Goal: Transaction & Acquisition: Purchase product/service

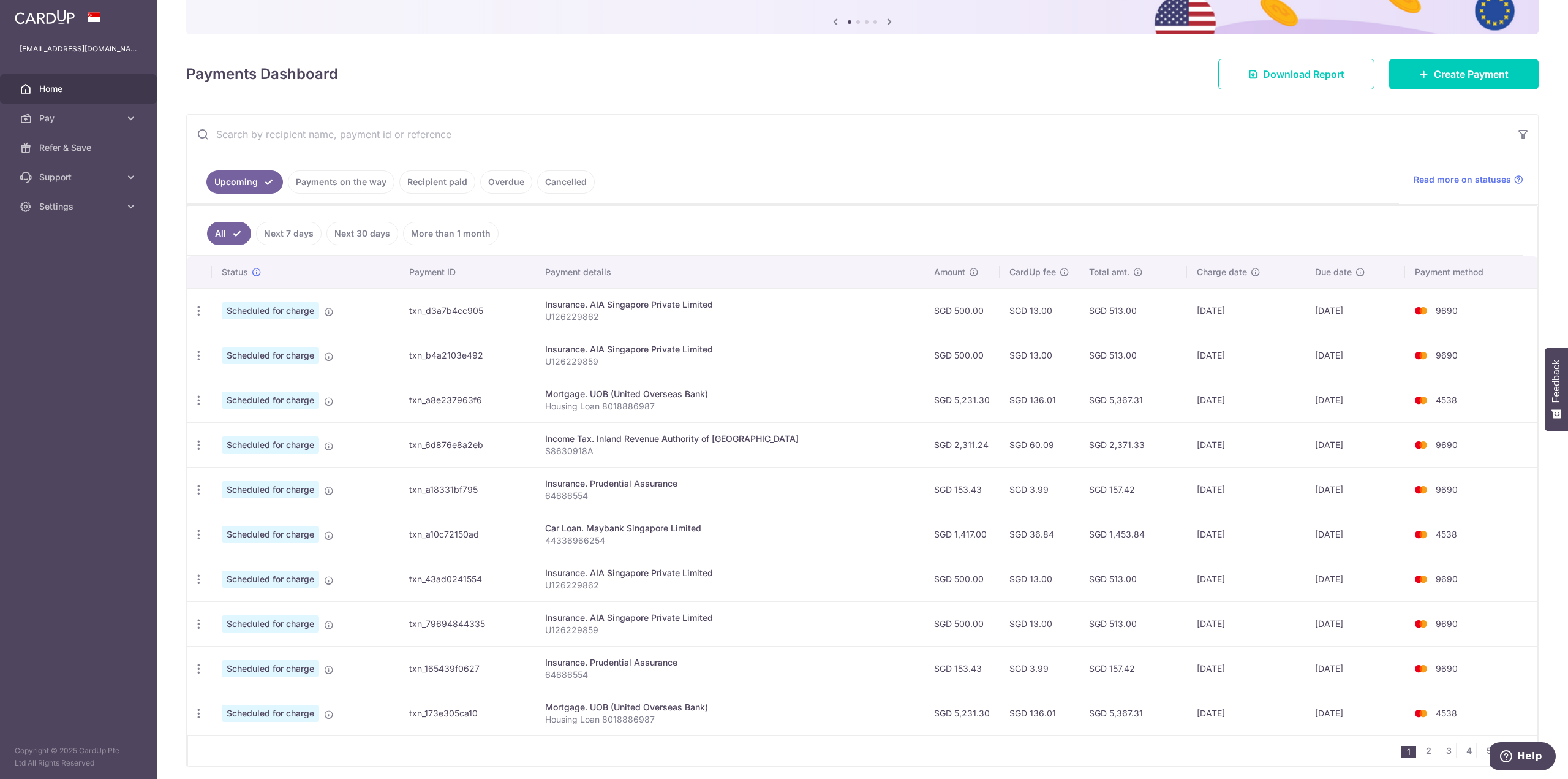
scroll to position [169, 0]
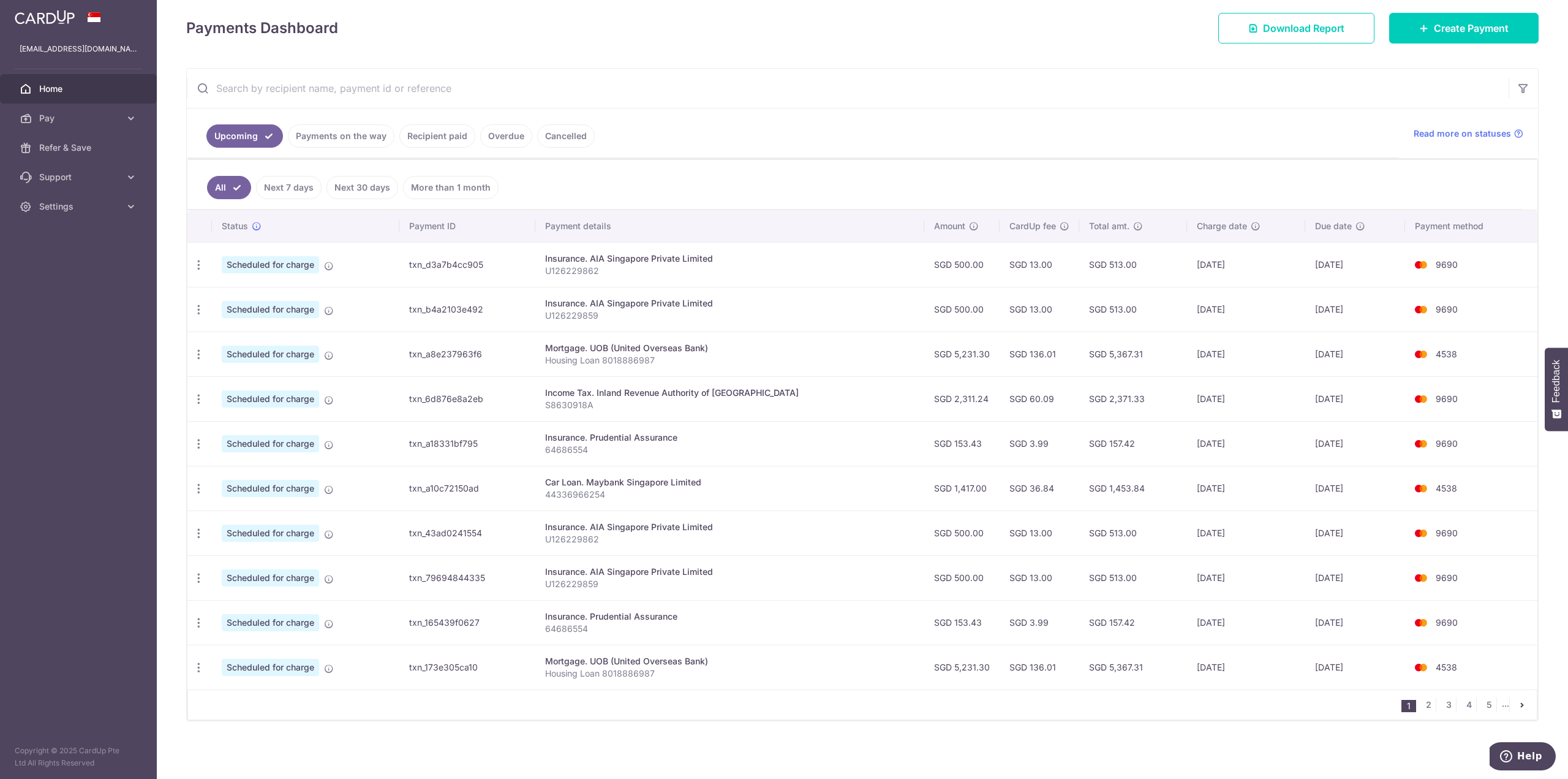
drag, startPoint x: 1439, startPoint y: 279, endPoint x: 1439, endPoint y: 266, distance: 13.0
click at [1439, 278] on td "9690" at bounding box center [1471, 265] width 133 height 45
click at [1441, 252] on td "9690" at bounding box center [1471, 265] width 133 height 45
drag, startPoint x: 602, startPoint y: 260, endPoint x: 549, endPoint y: 263, distance: 53.1
click at [592, 262] on div "Insurance. AIA Singapore Private Limited" at bounding box center [729, 258] width 370 height 13
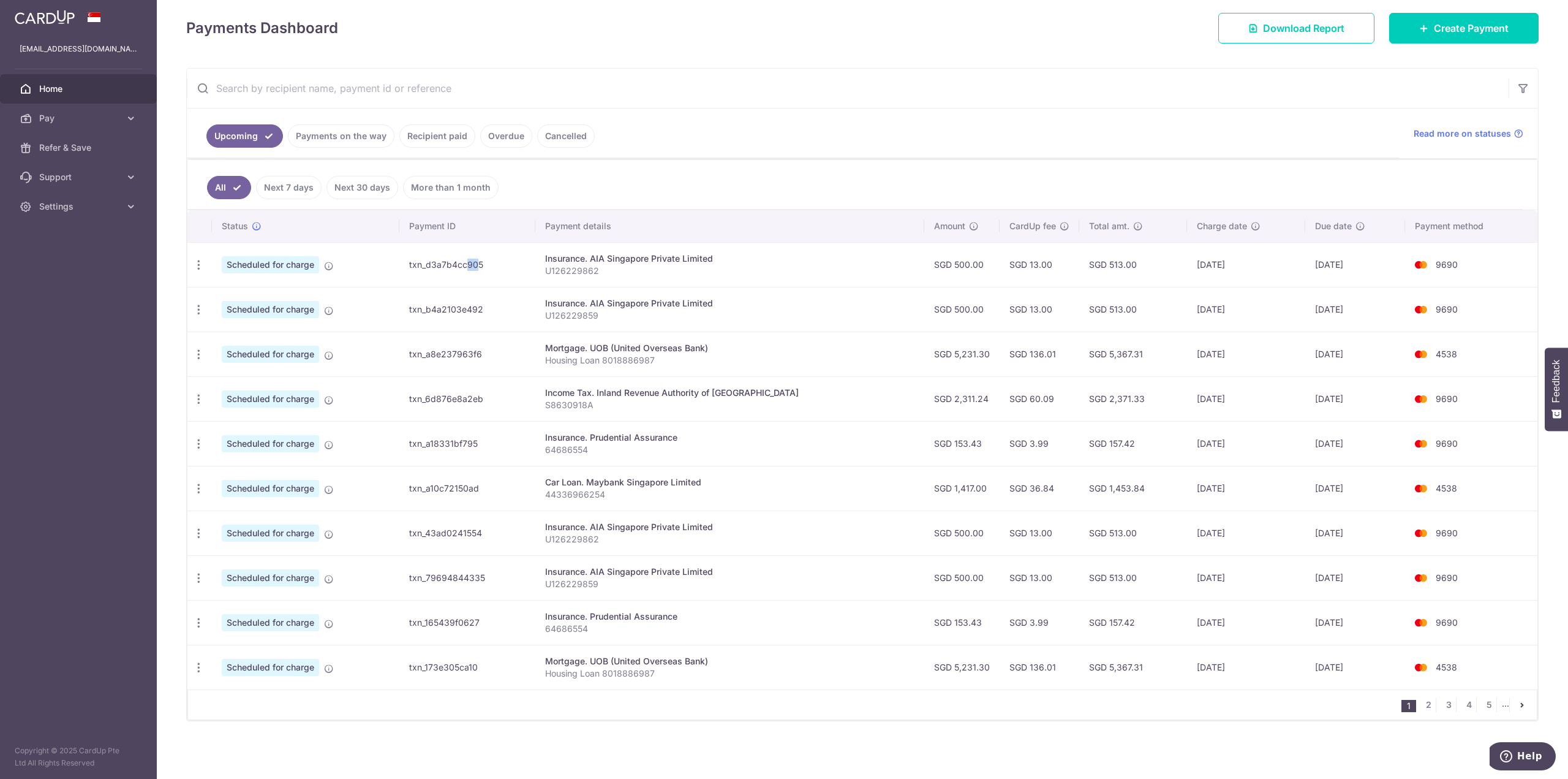
click at [439, 266] on td "txn_d3a7b4cc905" at bounding box center [467, 265] width 136 height 45
drag, startPoint x: 395, startPoint y: 264, endPoint x: 326, endPoint y: 264, distance: 69.0
click at [391, 264] on td "Scheduled for charge" at bounding box center [305, 265] width 188 height 45
click at [310, 264] on span "Scheduled for charge" at bounding box center [270, 265] width 98 height 18
click at [330, 262] on icon at bounding box center [329, 266] width 10 height 10
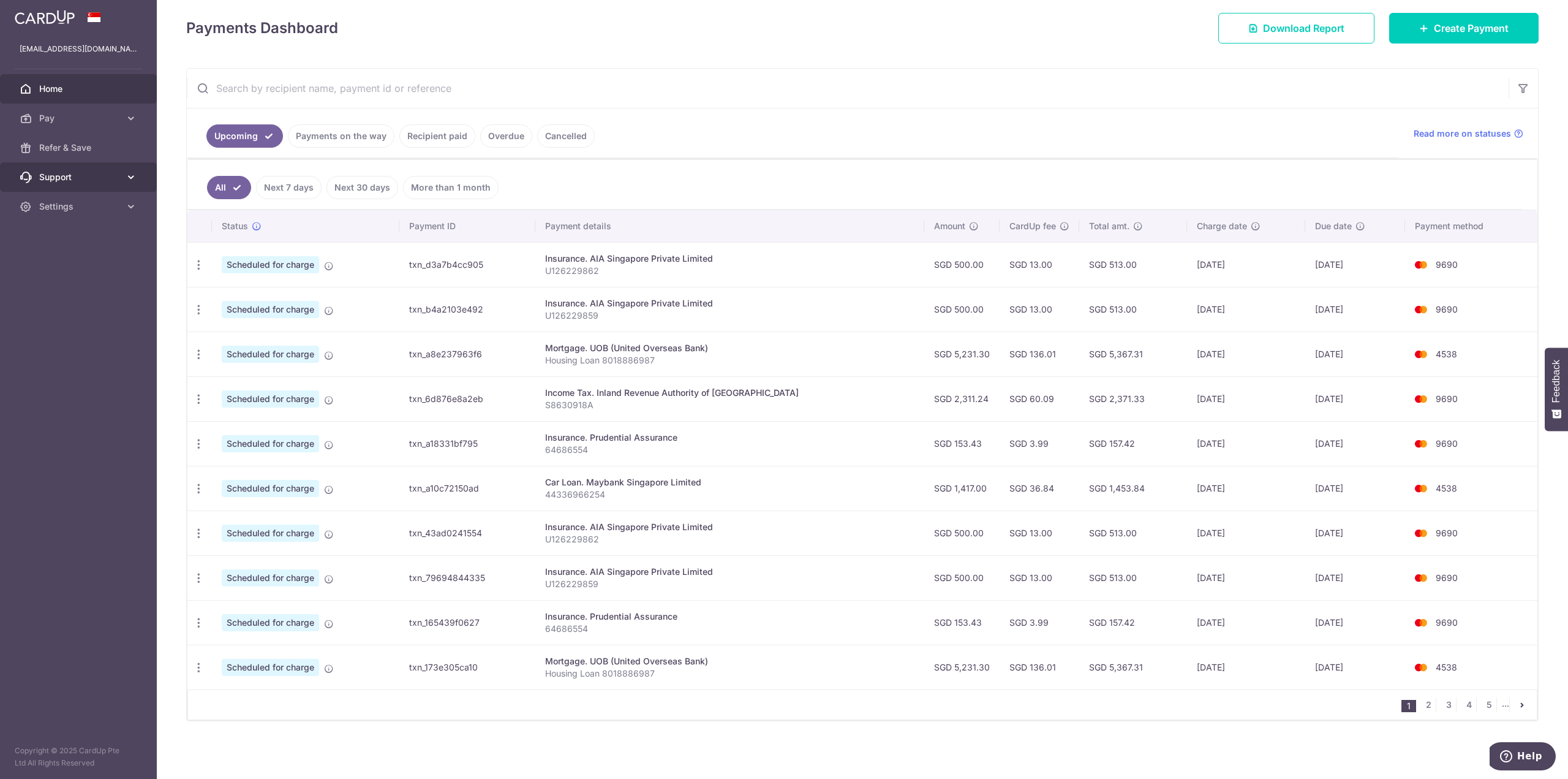
click at [131, 180] on icon at bounding box center [131, 177] width 13 height 13
click at [130, 119] on icon at bounding box center [131, 118] width 13 height 13
click at [112, 153] on span "Payments" at bounding box center [79, 148] width 81 height 13
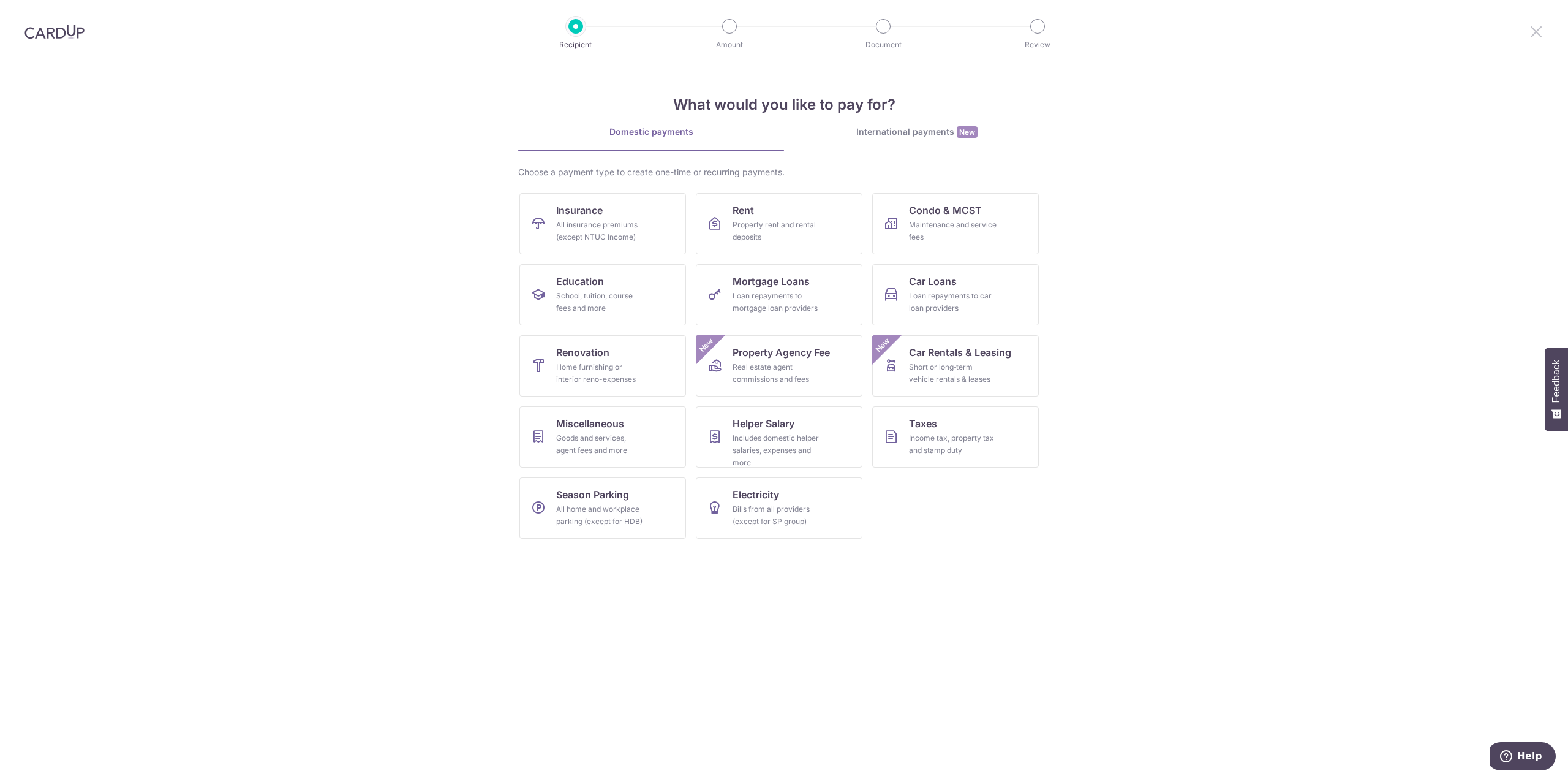
click at [1543, 28] on icon at bounding box center [1536, 32] width 15 height 15
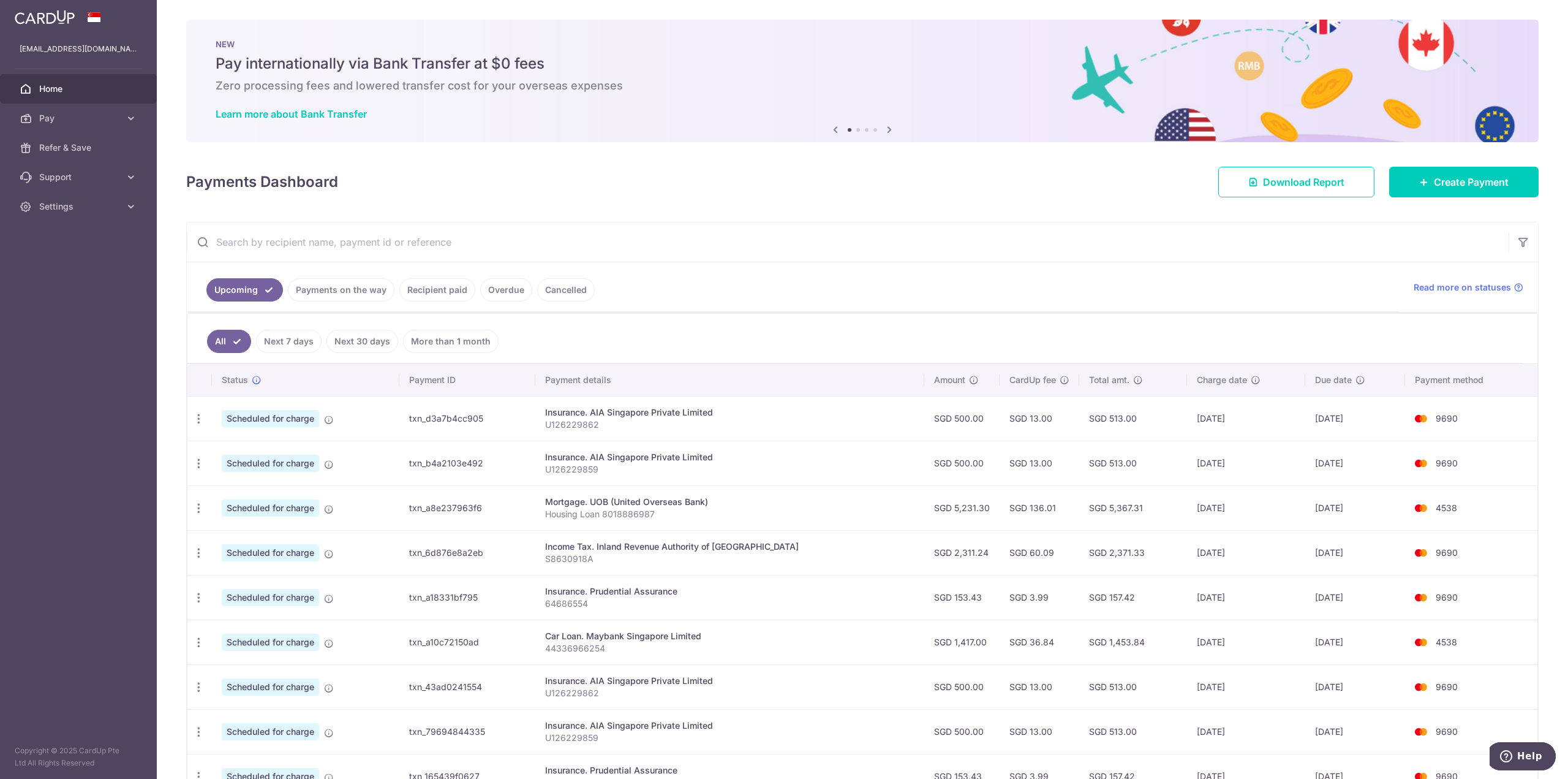
scroll to position [123, 0]
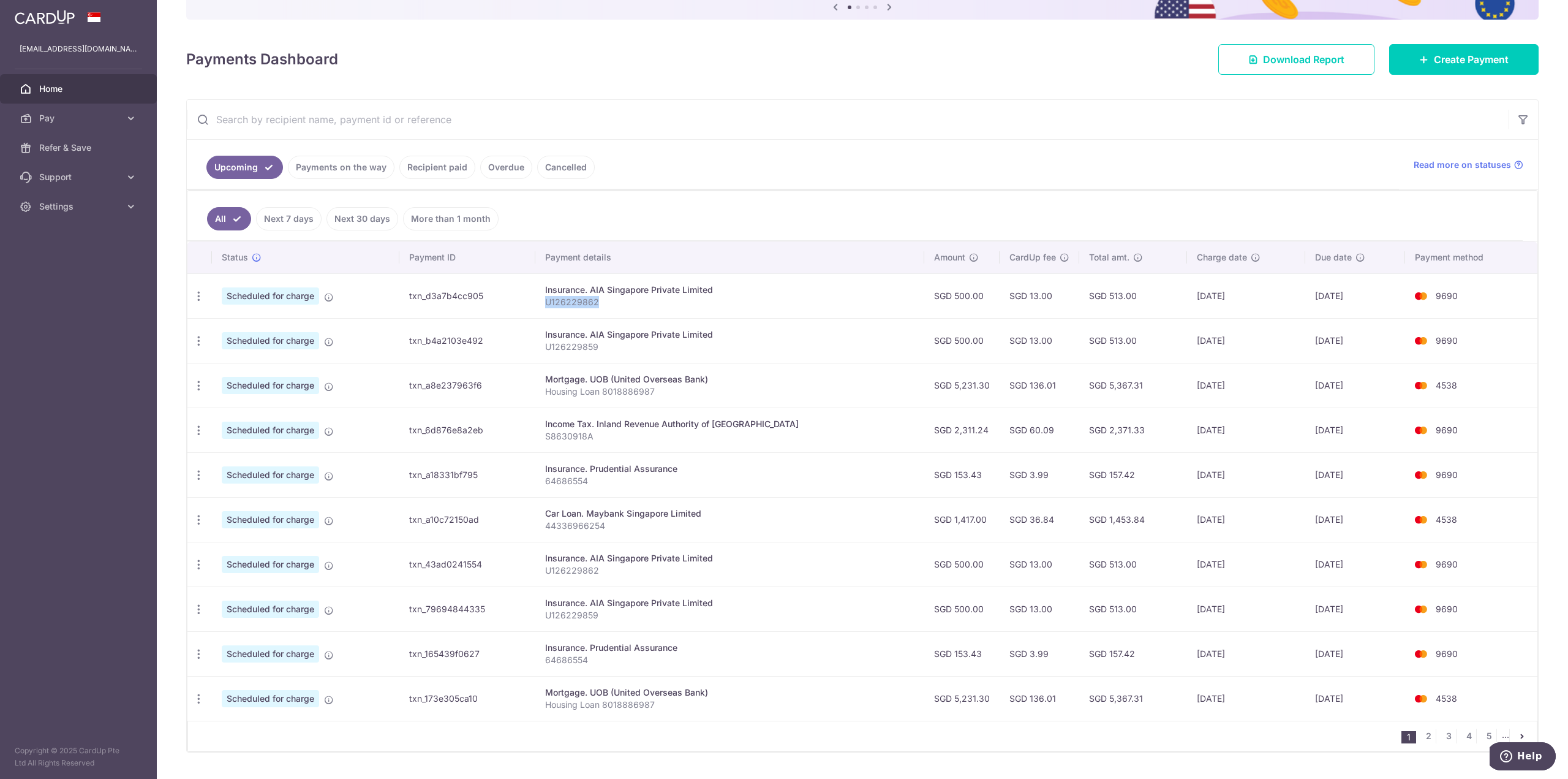
drag, startPoint x: 619, startPoint y: 302, endPoint x: 563, endPoint y: 312, distance: 56.9
click at [563, 312] on td "Insurance. AIA Singapore Private Limited U126229862" at bounding box center [730, 296] width 389 height 45
copy p "U126229862"
drag, startPoint x: 618, startPoint y: 345, endPoint x: 559, endPoint y: 350, distance: 59.2
click at [559, 350] on td "Insurance. AIA Singapore Private Limited U126229859" at bounding box center [730, 341] width 389 height 45
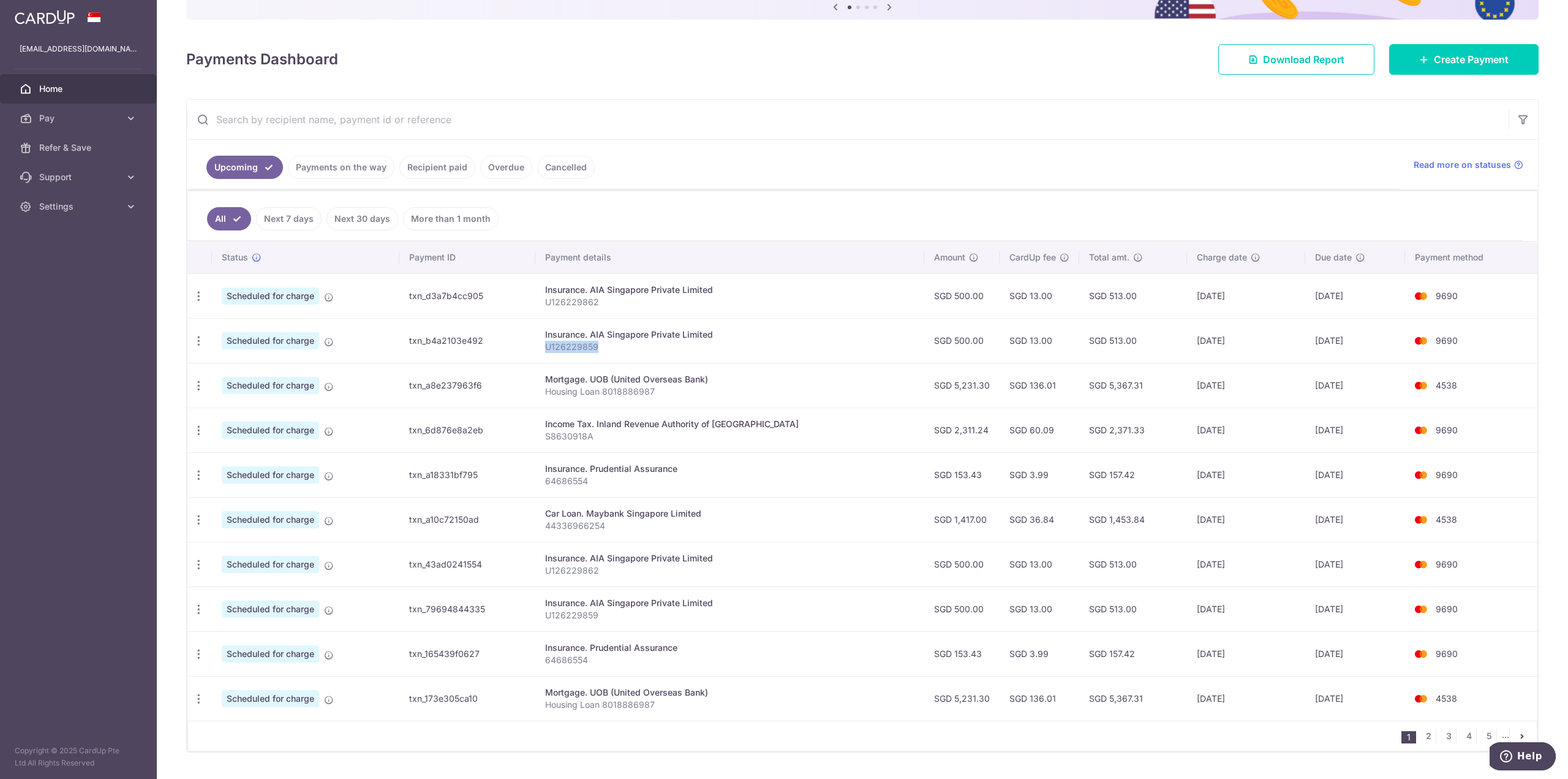
copy p "U126229859"
click at [333, 297] on icon at bounding box center [329, 297] width 10 height 10
click at [280, 296] on span "Scheduled for charge" at bounding box center [270, 296] width 98 height 18
click at [1384, 291] on td "[DATE]" at bounding box center [1354, 296] width 99 height 45
click at [1447, 294] on span "9690" at bounding box center [1447, 296] width 22 height 10
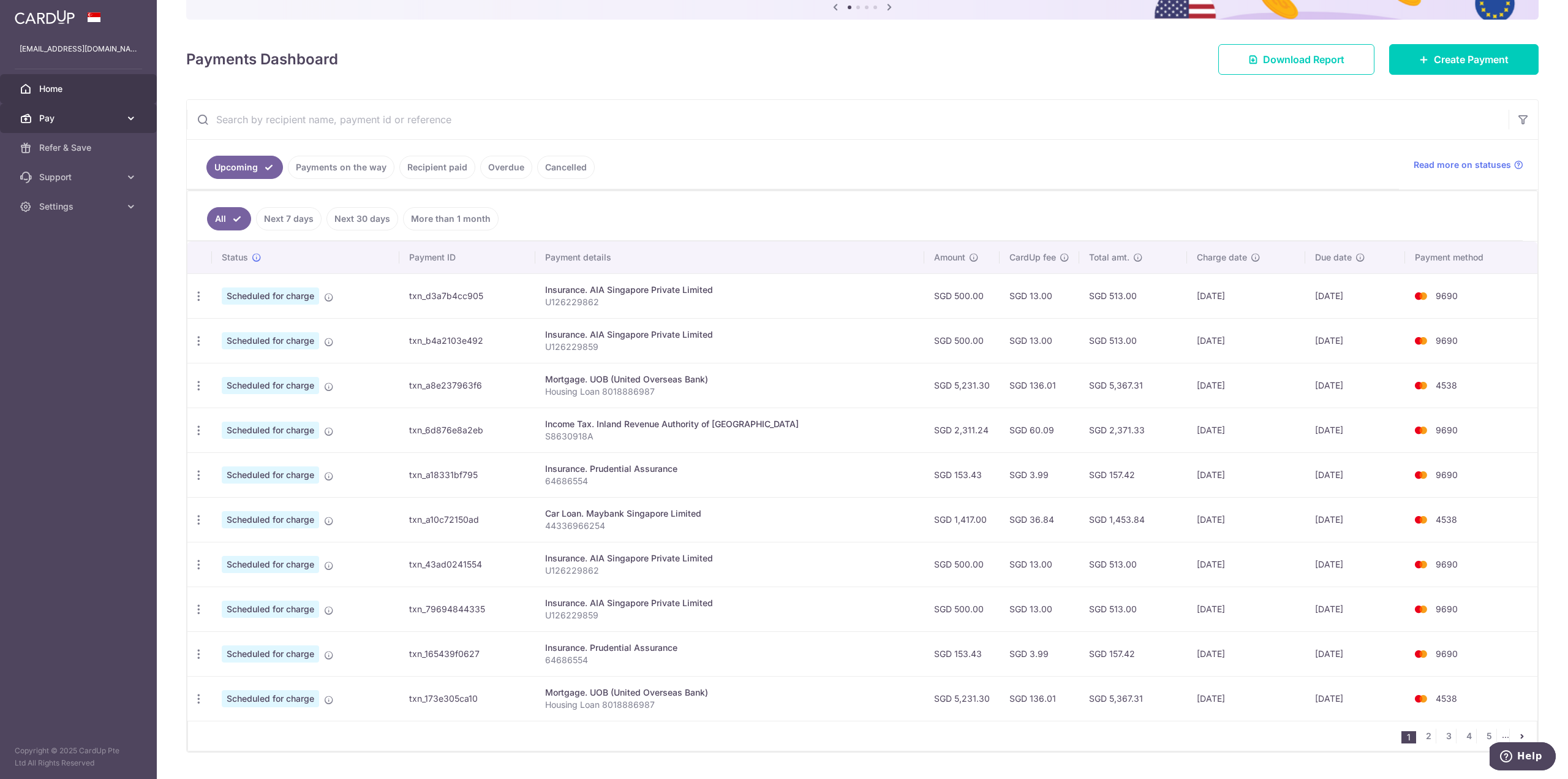
click at [129, 120] on icon at bounding box center [131, 118] width 13 height 13
click at [131, 320] on link "Settings" at bounding box center [78, 310] width 157 height 29
click at [131, 317] on link "Settings" at bounding box center [78, 310] width 157 height 29
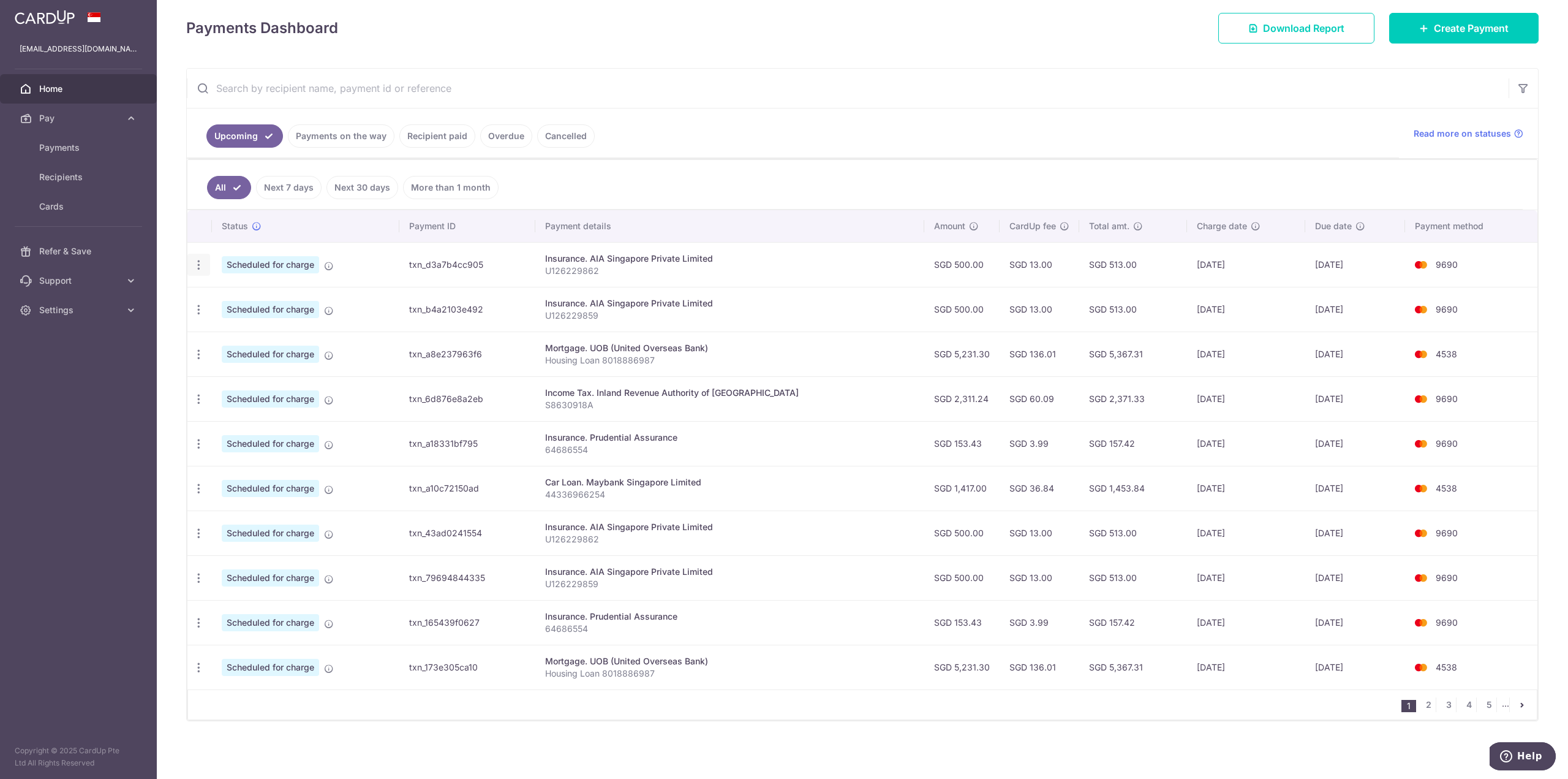
click at [199, 269] on icon "button" at bounding box center [199, 265] width 13 height 13
click at [257, 302] on span "Update payment" at bounding box center [264, 299] width 83 height 15
radio input "true"
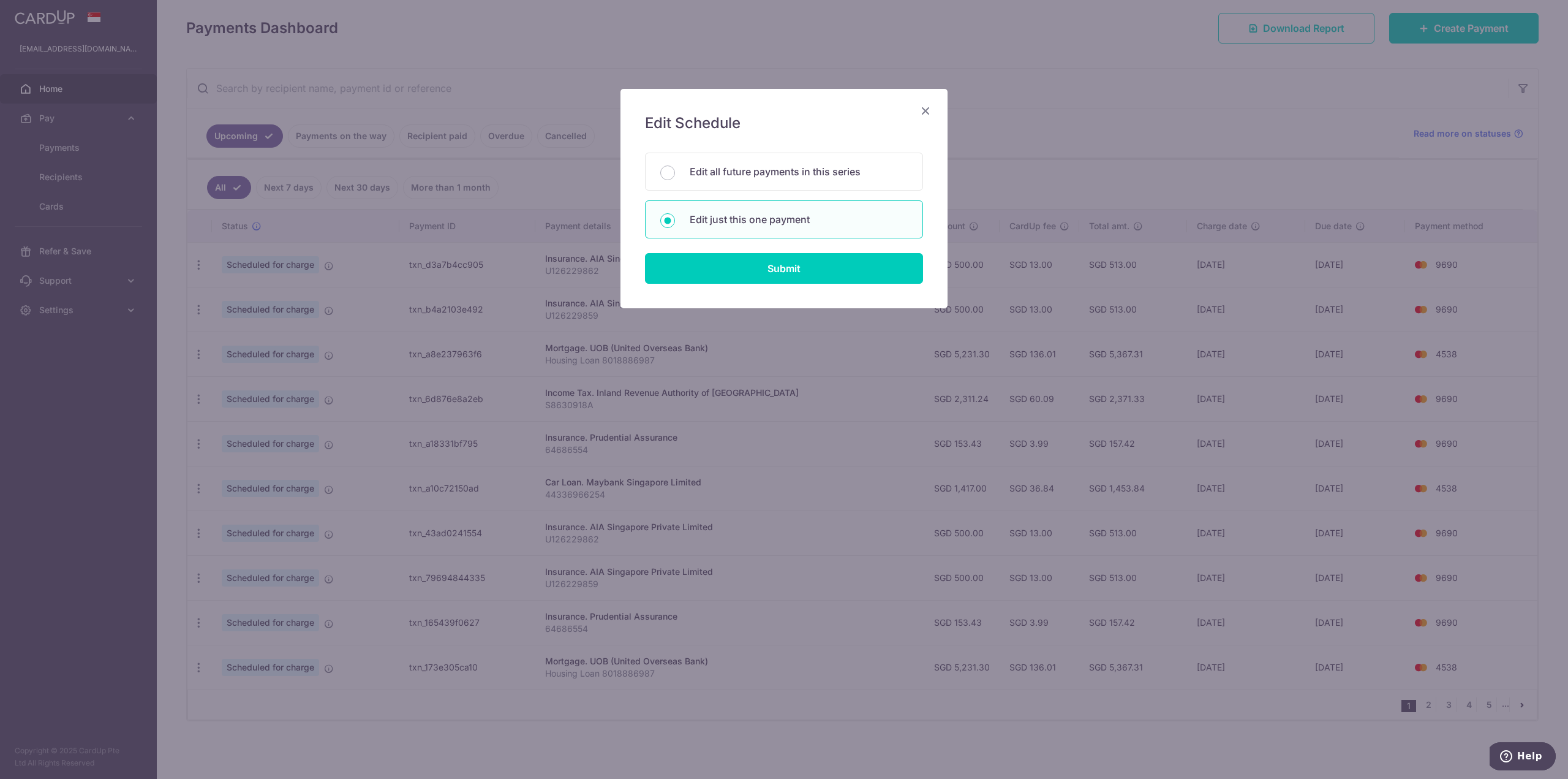
click at [927, 111] on icon "Close" at bounding box center [925, 110] width 15 height 15
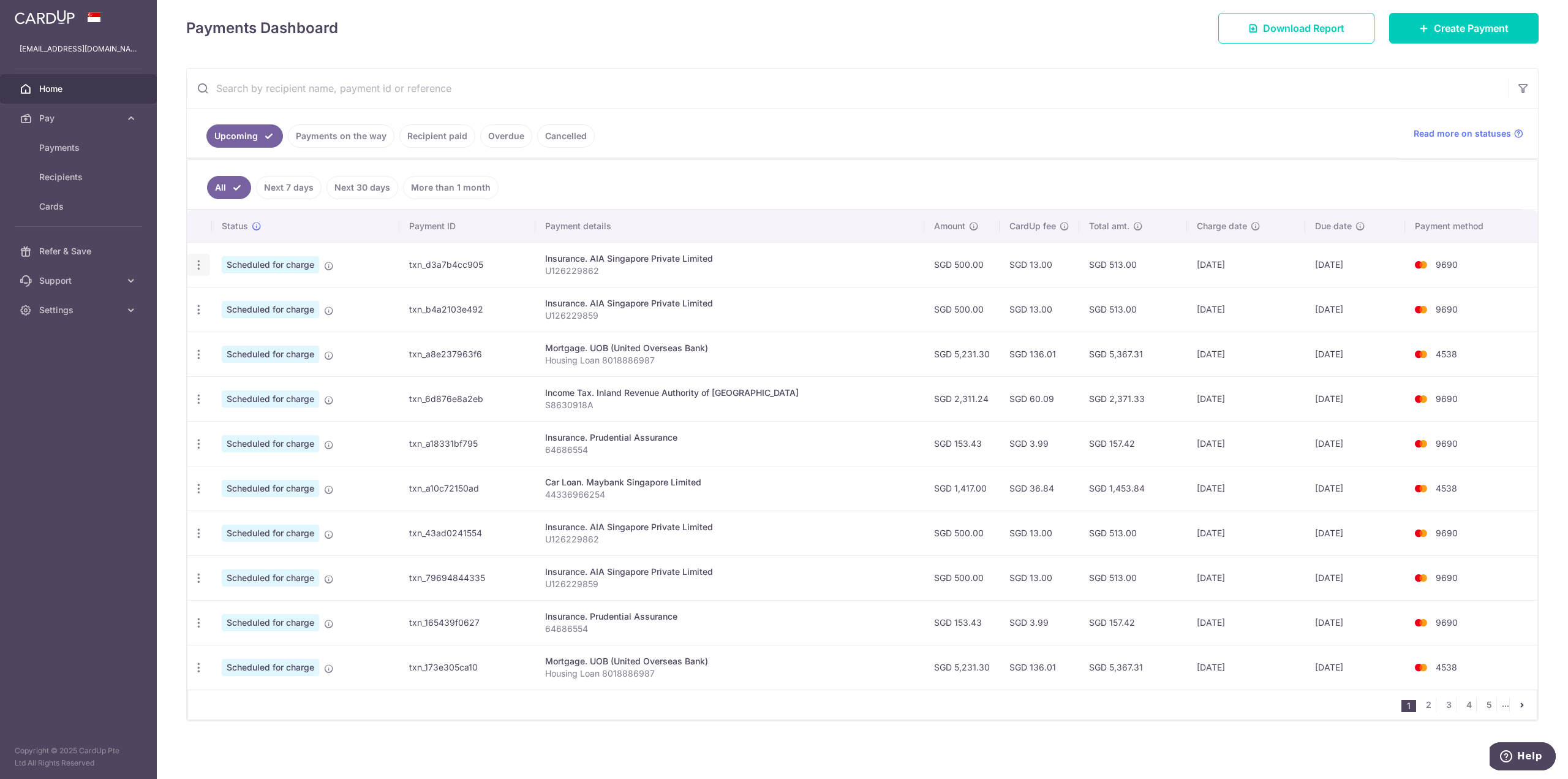
click at [199, 271] on icon "button" at bounding box center [199, 265] width 13 height 13
click at [268, 329] on span "Cancel payment" at bounding box center [264, 329] width 82 height 15
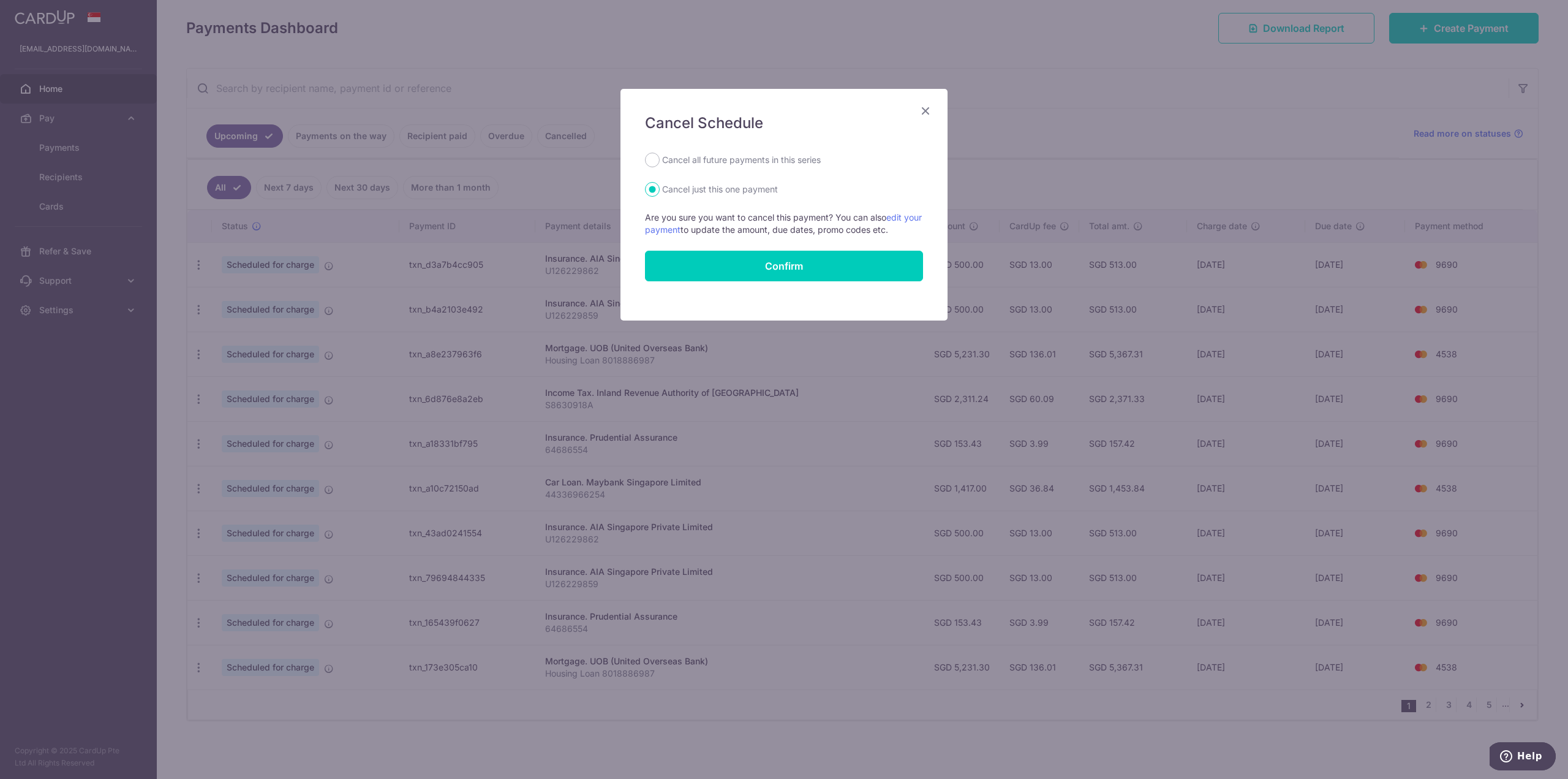
click at [704, 158] on label "Cancel all future payments in this series" at bounding box center [742, 160] width 159 height 15
click at [660, 158] on input "Cancel all future payments in this series" at bounding box center [653, 160] width 15 height 15
radio input "true"
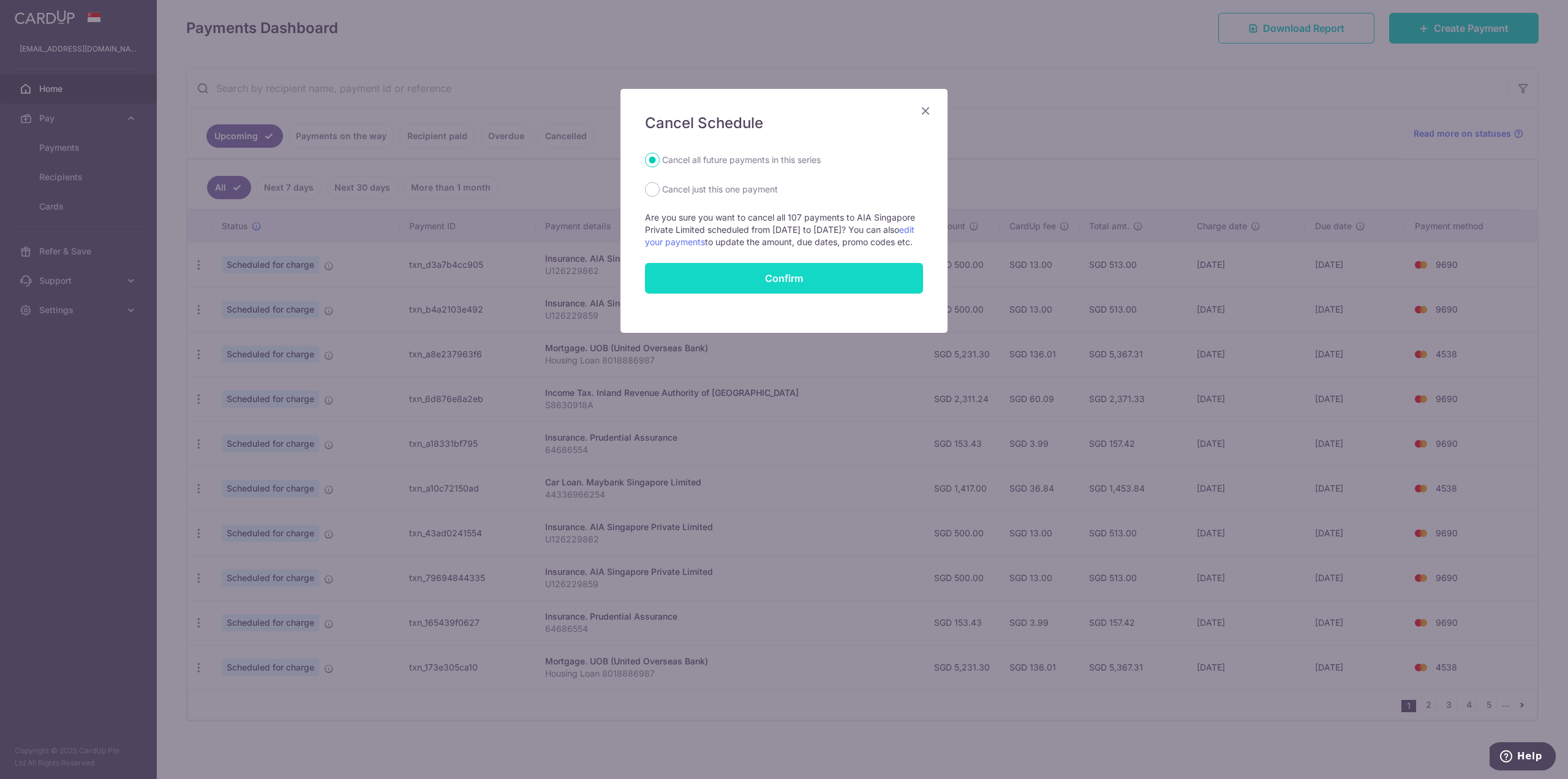
click at [748, 292] on button "Confirm" at bounding box center [784, 278] width 278 height 31
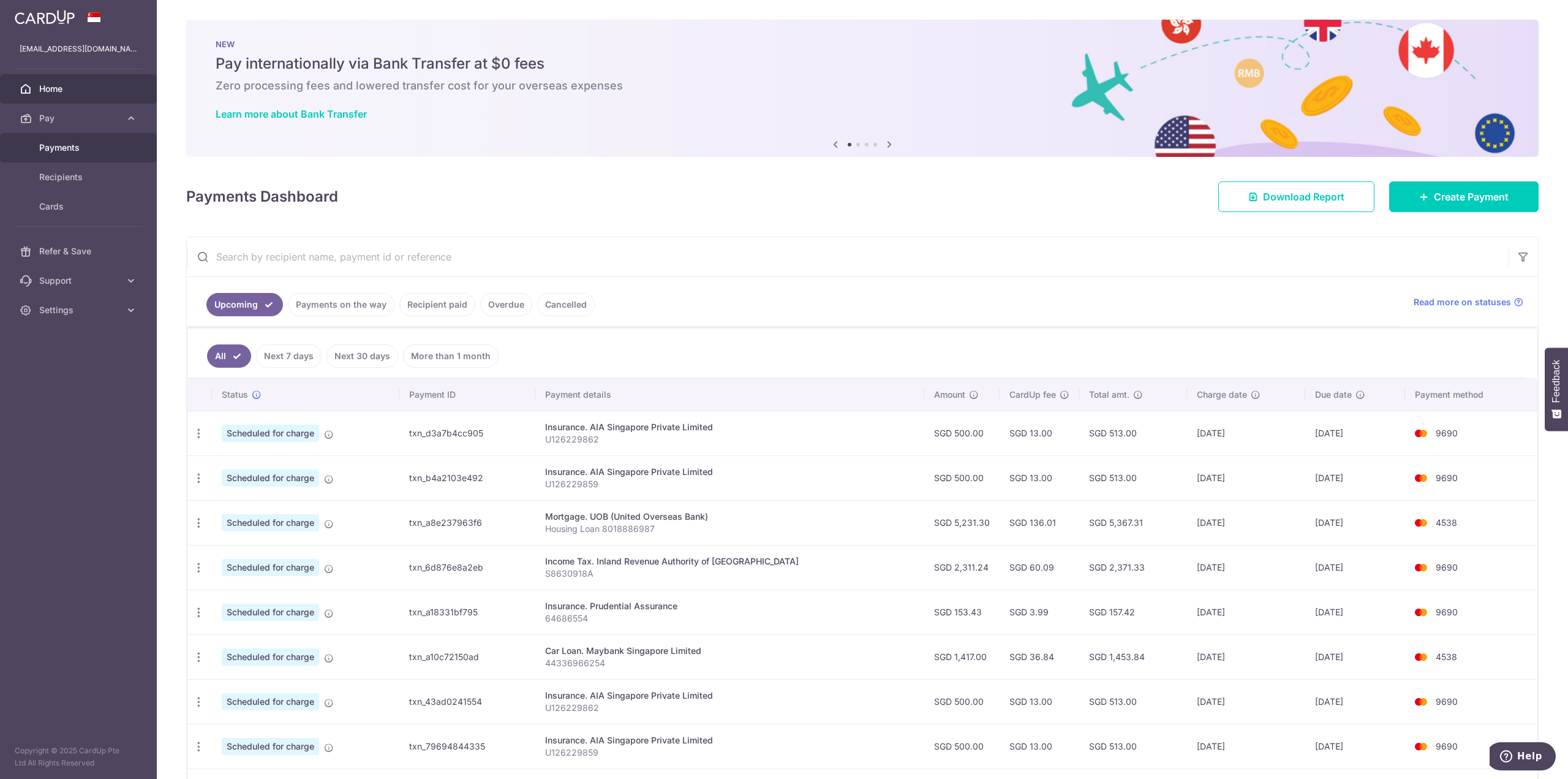
drag, startPoint x: 91, startPoint y: 152, endPoint x: 81, endPoint y: 142, distance: 14.1
click at [91, 152] on span "Payments" at bounding box center [79, 148] width 81 height 13
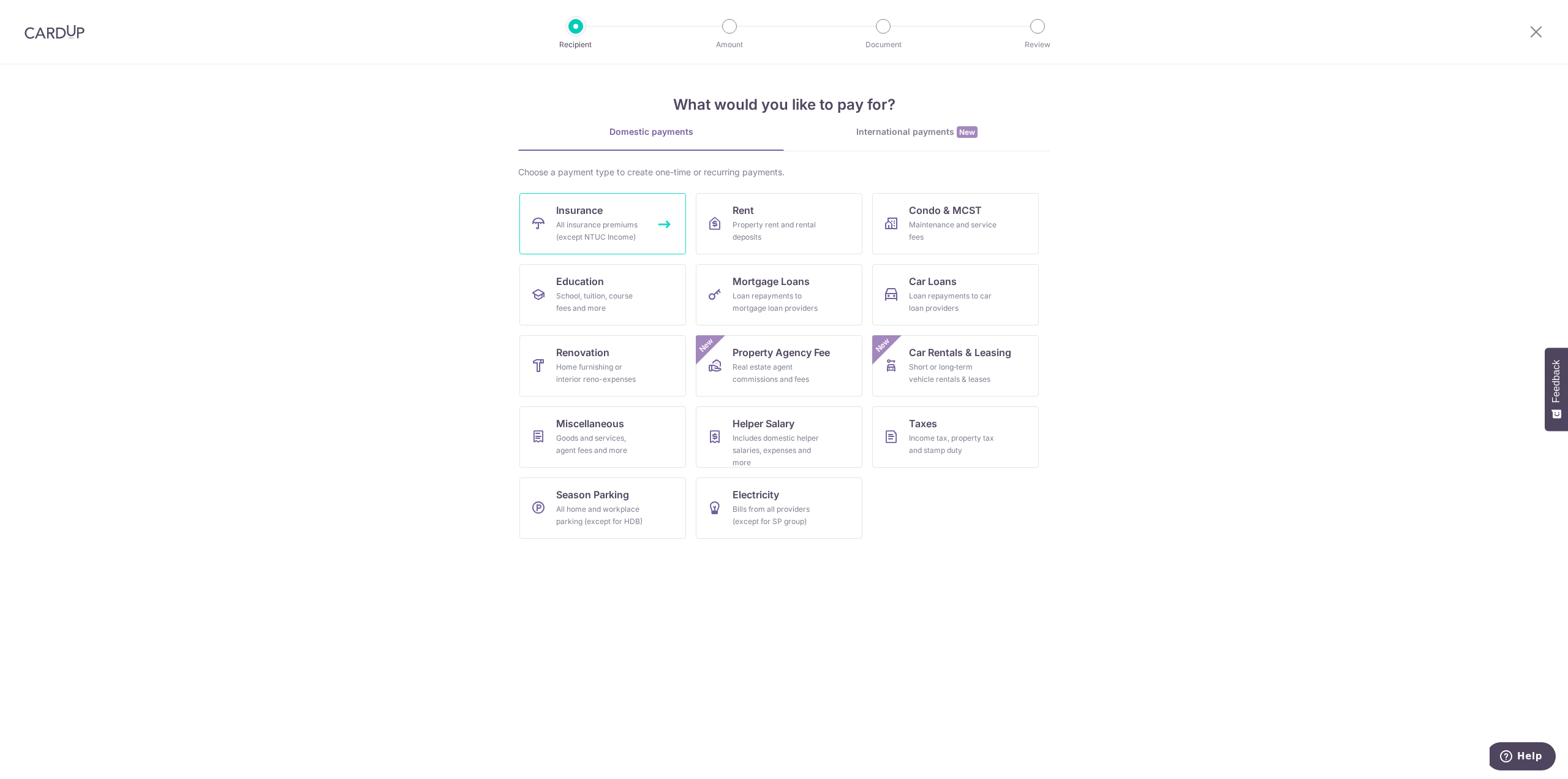
click at [626, 232] on div "All insurance premiums (except NTUC Income)" at bounding box center [601, 230] width 88 height 24
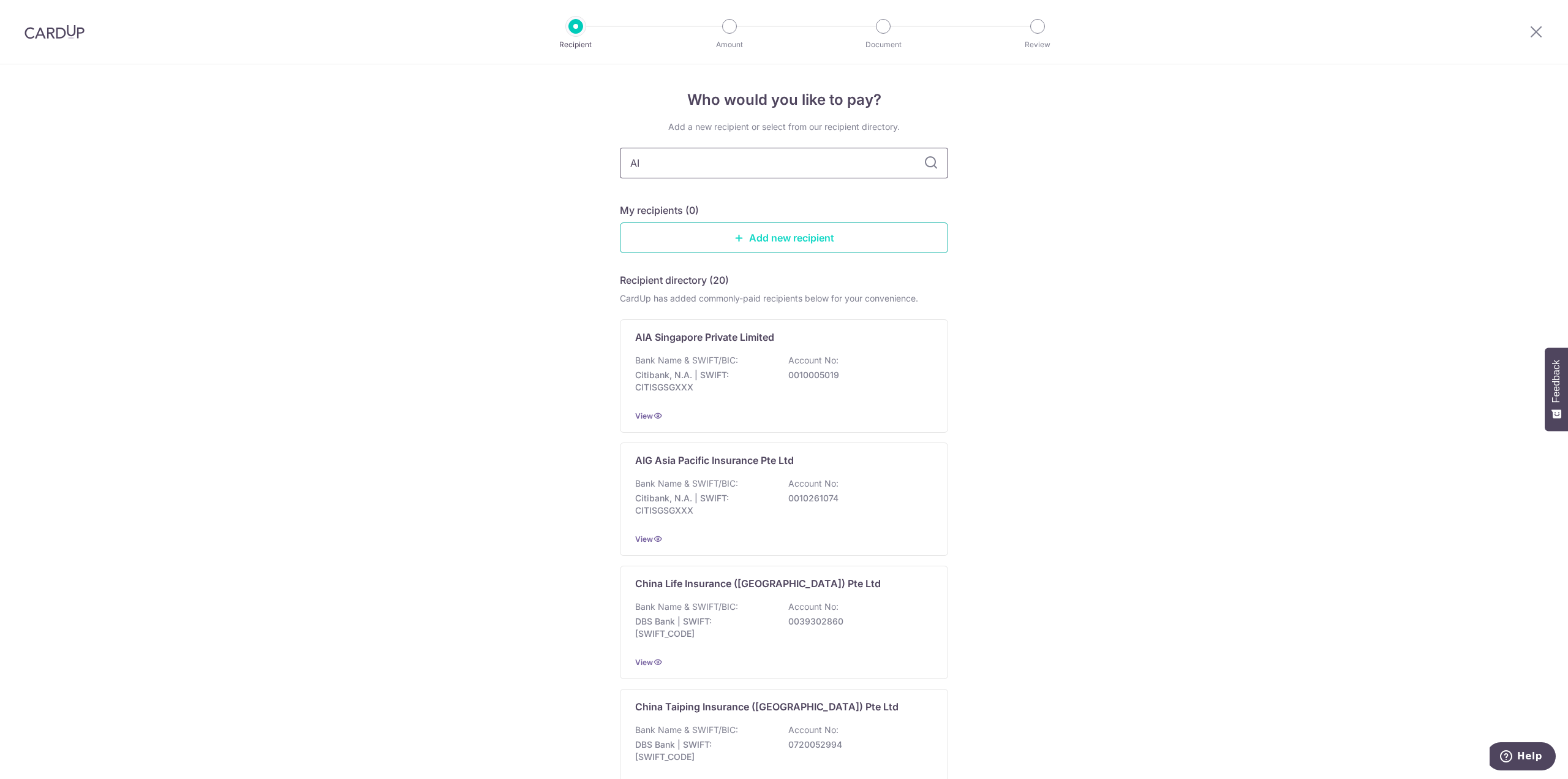
type input "AIA"
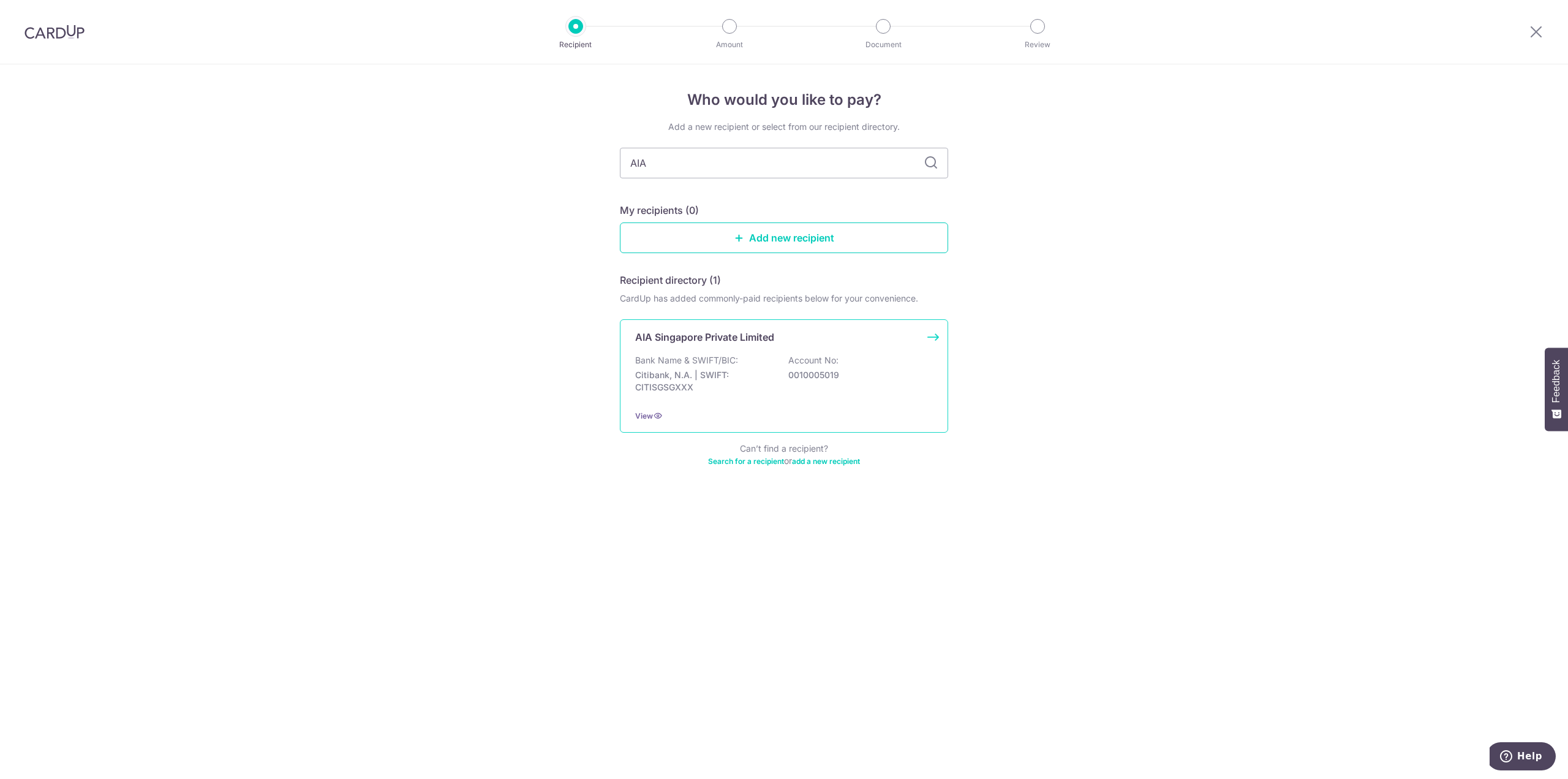
click at [834, 387] on div "Bank Name & SWIFT/BIC: Citibank, N.A. | SWIFT: CITISGSGXXX Account No: 00100050…" at bounding box center [784, 377] width 298 height 45
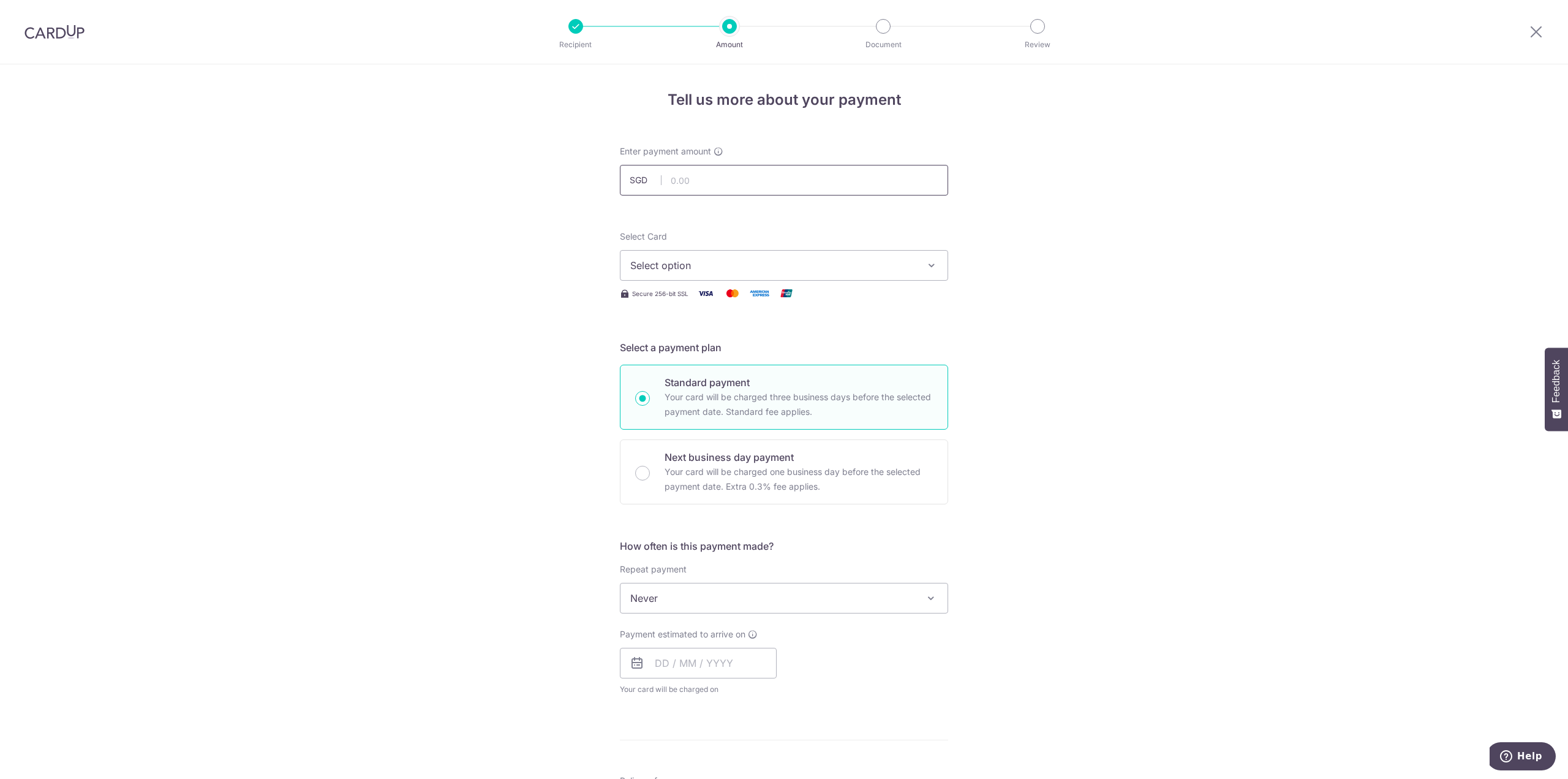
click at [786, 180] on input "text" at bounding box center [784, 180] width 329 height 31
type input "500.00"
click at [896, 262] on span "Select option" at bounding box center [773, 266] width 285 height 15
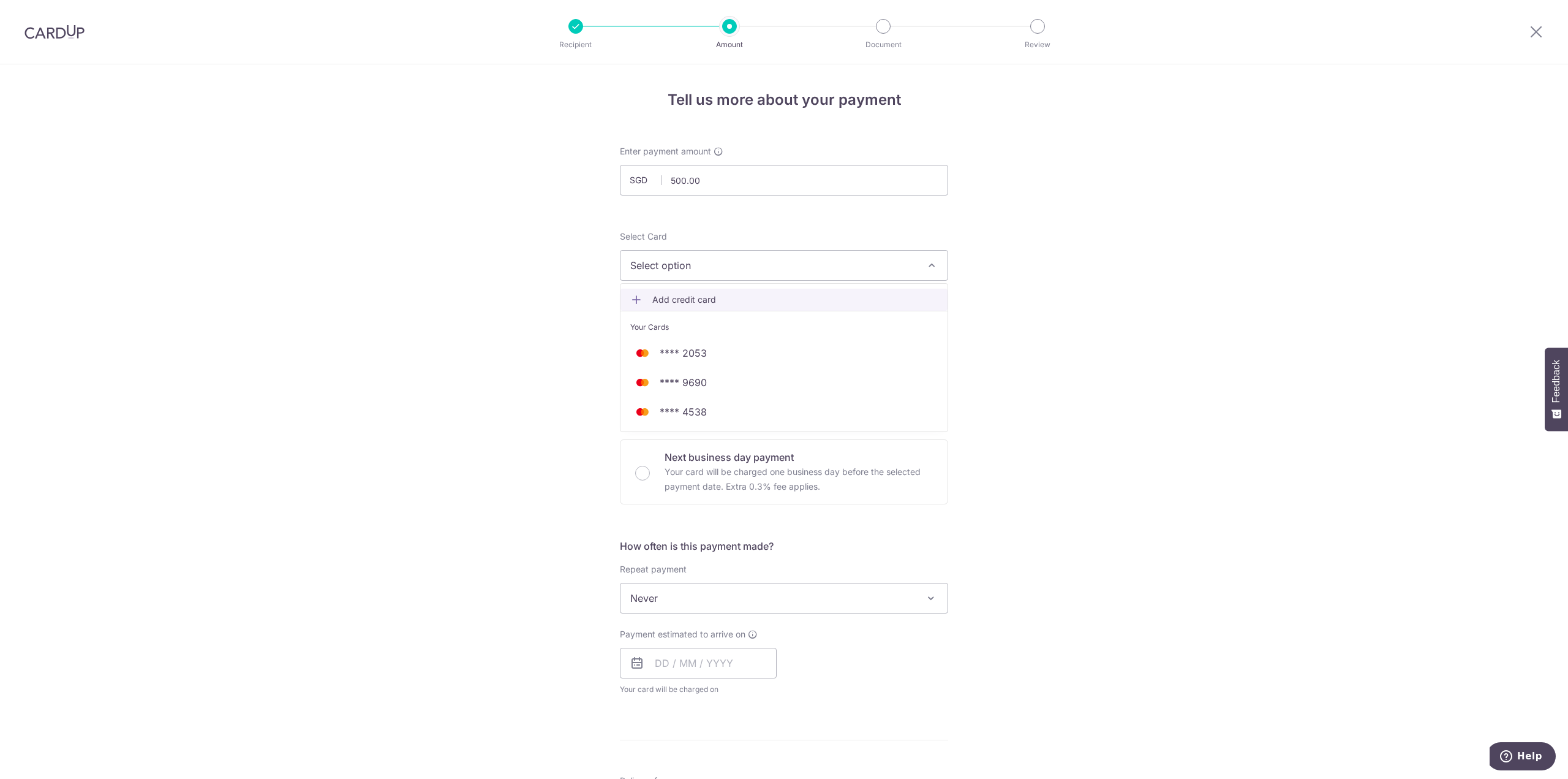
click at [681, 301] on span "Add credit card" at bounding box center [795, 300] width 285 height 13
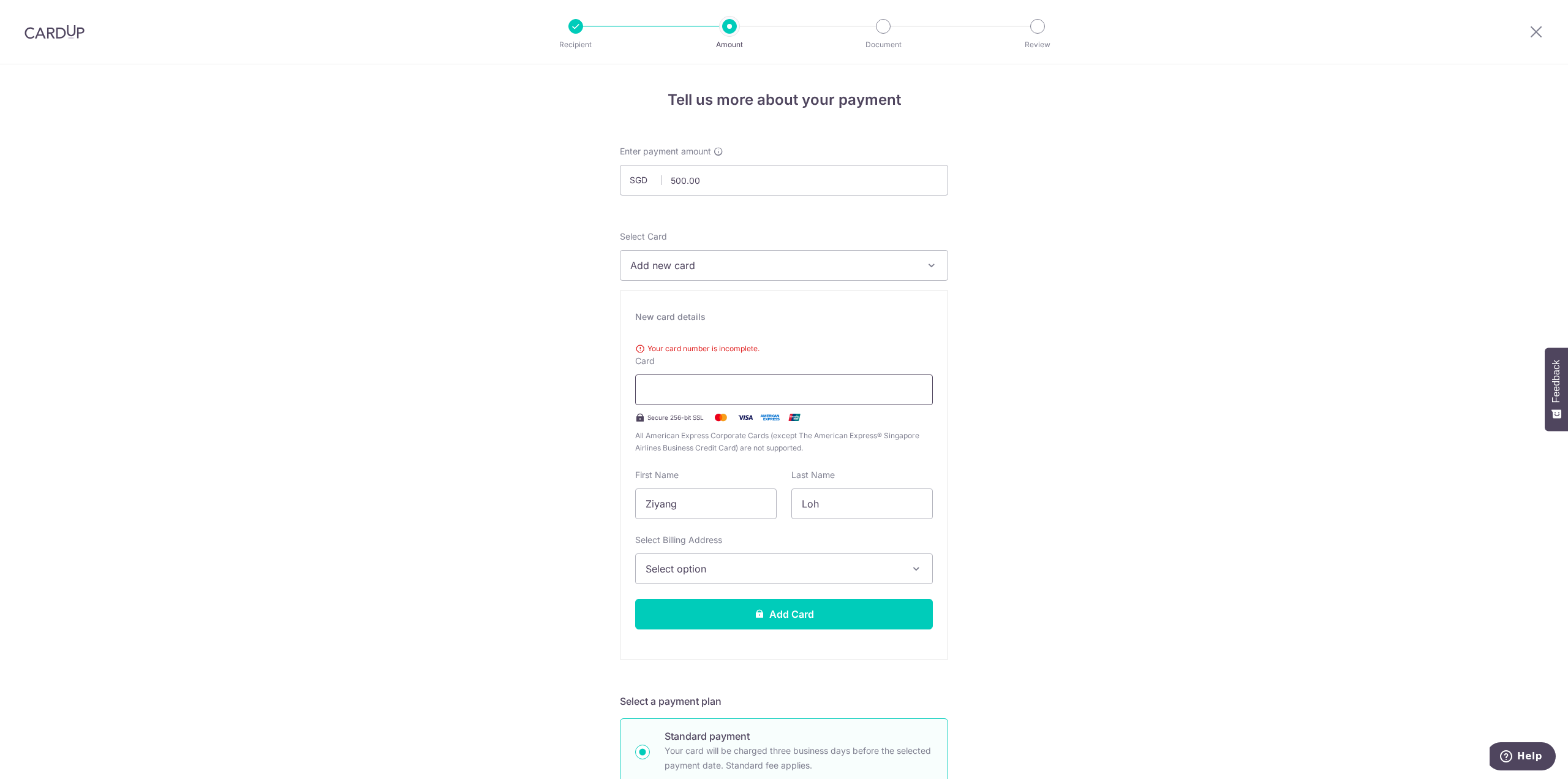
type input "06 / 2027"
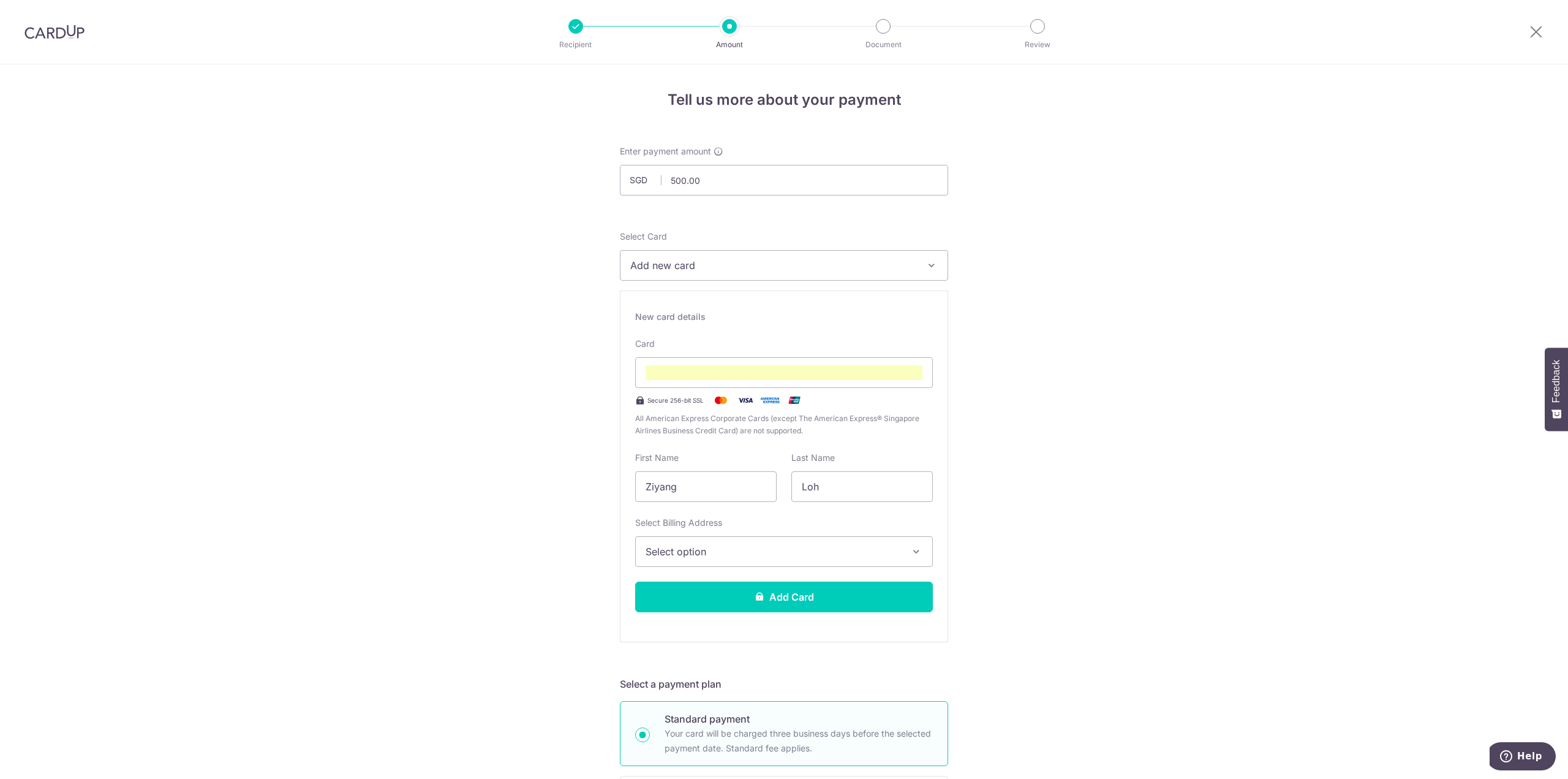
click at [805, 558] on span "Select option" at bounding box center [773, 552] width 255 height 15
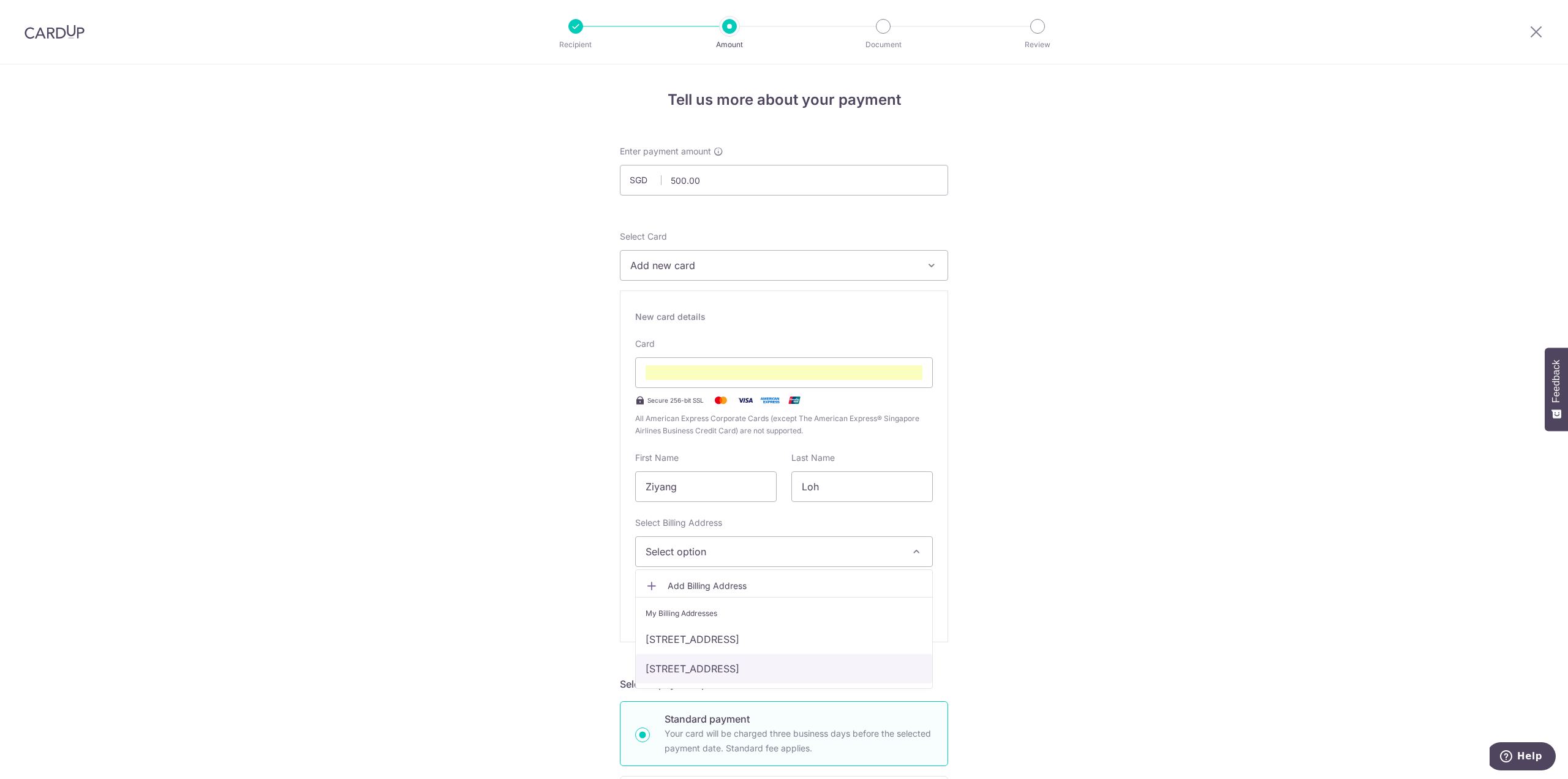
click at [753, 663] on link "[STREET_ADDRESS]" at bounding box center [784, 668] width 296 height 29
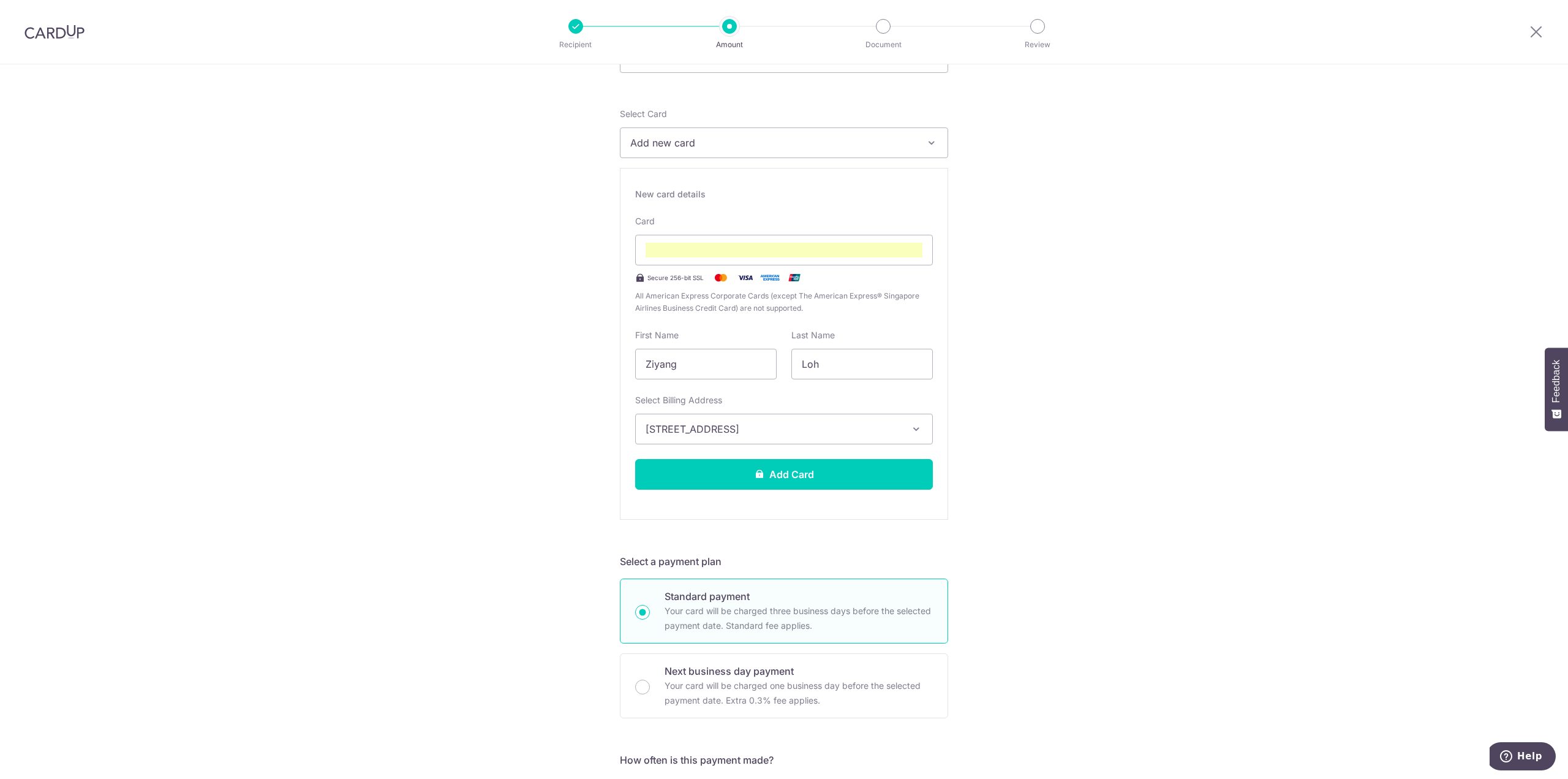
scroll to position [306, 0]
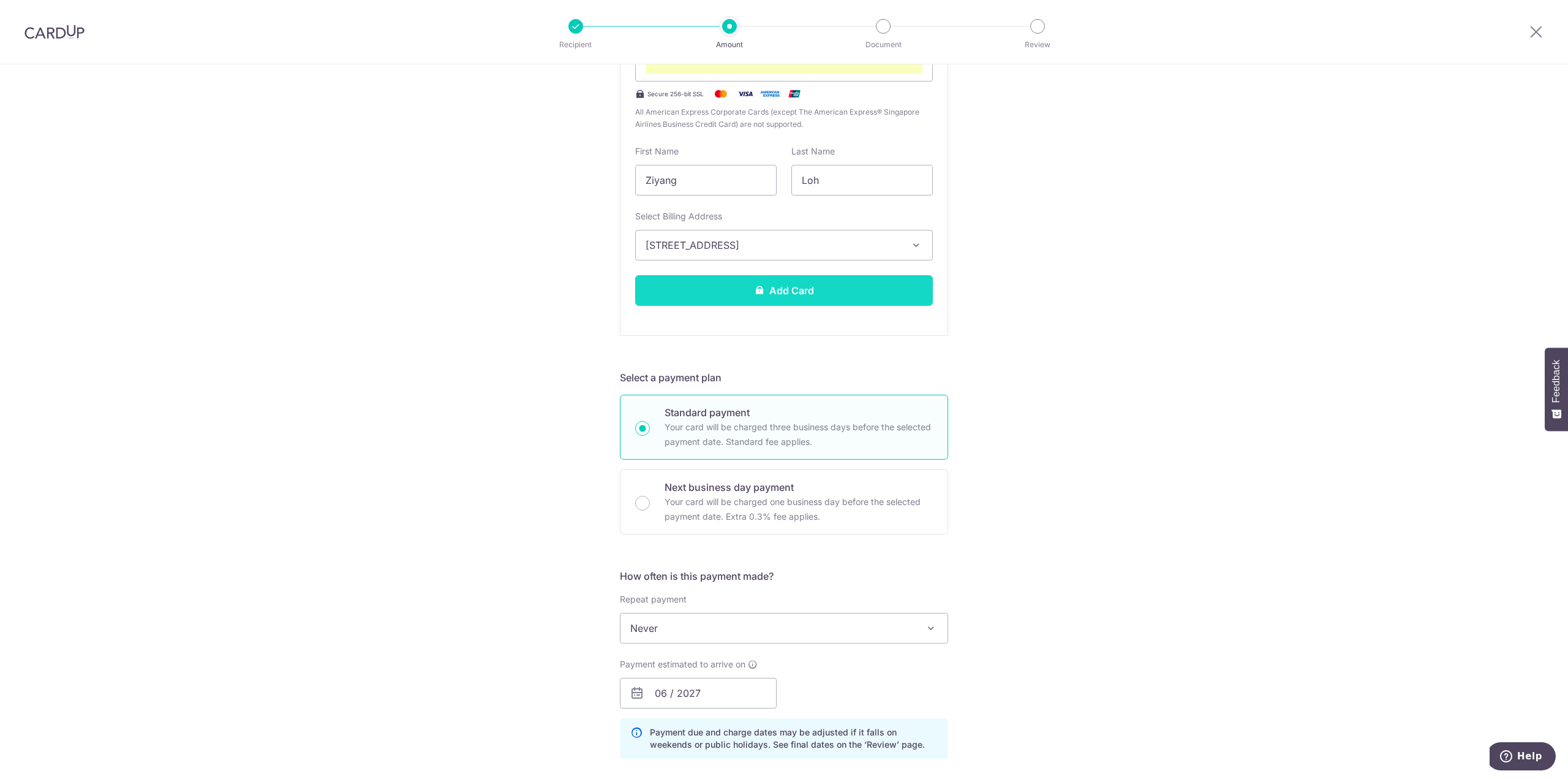
click at [814, 294] on button "Add Card" at bounding box center [784, 291] width 298 height 31
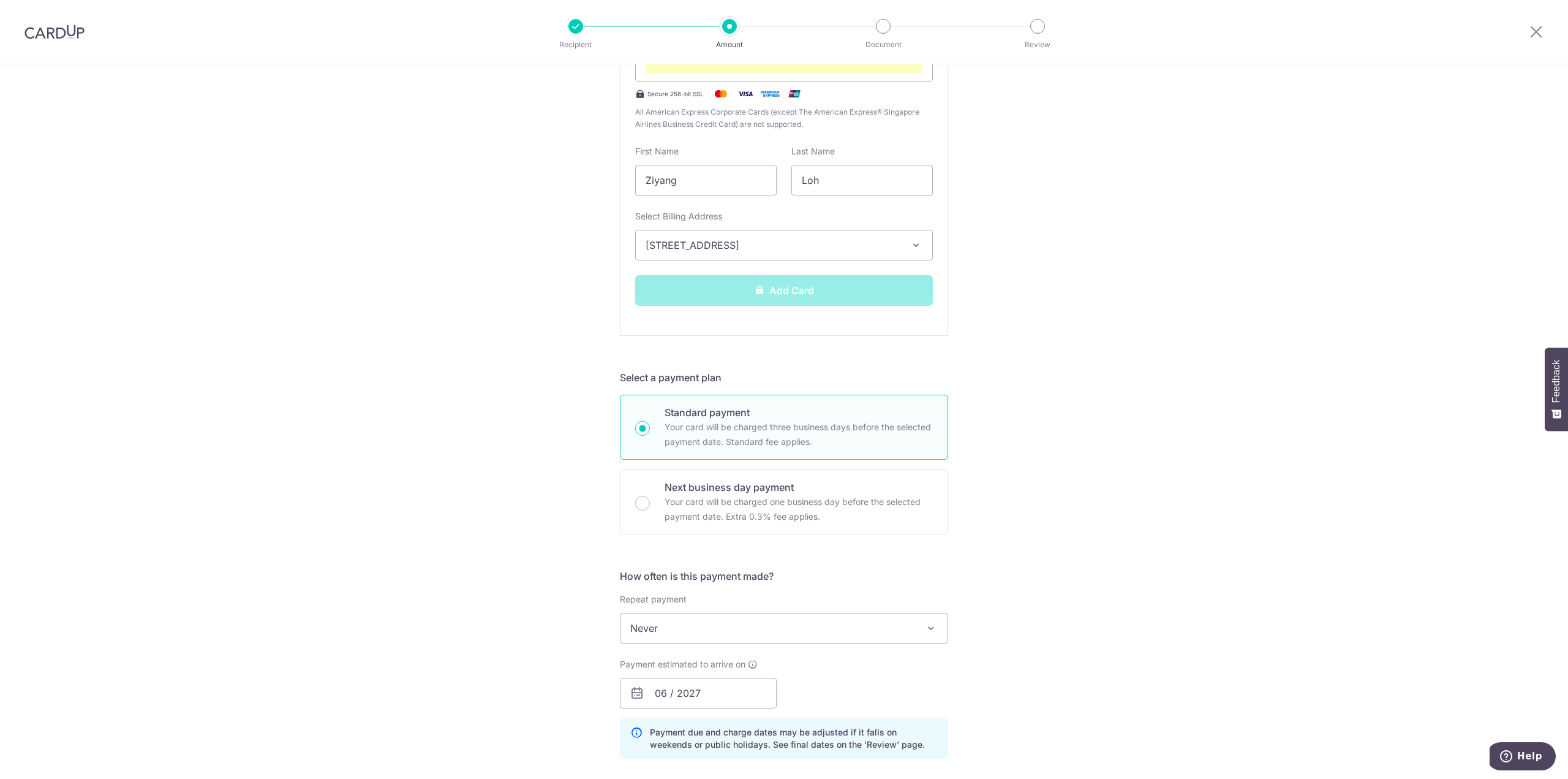
scroll to position [245, 0]
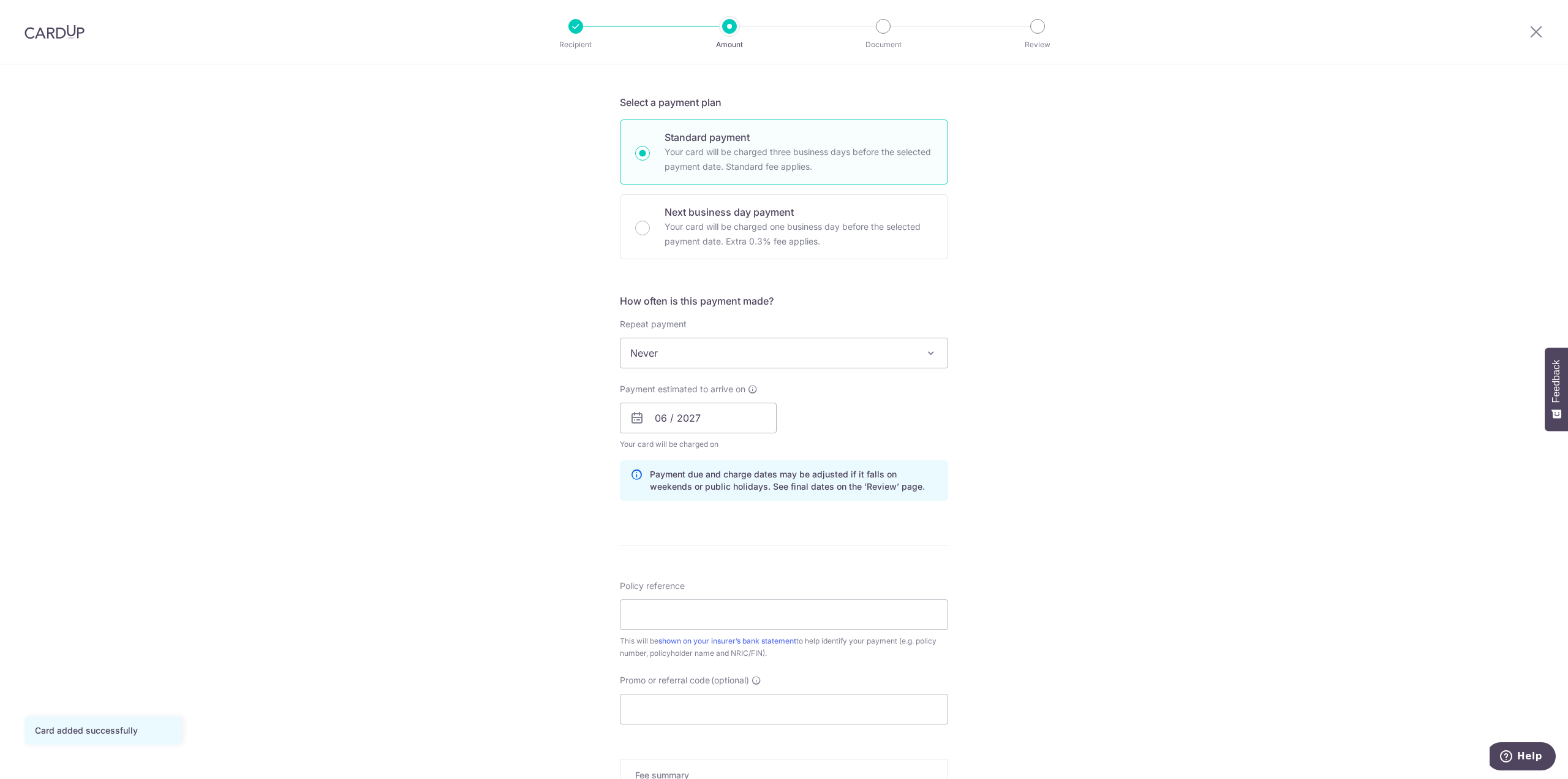
scroll to position [367, 0]
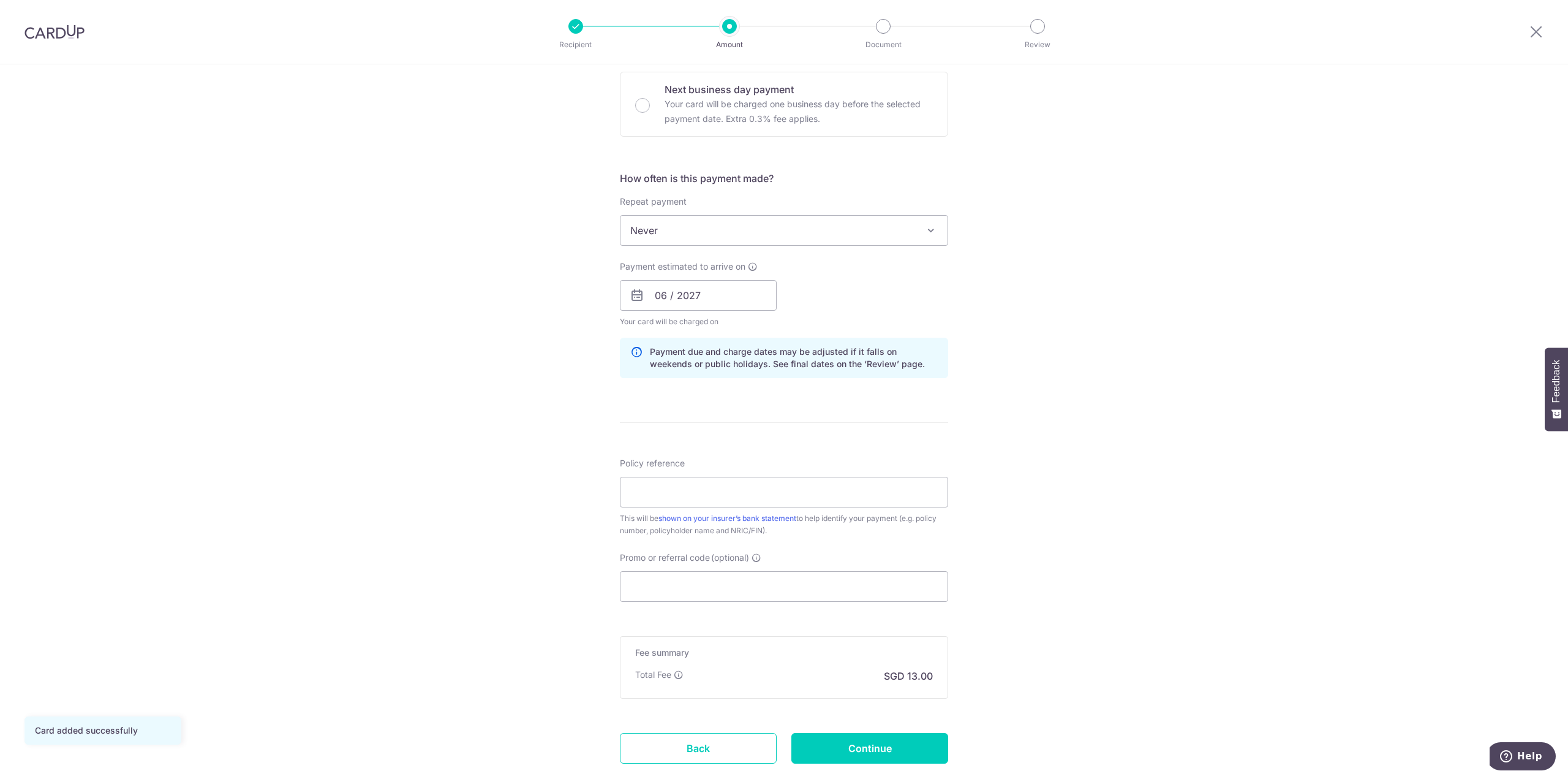
click at [928, 232] on span at bounding box center [931, 230] width 15 height 15
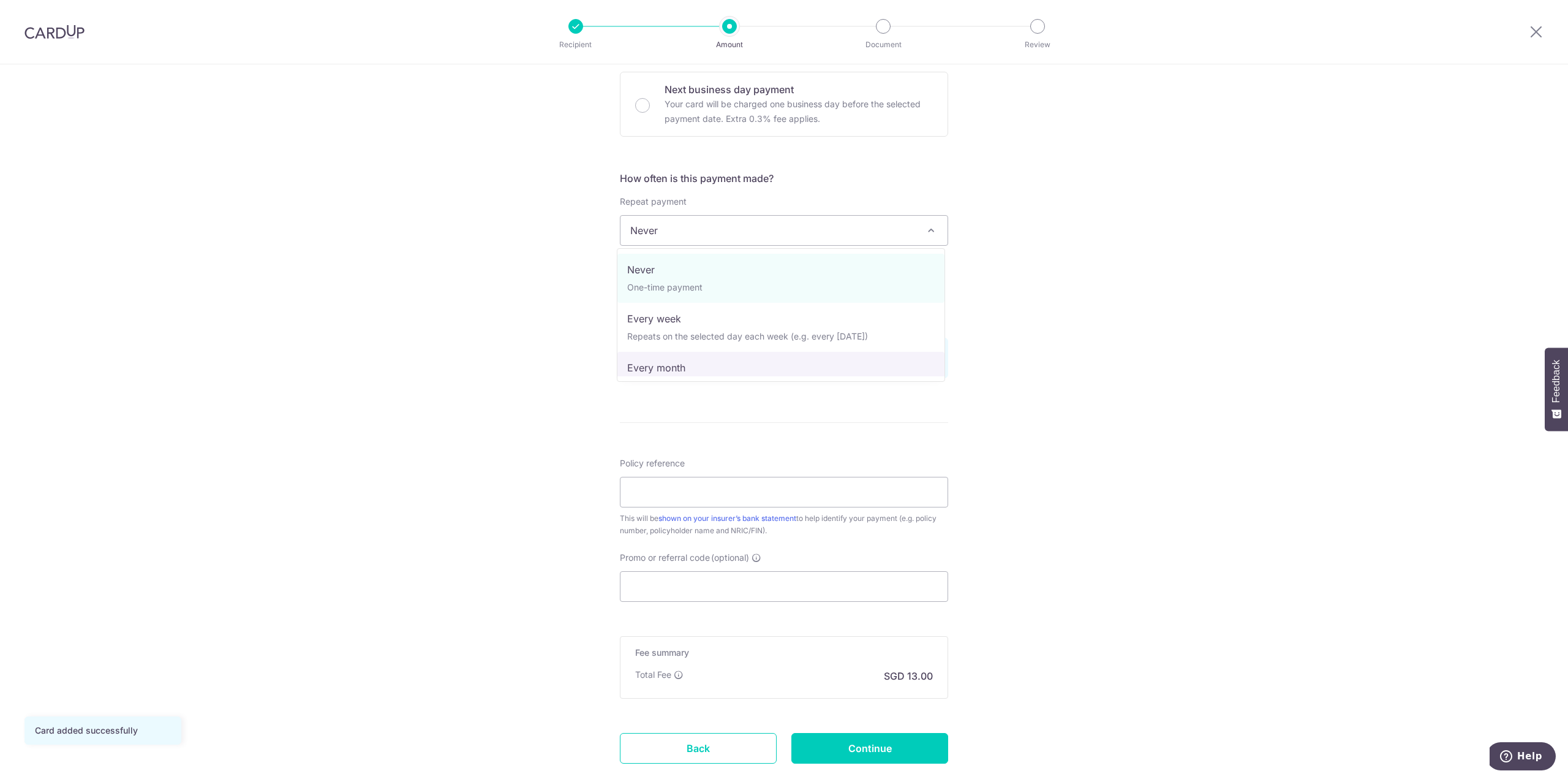
select select "3"
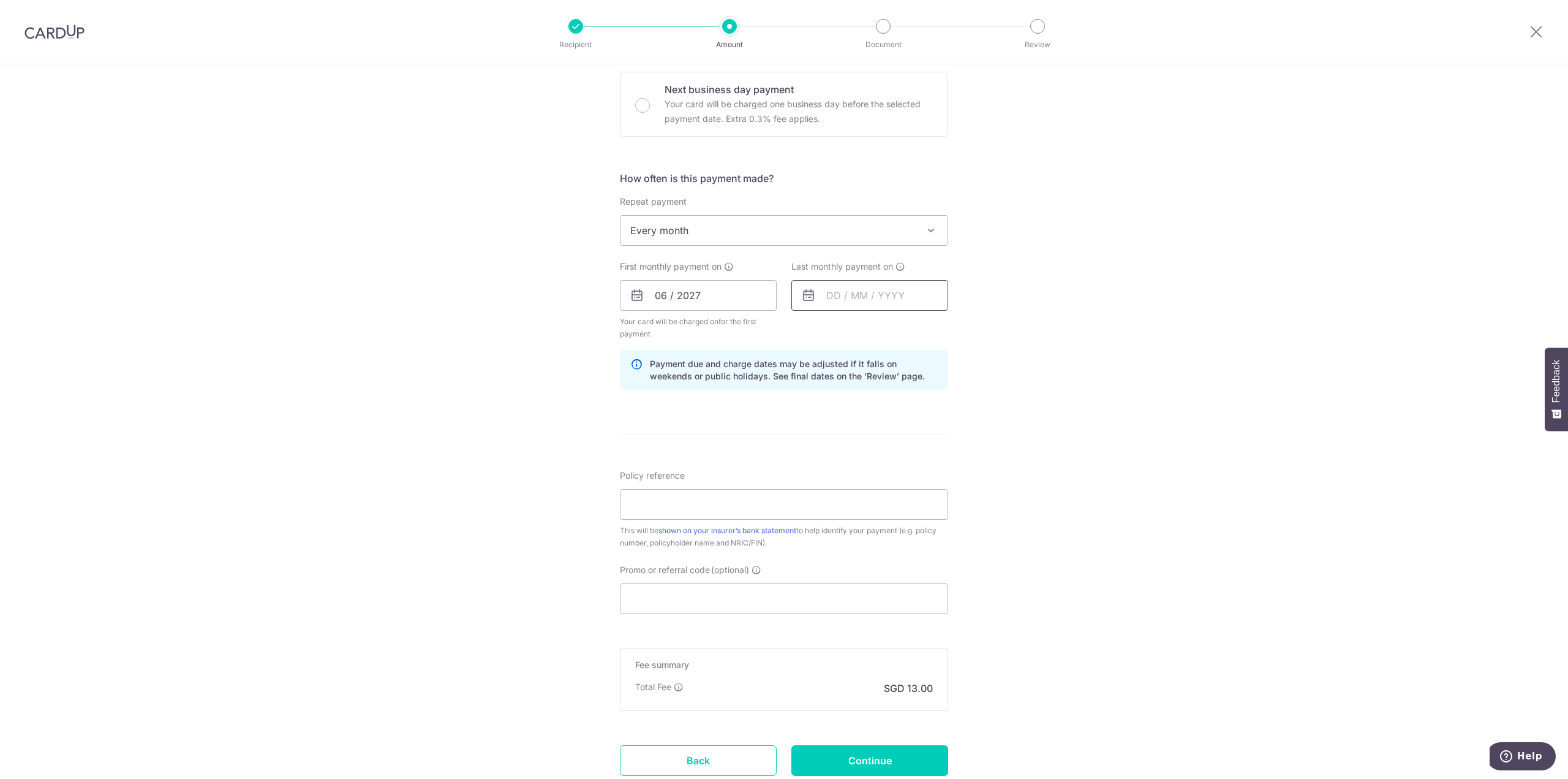
click at [872, 301] on input "text" at bounding box center [870, 296] width 157 height 31
click at [883, 463] on link "24" at bounding box center [890, 455] width 19 height 19
type input "[DATE]"
click at [1102, 456] on div "Tell us more about your payment Enter payment amount SGD 500.00 500.00 Card add…" at bounding box center [784, 282] width 1568 height 1171
click at [680, 295] on input "06 / 2027" at bounding box center [698, 296] width 157 height 31
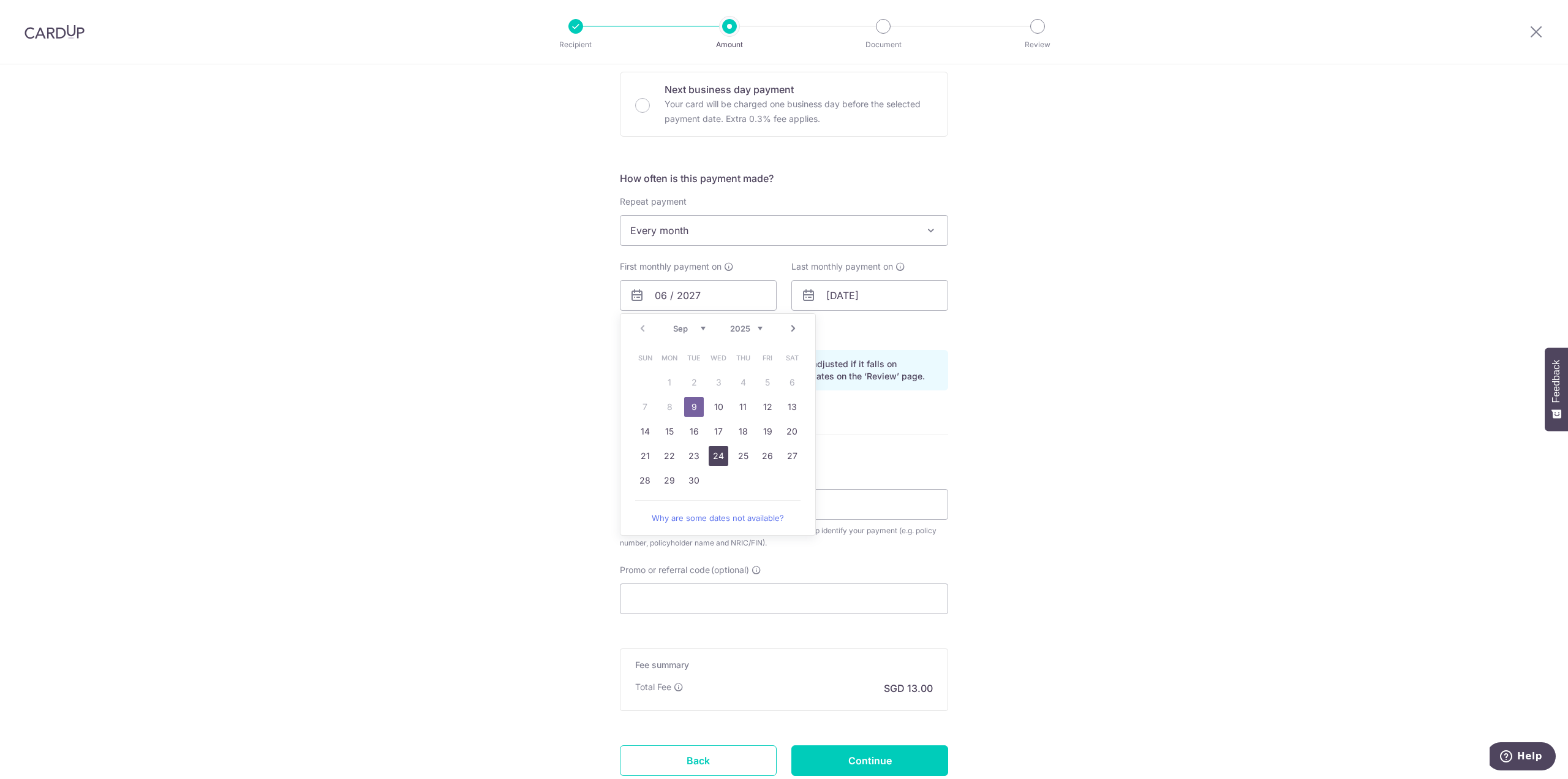
click at [713, 457] on link "24" at bounding box center [718, 455] width 19 height 19
type input "[DATE]"
click at [971, 417] on div "Tell us more about your payment Enter payment amount SGD 500.00 500.00 Card add…" at bounding box center [784, 282] width 1568 height 1171
click at [886, 302] on input "24/09/2025" at bounding box center [870, 296] width 157 height 31
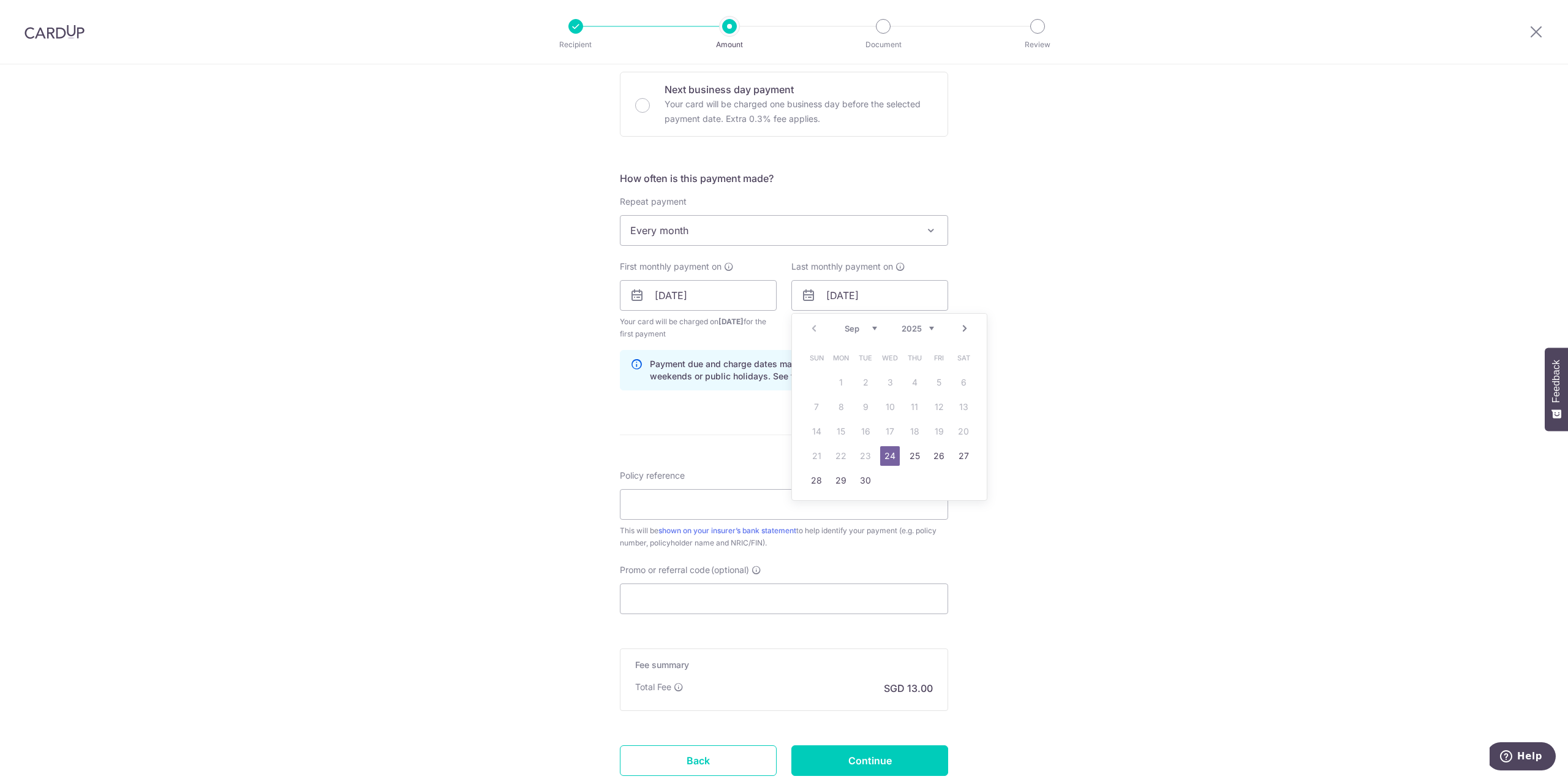
click at [928, 330] on select "2025 2026 2027 2028 2029 2030 2031 2032 2033 2034 2035" at bounding box center [918, 329] width 33 height 10
click at [1094, 432] on div "Tell us more about your payment Enter payment amount SGD 500.00 500.00 Card add…" at bounding box center [784, 282] width 1568 height 1171
click at [894, 285] on input "24/09/2025" at bounding box center [870, 296] width 157 height 31
click at [930, 328] on select "2025 2026 2027 2028 2029 2030 2031 2032 2033 2034 2035" at bounding box center [918, 329] width 33 height 10
click at [885, 300] on input "24/09/2025" at bounding box center [870, 296] width 157 height 31
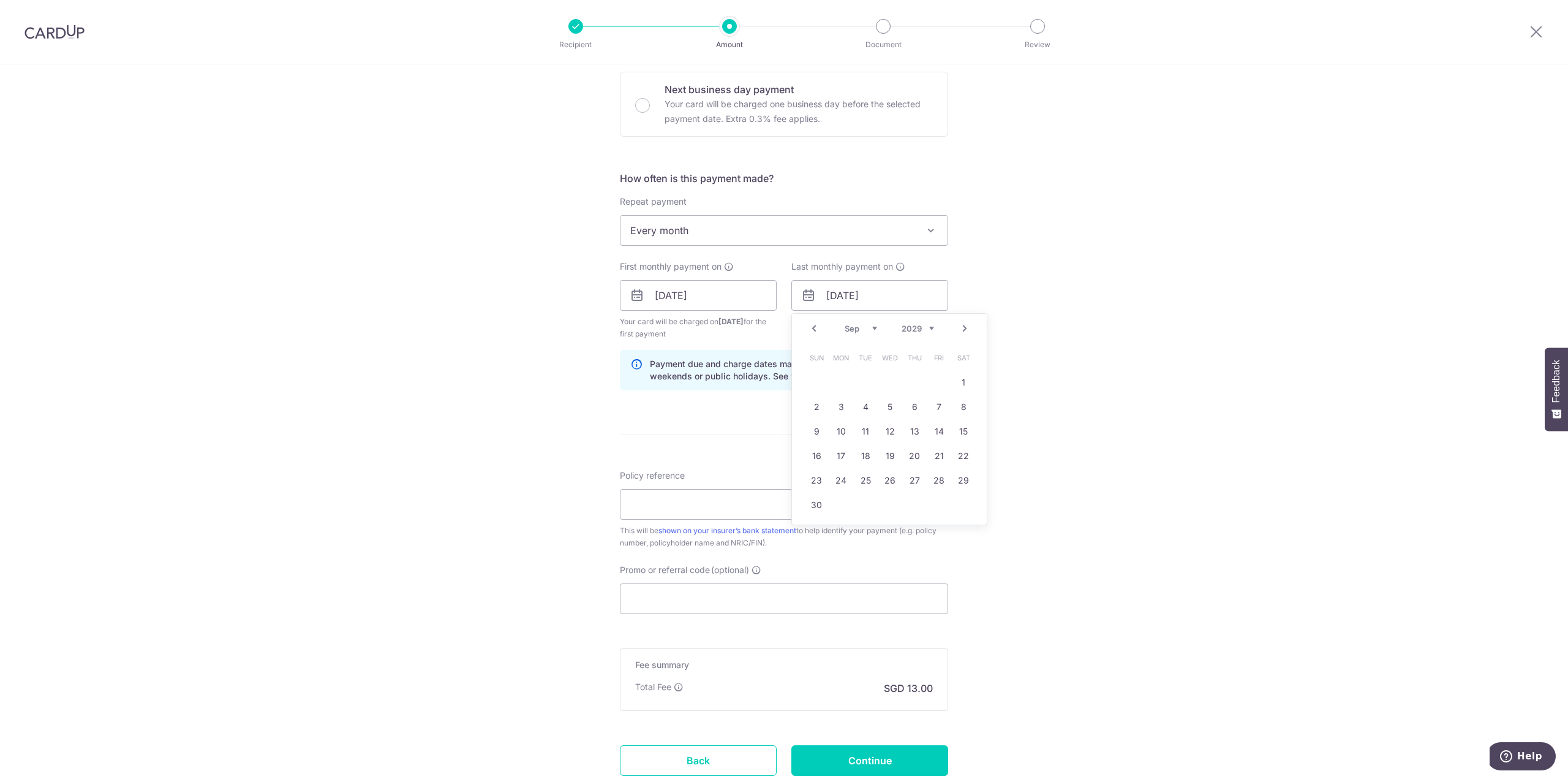
click at [809, 329] on link "Prev" at bounding box center [814, 329] width 15 height 15
click at [834, 299] on input "24/09/2025" at bounding box center [870, 296] width 157 height 31
click at [933, 458] on link "24" at bounding box center [939, 455] width 19 height 19
type input "[DATE]"
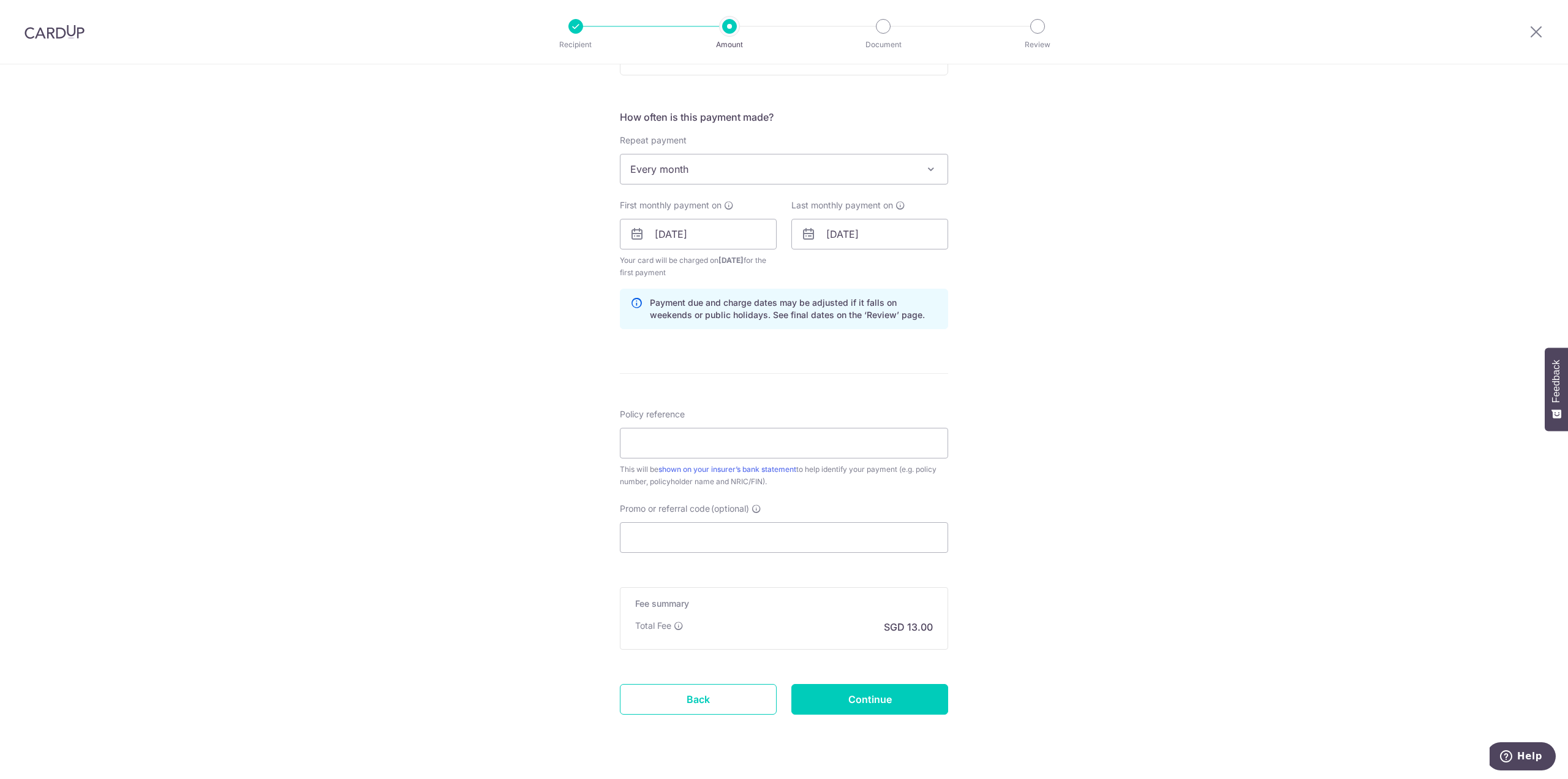
scroll to position [457, 0]
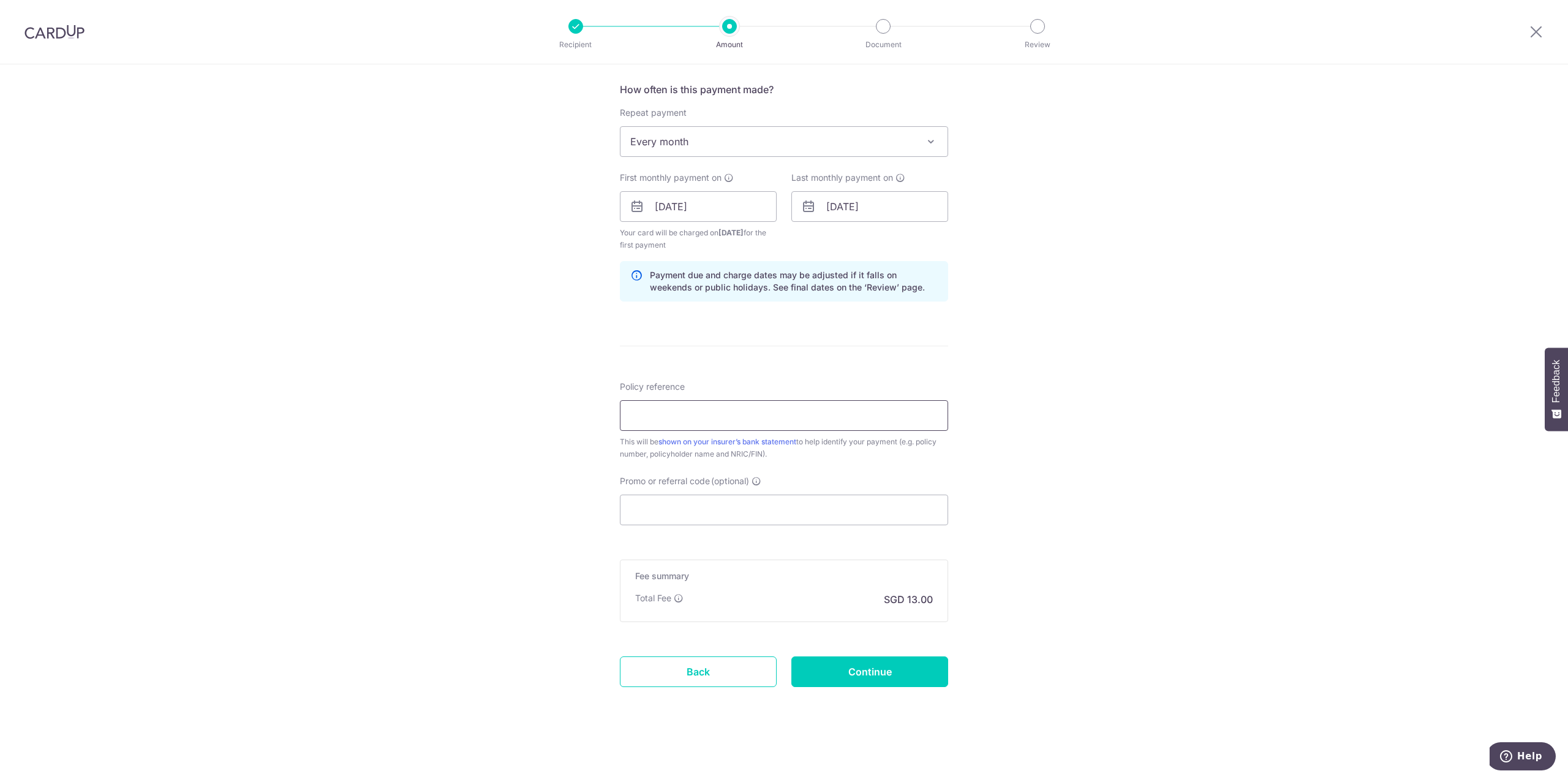
click at [835, 412] on input "Policy reference" at bounding box center [784, 415] width 329 height 31
paste input "U126229862"
type input "U126229862"
click at [683, 513] on input "Promo or referral code (optional)" at bounding box center [784, 509] width 329 height 31
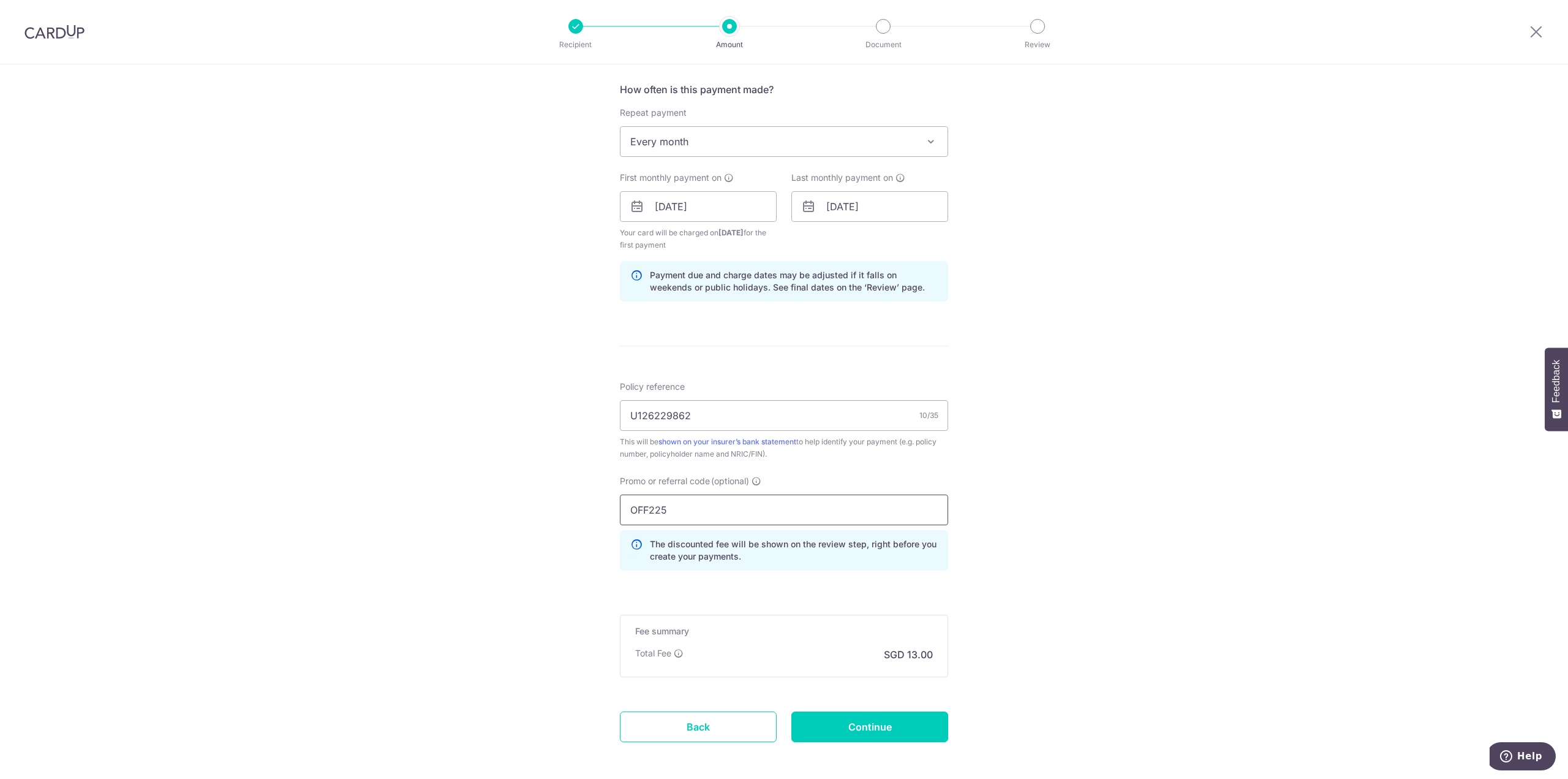
type input "OFF225"
click at [1087, 594] on div "Tell us more about your payment Enter payment amount SGD 500.00 500.00 Card add…" at bounding box center [784, 220] width 1568 height 1227
click at [865, 731] on input "Continue" at bounding box center [870, 726] width 157 height 31
type input "Create Schedule"
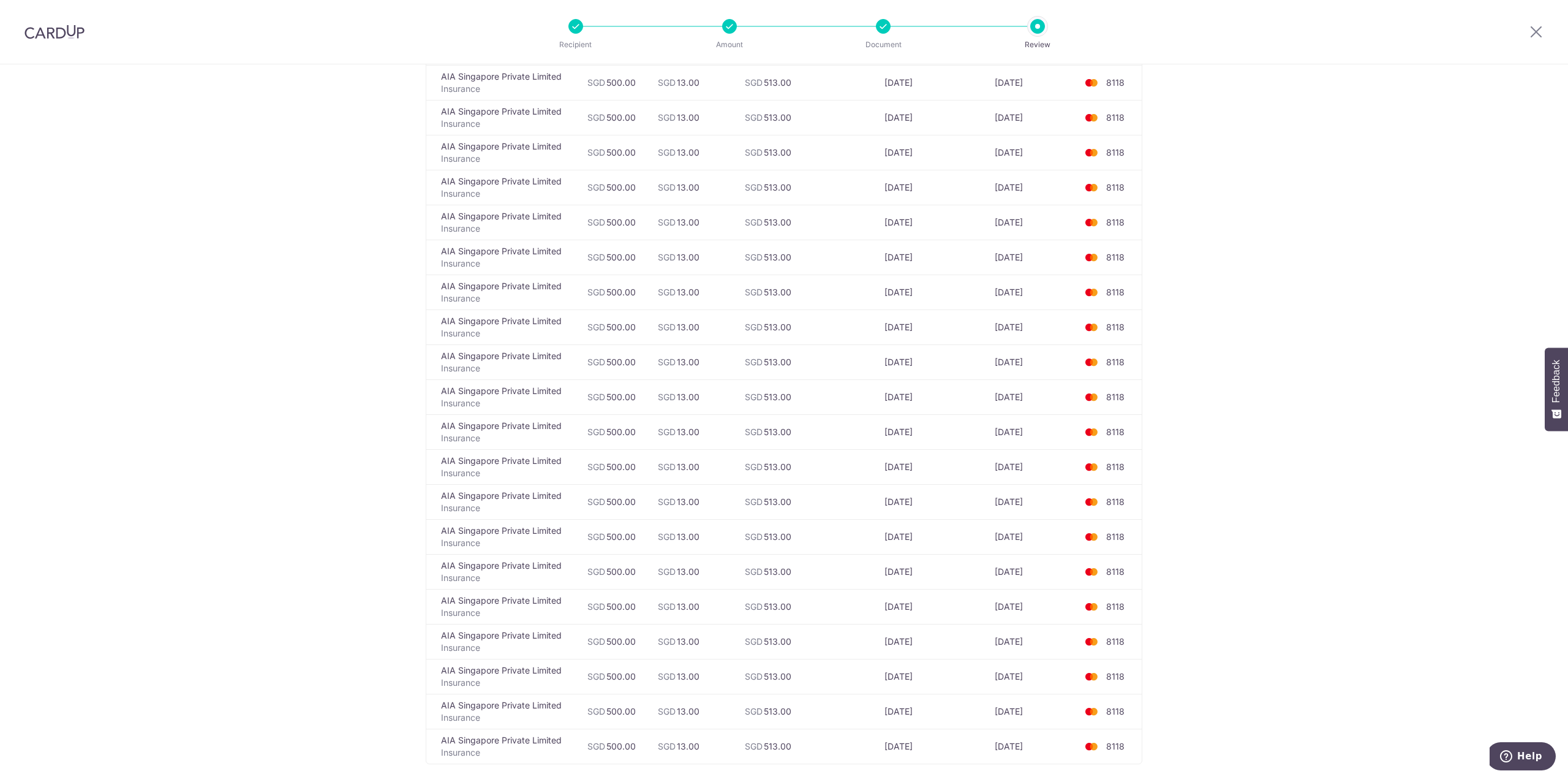
scroll to position [1295, 0]
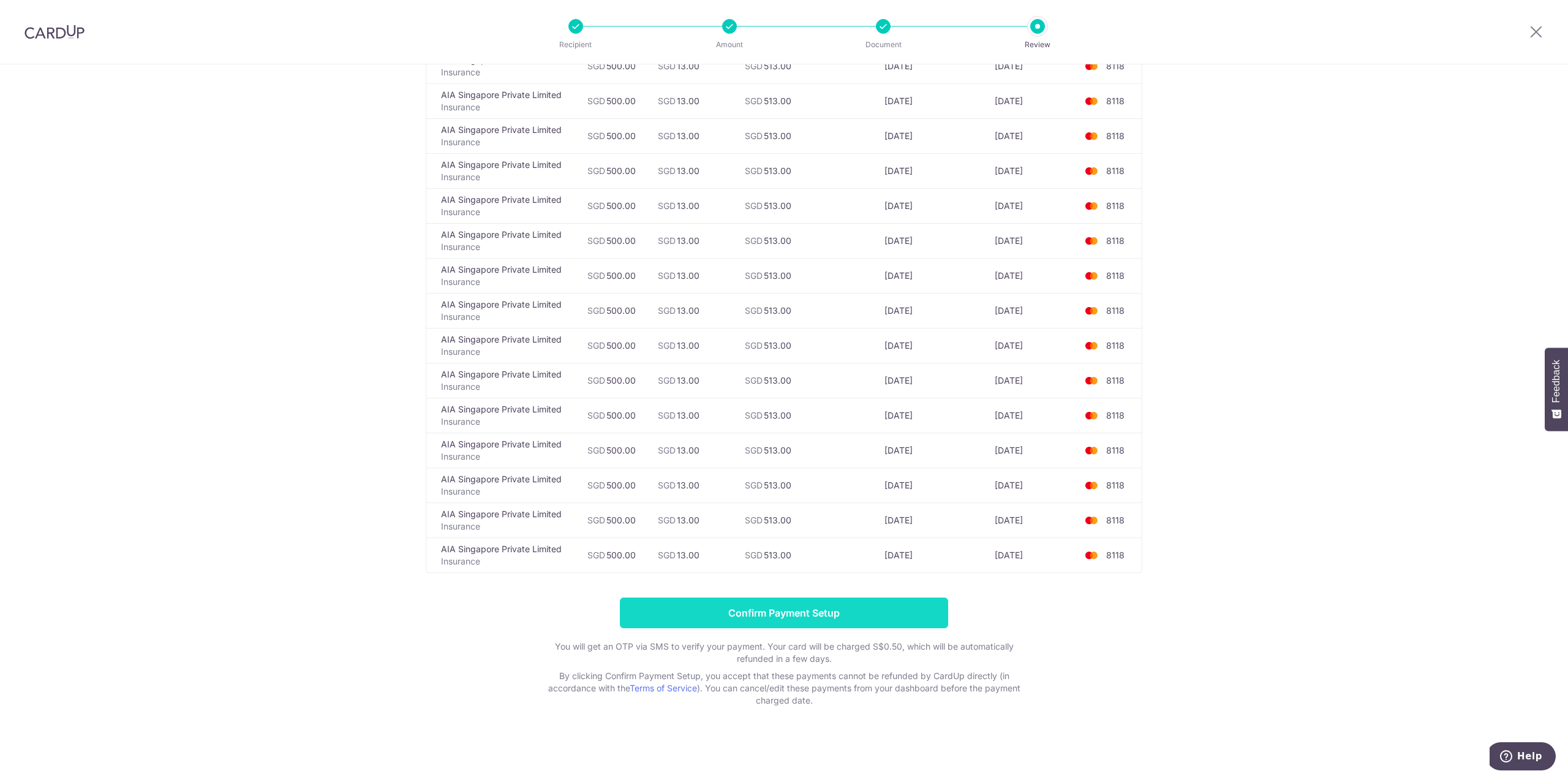
click at [853, 617] on input "Confirm Payment Setup" at bounding box center [784, 613] width 329 height 31
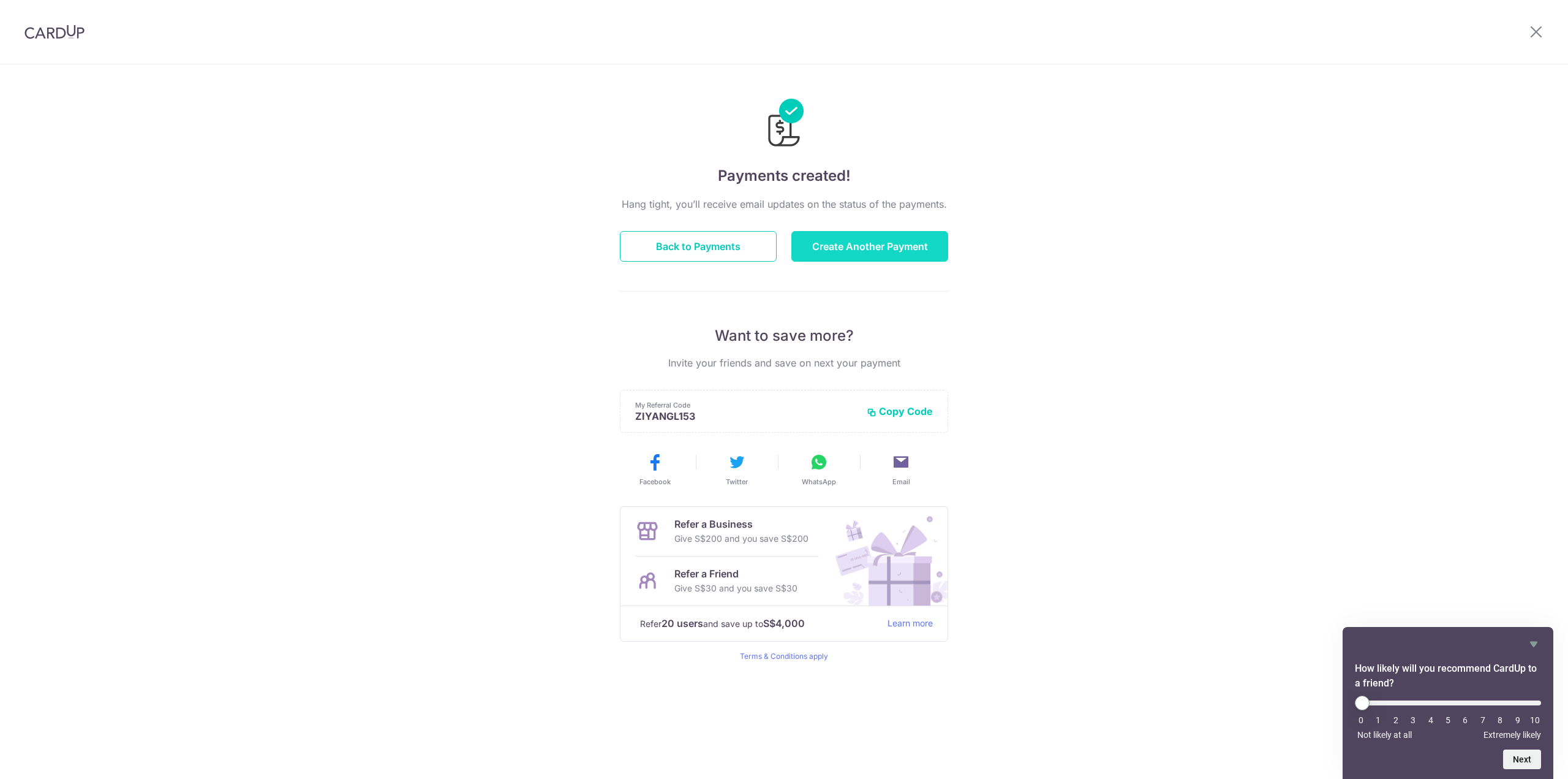
click at [817, 250] on button "Create Another Payment" at bounding box center [870, 246] width 157 height 31
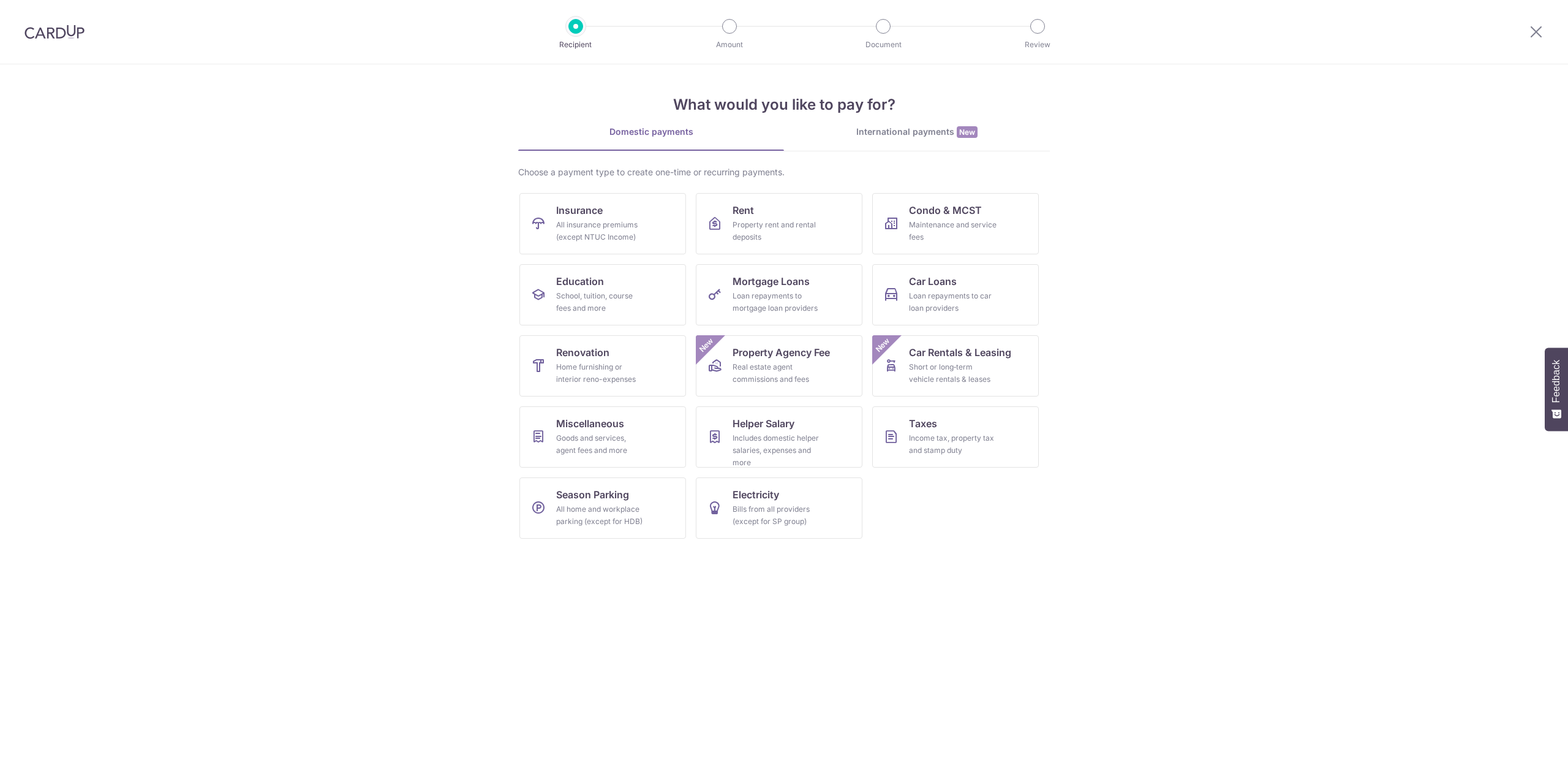
click at [603, 226] on div "All insurance premiums (except NTUC Income)" at bounding box center [601, 230] width 88 height 24
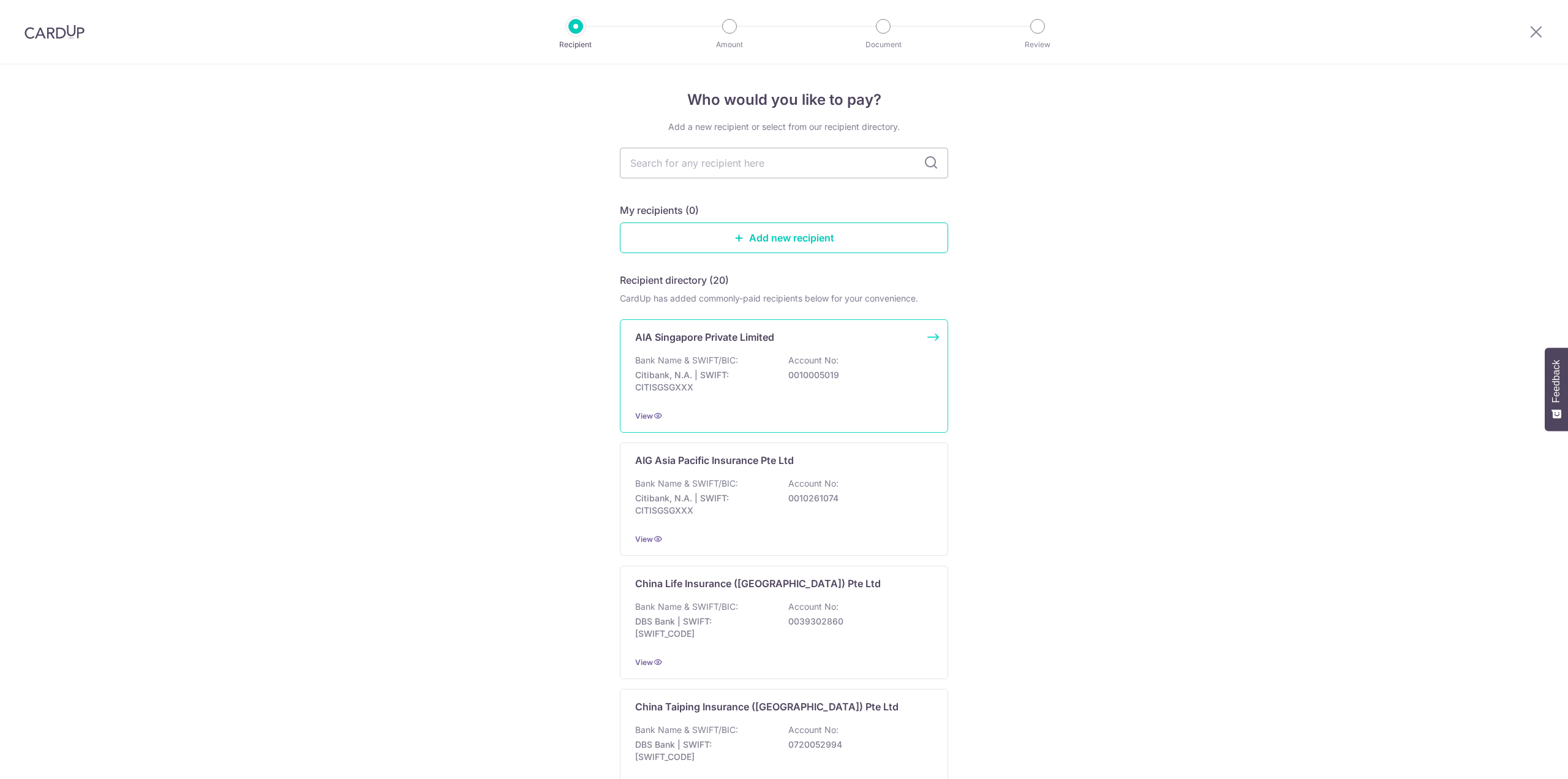
click at [753, 379] on p "Citibank, N.A. | SWIFT: CITISGSGXXX" at bounding box center [703, 381] width 137 height 24
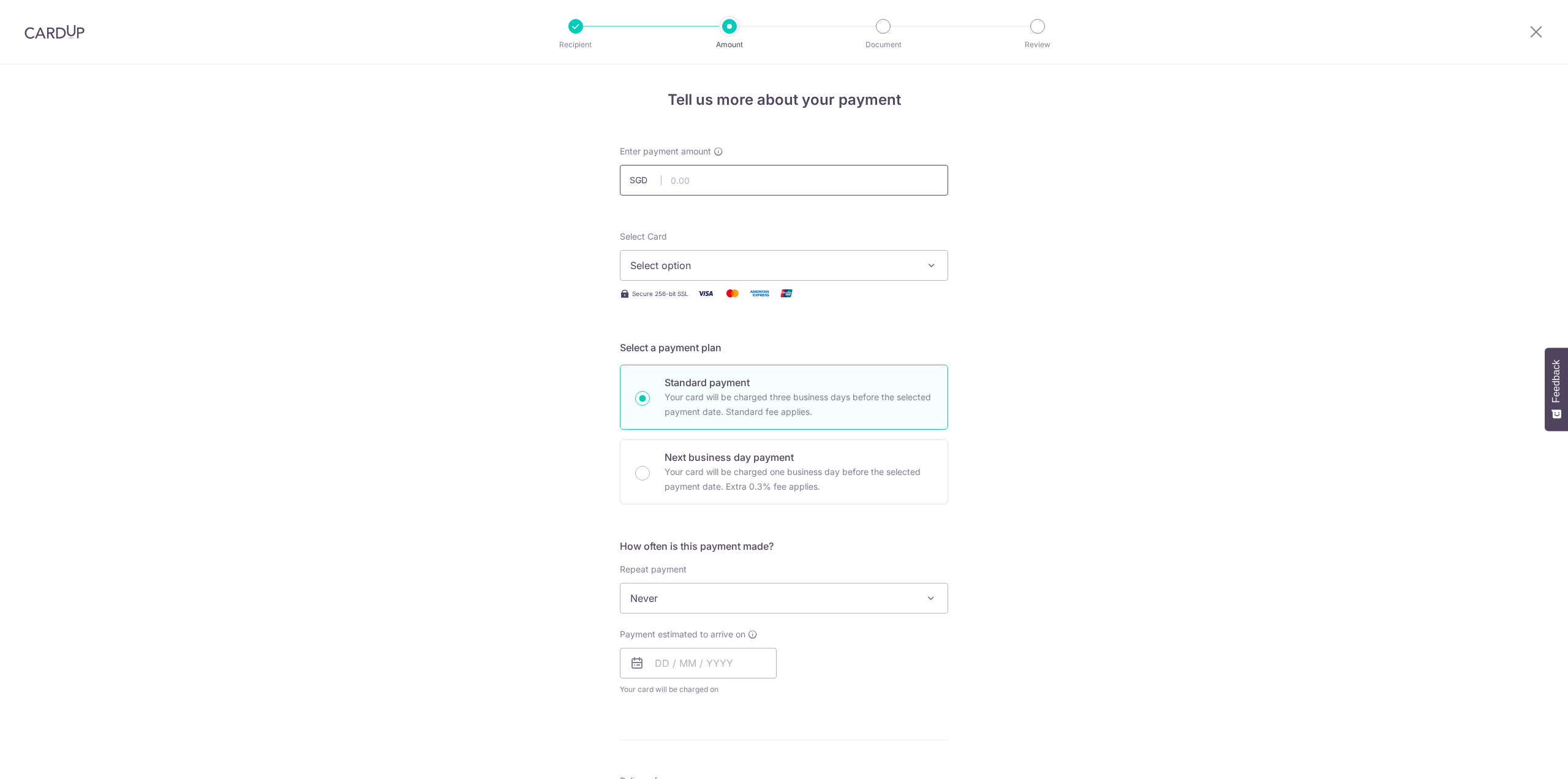
click at [693, 182] on input "text" at bounding box center [784, 180] width 329 height 31
type input "500.00"
click at [676, 255] on button "Select option" at bounding box center [784, 266] width 329 height 31
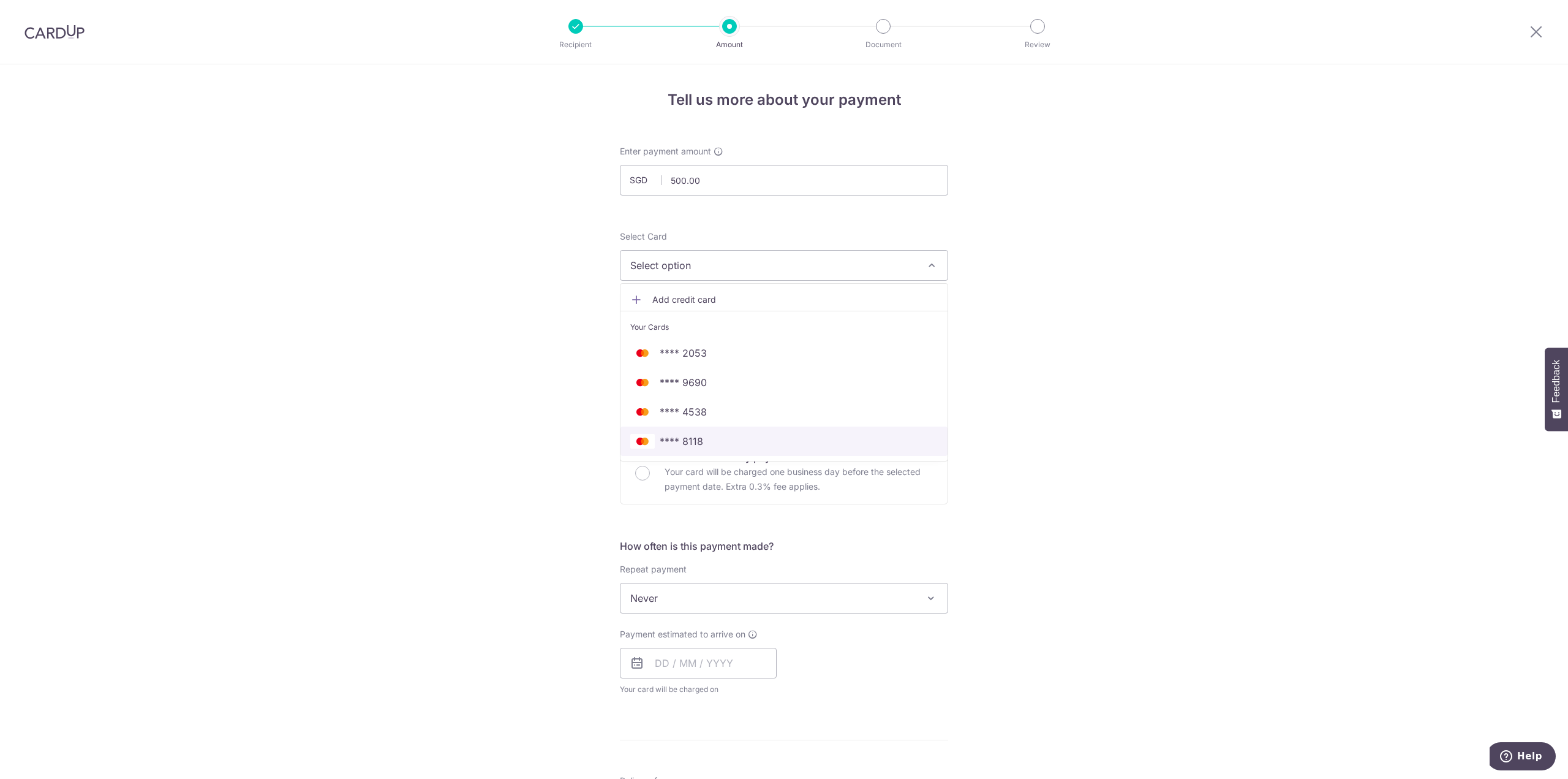
click at [697, 441] on span "**** 8118" at bounding box center [682, 442] width 43 height 15
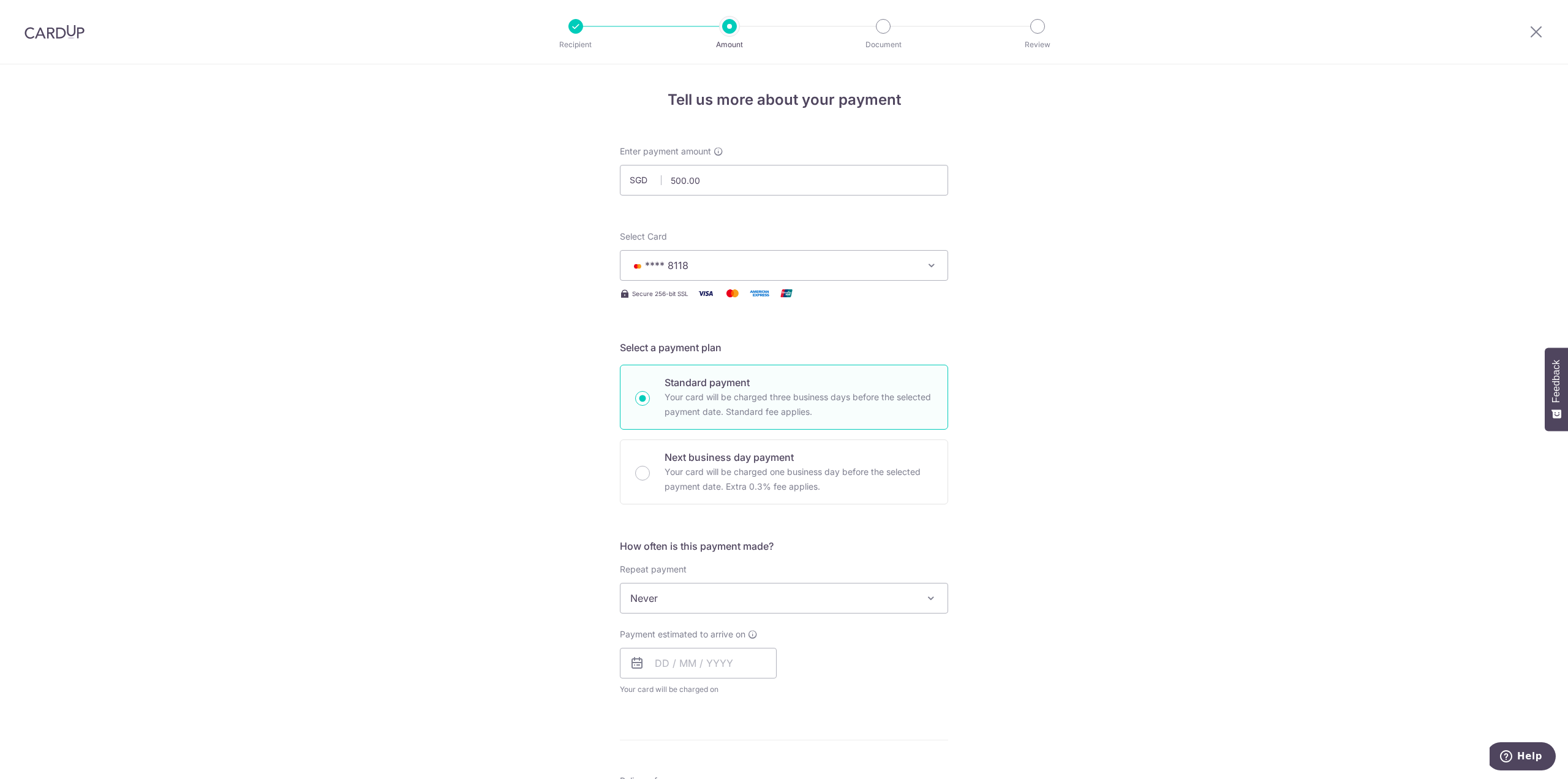
click at [1109, 312] on div "Tell us more about your payment Enter payment amount SGD 500.00 500.00 Select C…" at bounding box center [784, 619] width 1568 height 1109
click at [657, 601] on span "Never" at bounding box center [784, 598] width 327 height 29
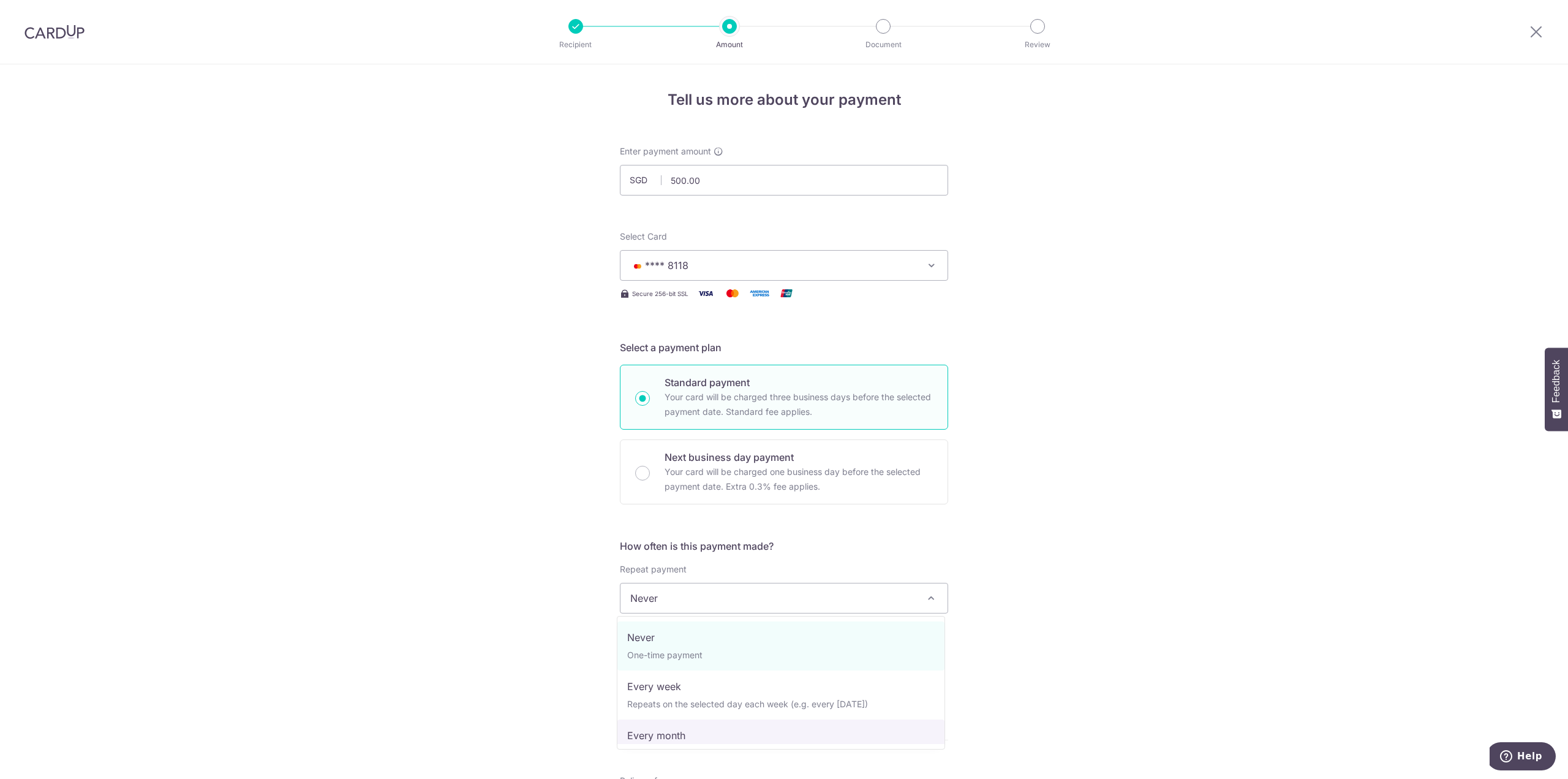
select select "3"
click at [1102, 529] on div "Tell us more about your payment Enter payment amount SGD 500.00 500.00 Select C…" at bounding box center [784, 625] width 1568 height 1121
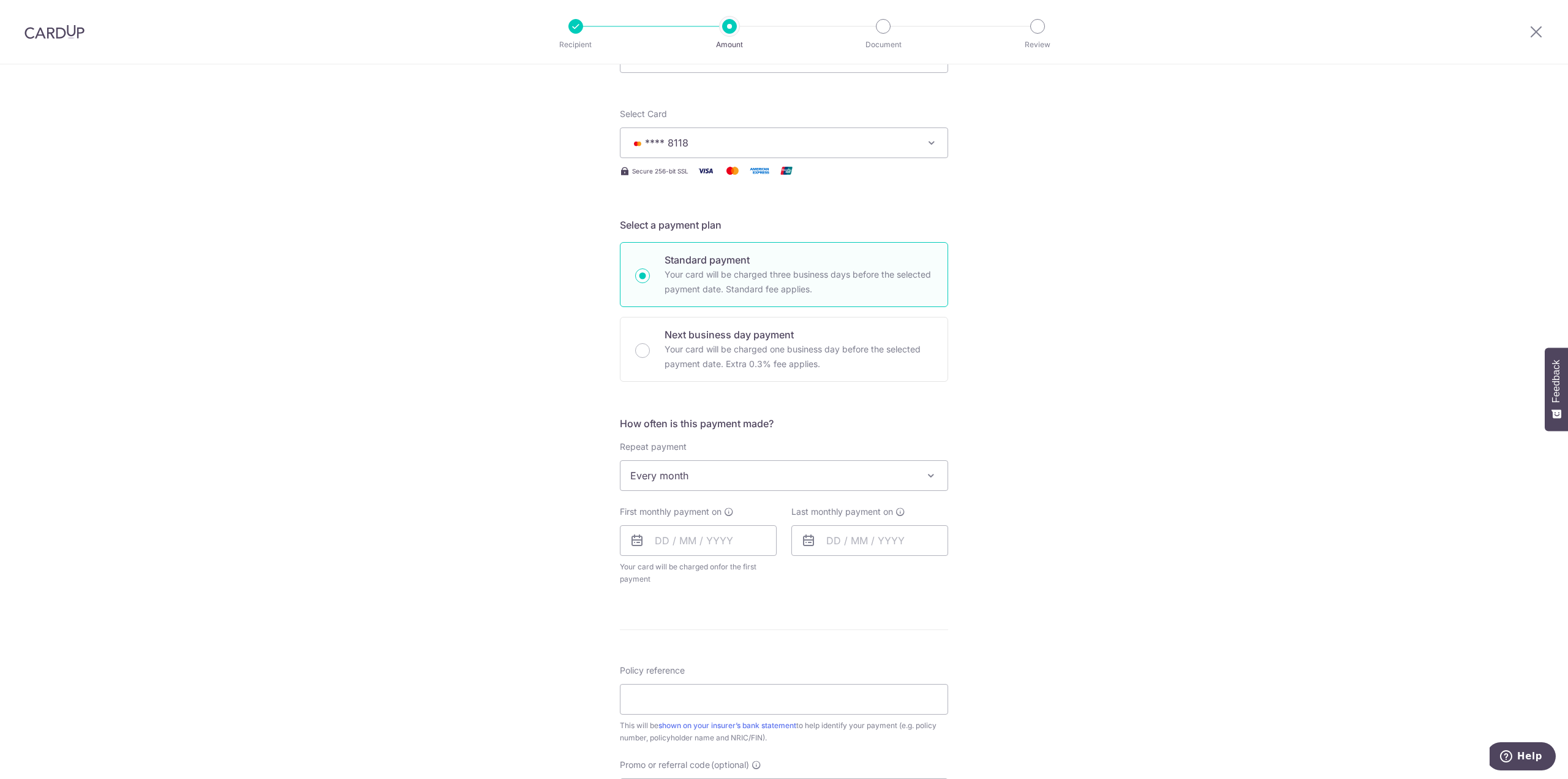
scroll to position [245, 0]
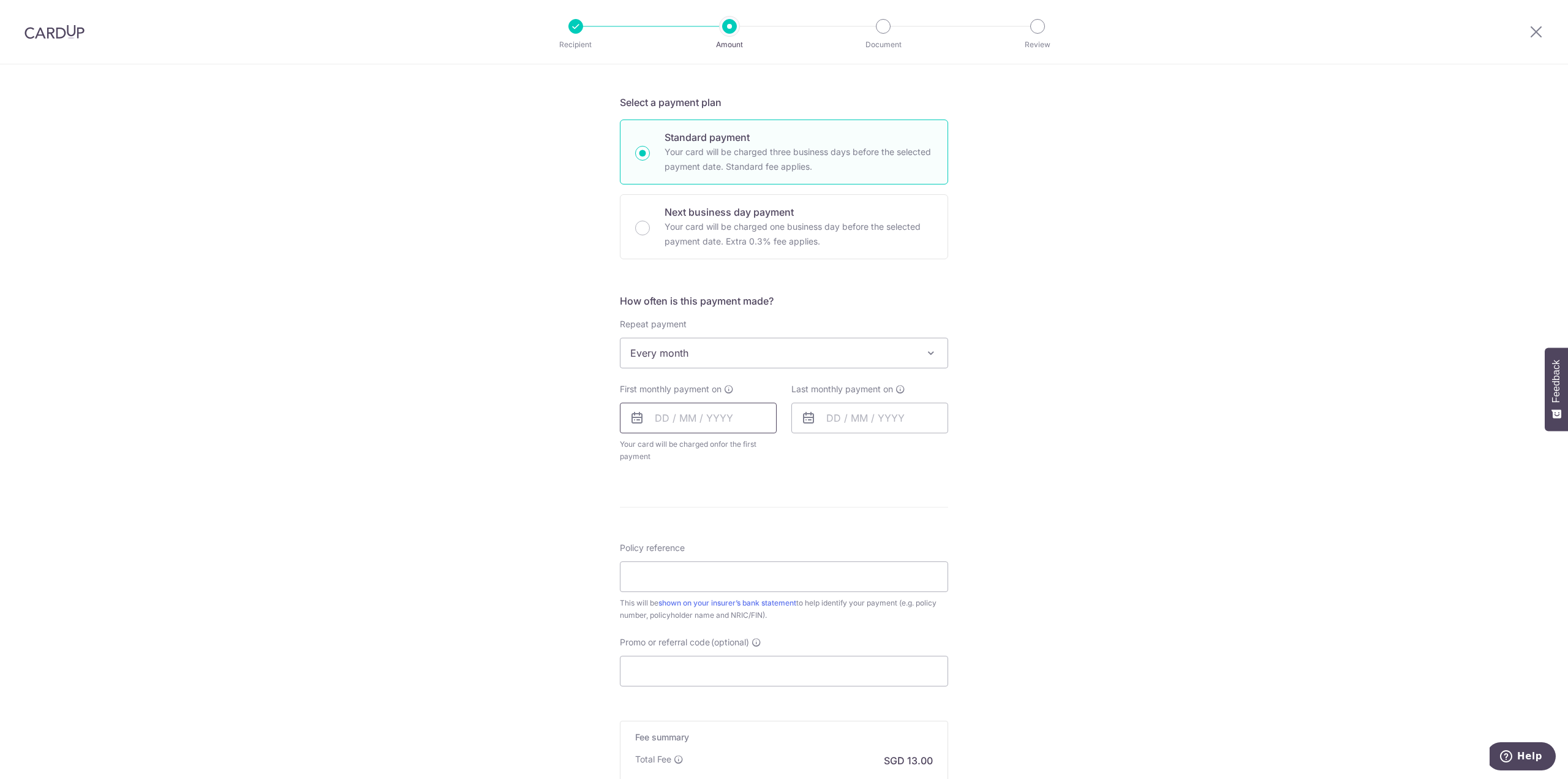
click at [733, 421] on input "text" at bounding box center [698, 417] width 157 height 31
click at [1008, 490] on div "Tell us more about your payment Enter payment amount SGD 500.00 500.00 Select C…" at bounding box center [784, 379] width 1568 height 1121
click at [728, 422] on input "text" at bounding box center [698, 417] width 157 height 31
drag, startPoint x: 718, startPoint y: 580, endPoint x: 891, endPoint y: 412, distance: 241.1
click at [718, 580] on link "24" at bounding box center [718, 578] width 19 height 19
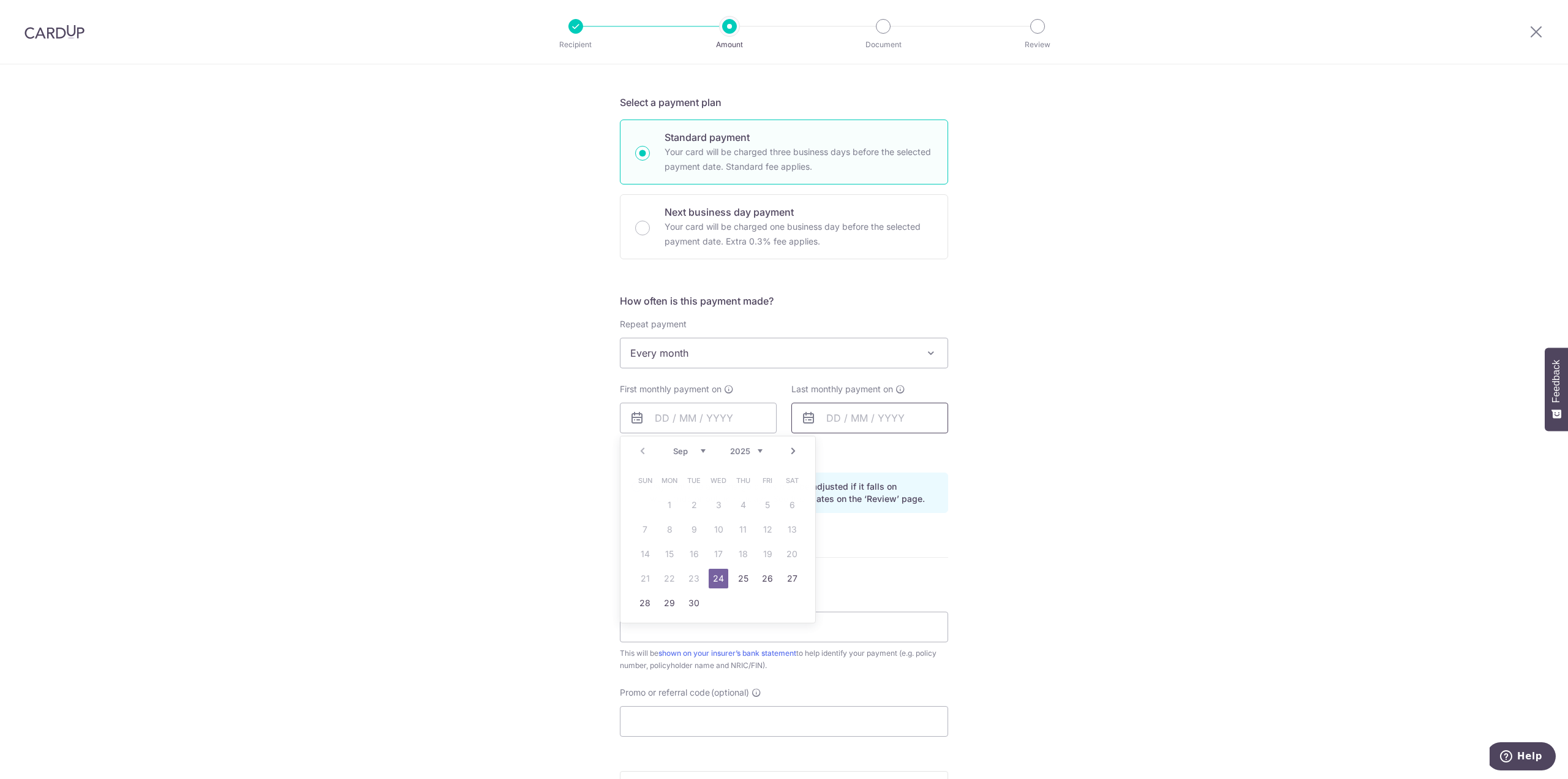
type input "24/09/2025"
click at [885, 418] on input "text" at bounding box center [870, 417] width 157 height 31
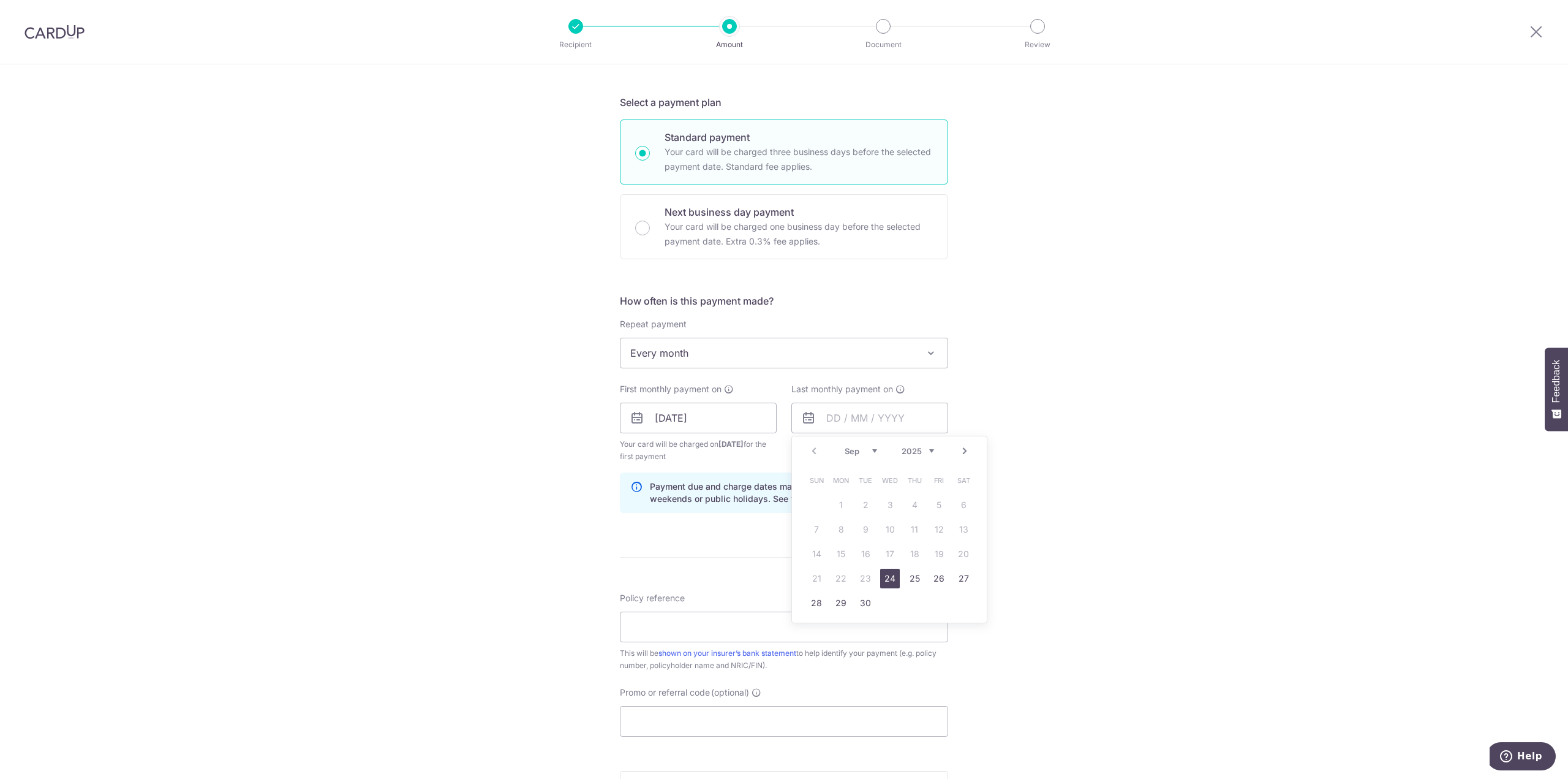
click at [928, 451] on select "2025 2026 2027 2028 2029 2030 2031 2032 2033 2034 2035" at bounding box center [918, 451] width 33 height 10
click at [842, 604] on link "24" at bounding box center [840, 603] width 19 height 19
click at [853, 416] on input "24/09/2029" at bounding box center [870, 417] width 157 height 31
click at [816, 452] on link "Prev" at bounding box center [814, 452] width 15 height 15
click at [933, 584] on link "24" at bounding box center [939, 578] width 19 height 19
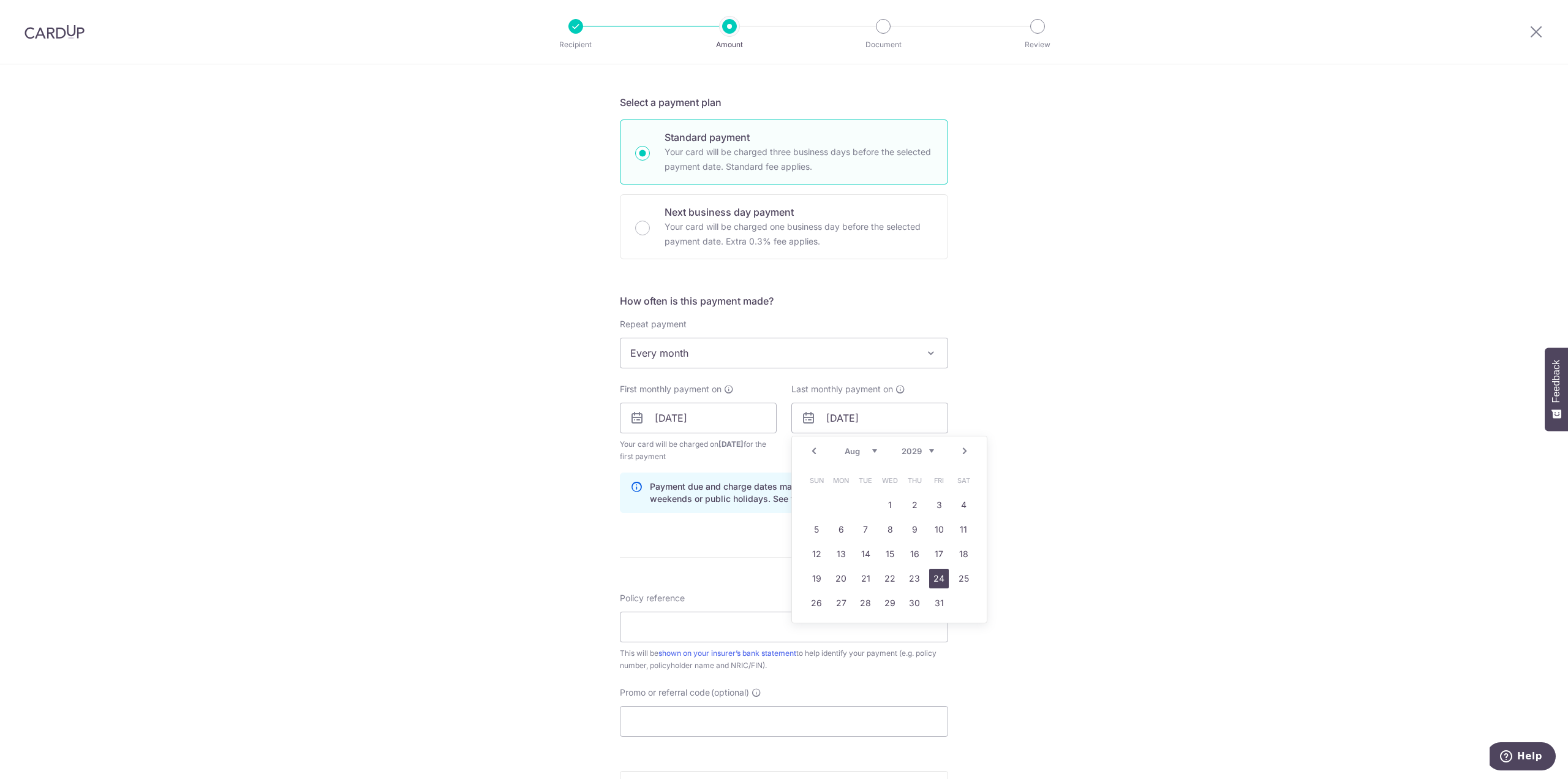
type input "24/08/2029"
click at [1113, 518] on div "Tell us more about your payment Enter payment amount SGD 500.00 500.00 Select C…" at bounding box center [784, 404] width 1568 height 1171
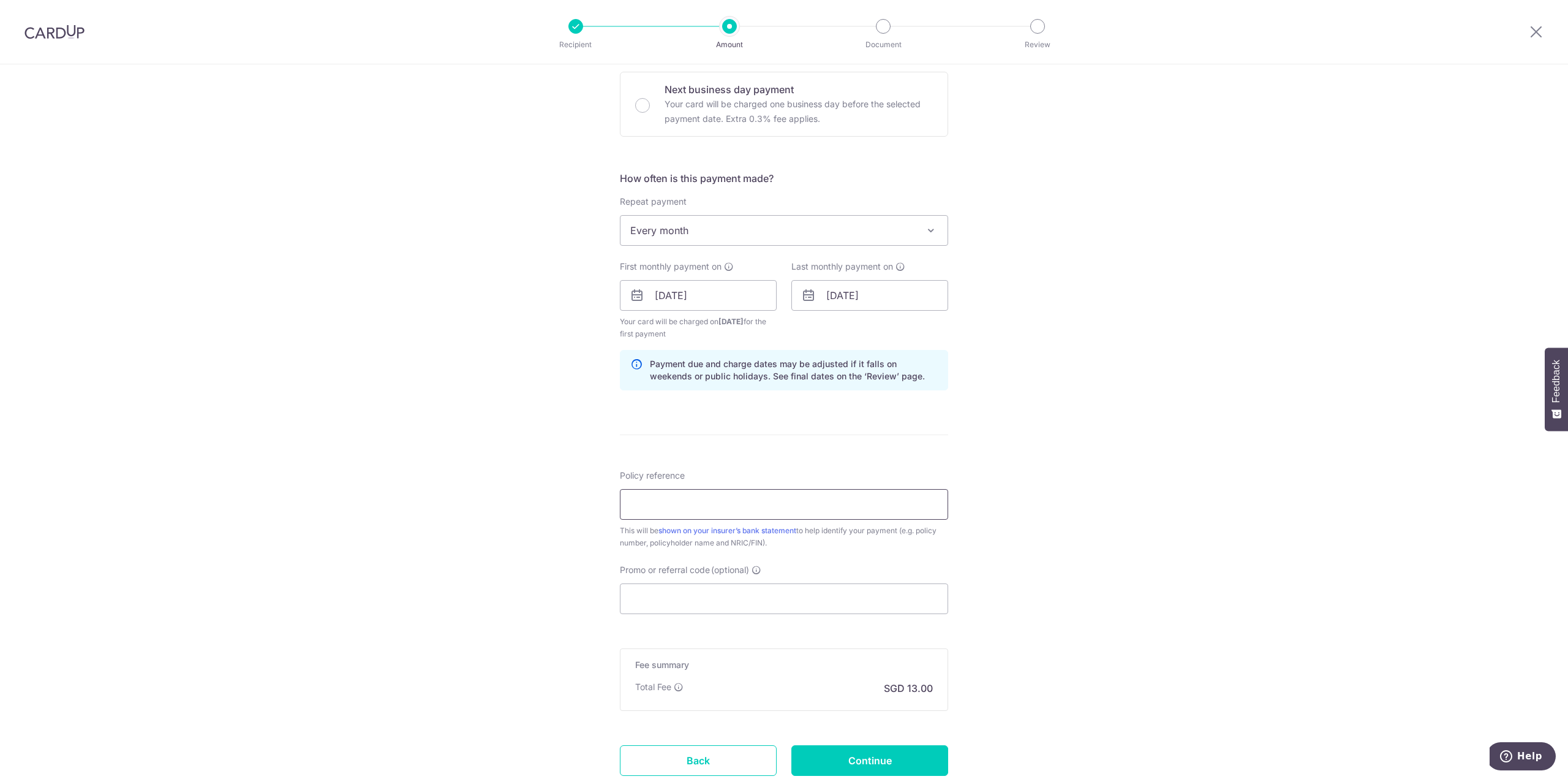
click at [847, 506] on input "Policy reference" at bounding box center [784, 504] width 329 height 31
paste input "U126229859"
type input "U126229859"
click at [775, 603] on input "Promo or referral code (optional)" at bounding box center [784, 599] width 329 height 31
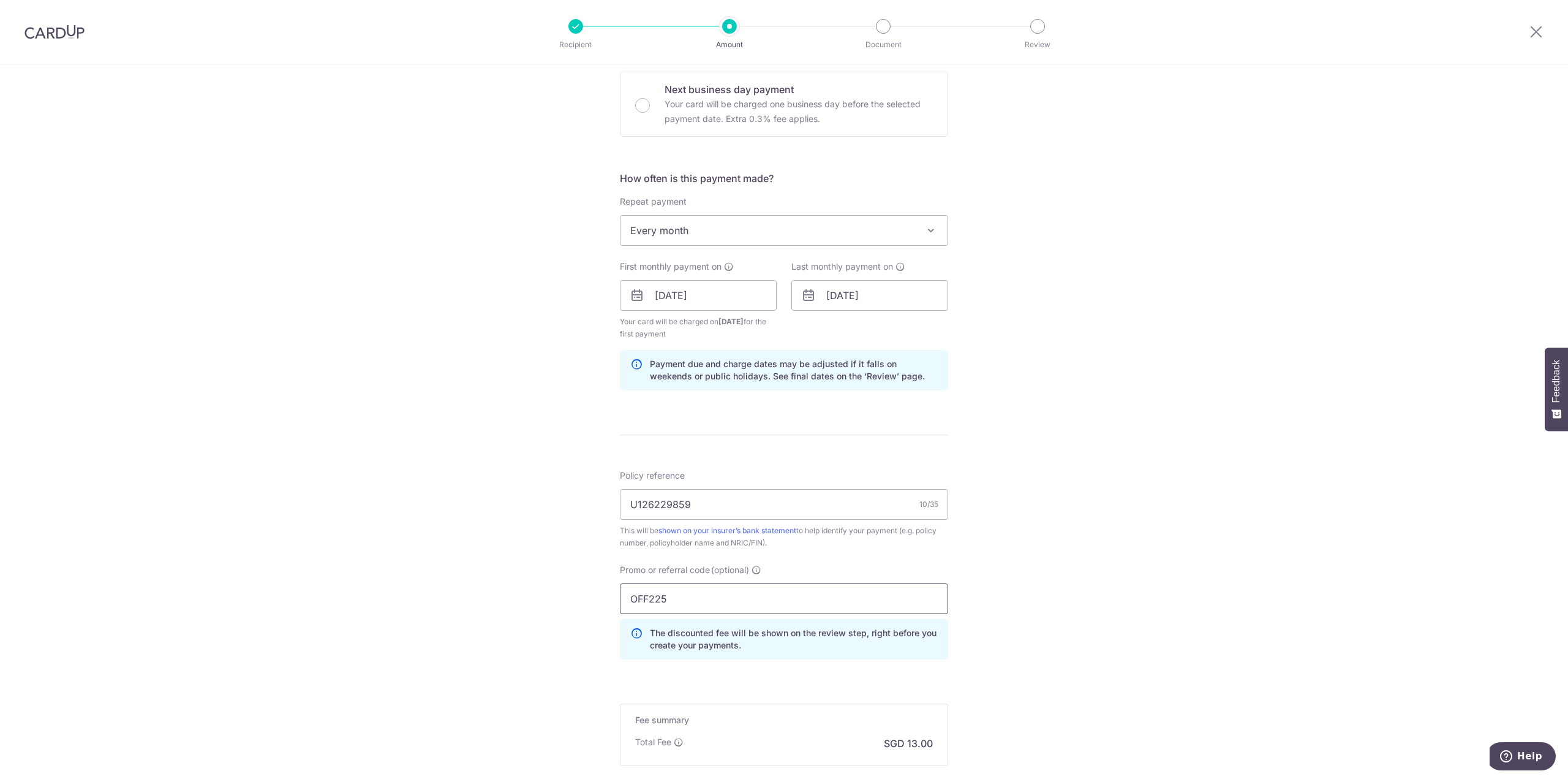
type input "OFF225"
click at [1006, 503] on div "Tell us more about your payment Enter payment amount SGD 500.00 500.00 Select C…" at bounding box center [784, 310] width 1568 height 1227
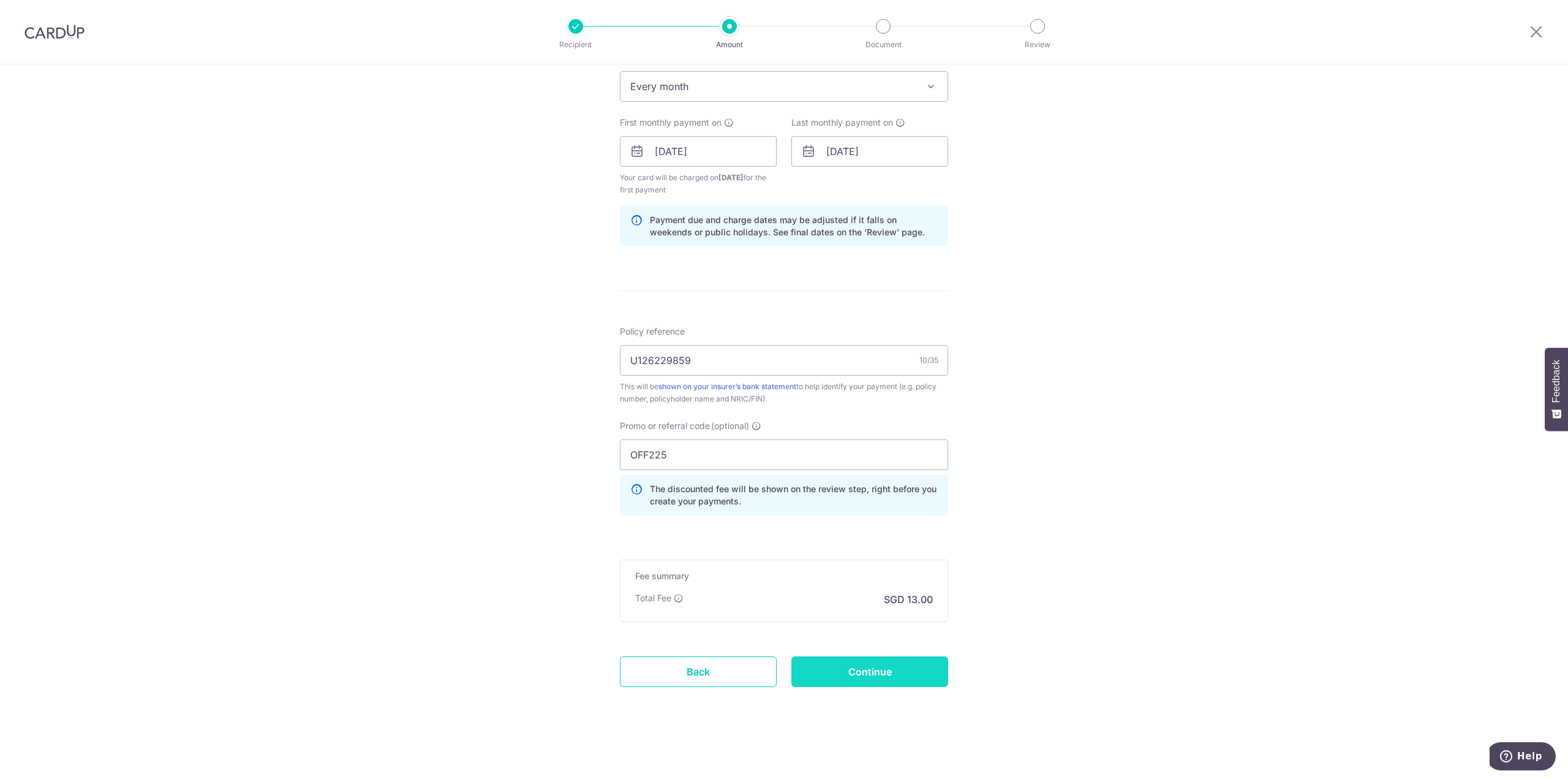
click at [880, 670] on input "Continue" at bounding box center [870, 671] width 157 height 31
type input "Create Schedule"
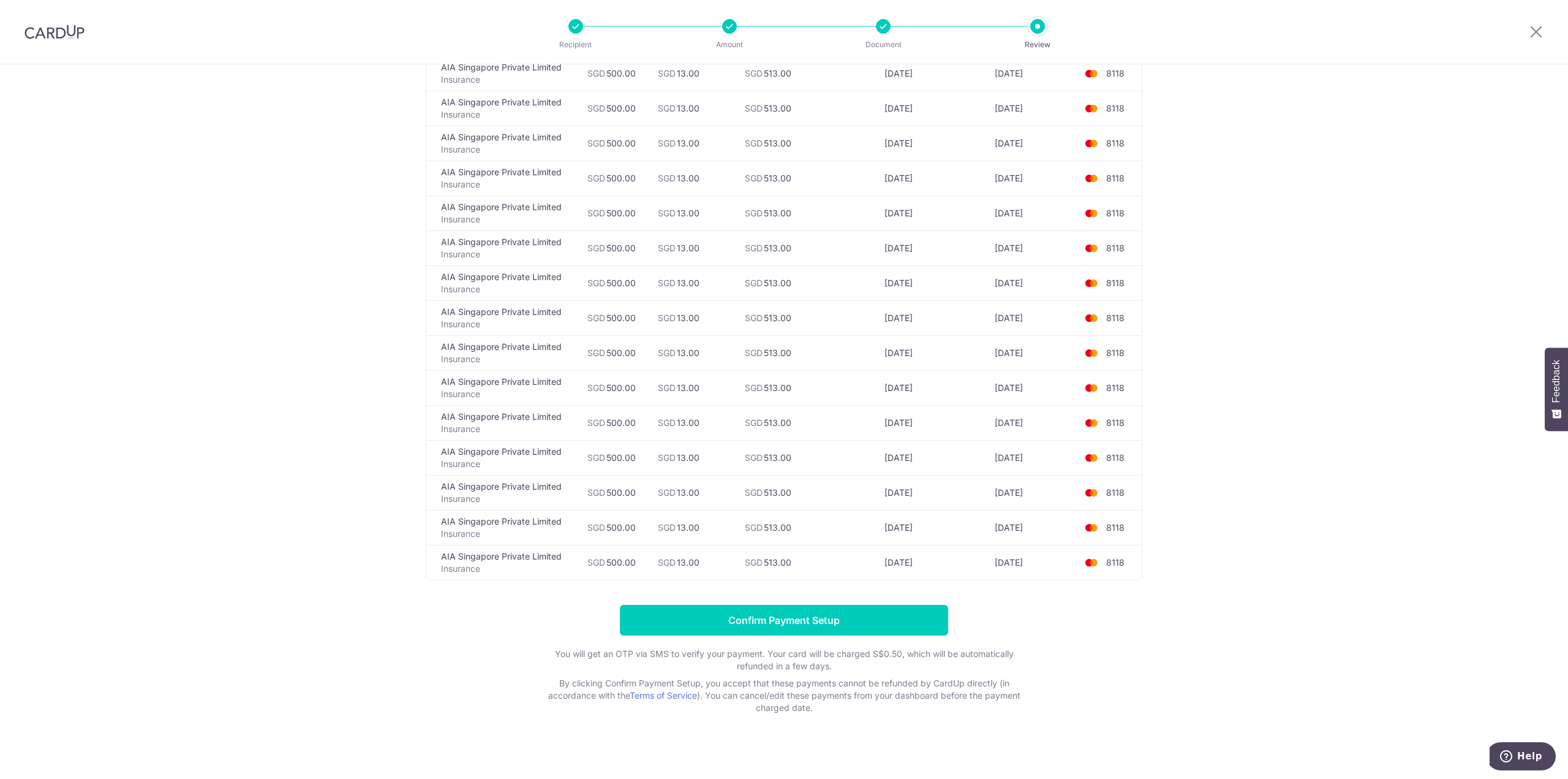
scroll to position [1295, 0]
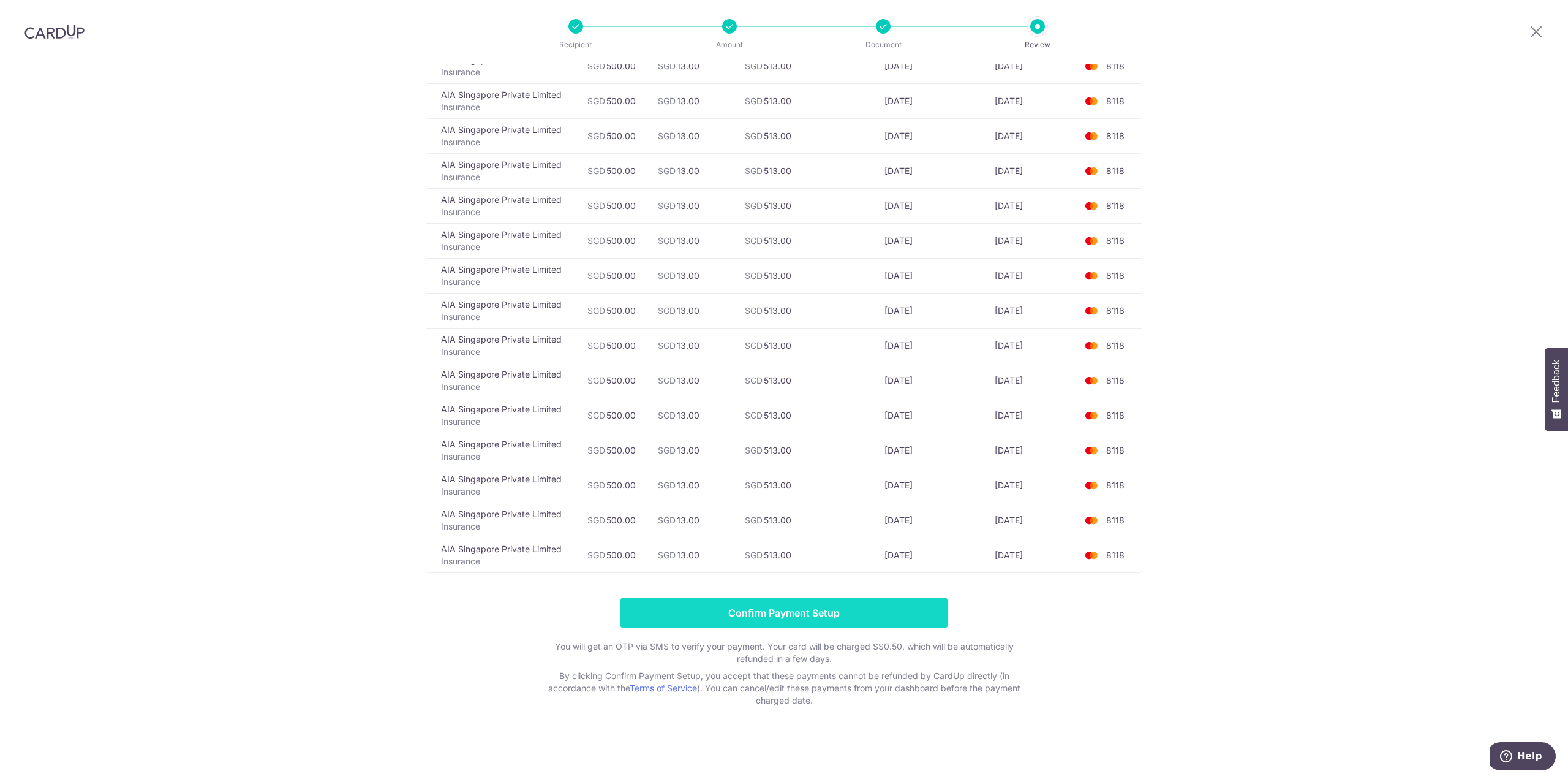
click at [849, 625] on input "Confirm Payment Setup" at bounding box center [784, 613] width 329 height 31
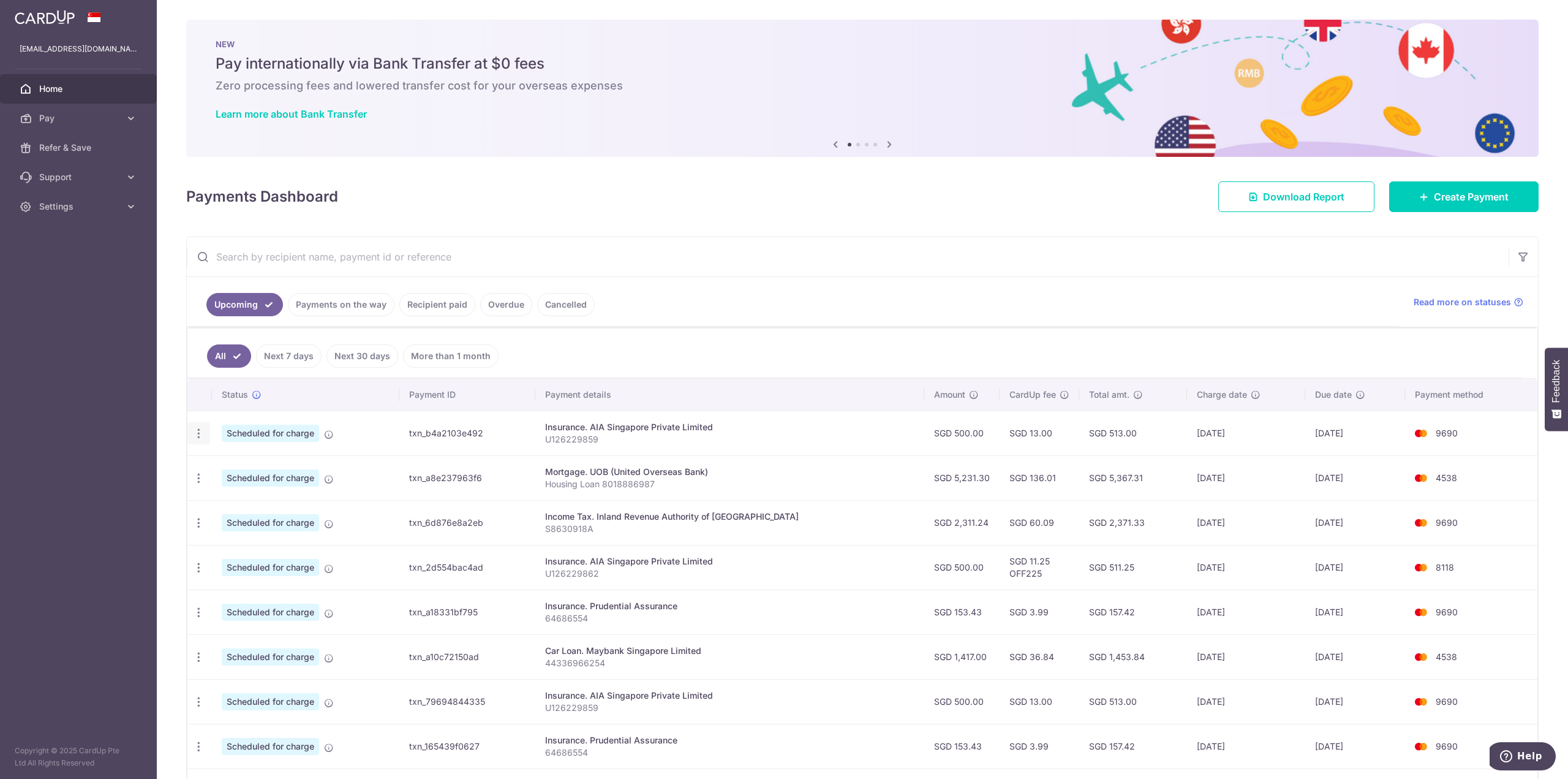
click at [202, 438] on icon "button" at bounding box center [199, 433] width 13 height 13
click at [247, 496] on span "Cancel payment" at bounding box center [264, 498] width 82 height 15
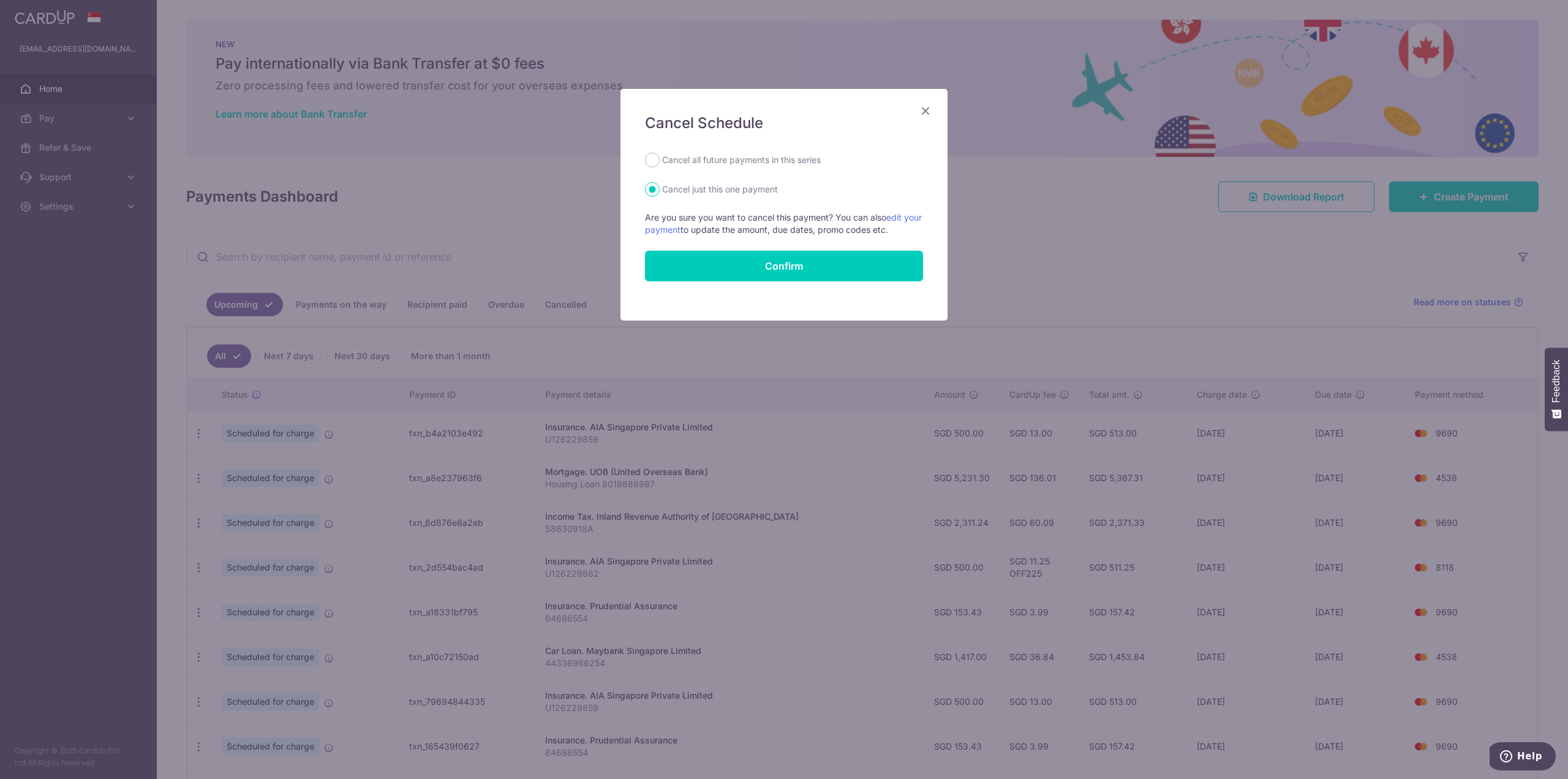
click at [741, 160] on label "Cancel all future payments in this series" at bounding box center [742, 160] width 159 height 15
click at [660, 160] on input "Cancel all future payments in this series" at bounding box center [653, 160] width 15 height 15
radio input "true"
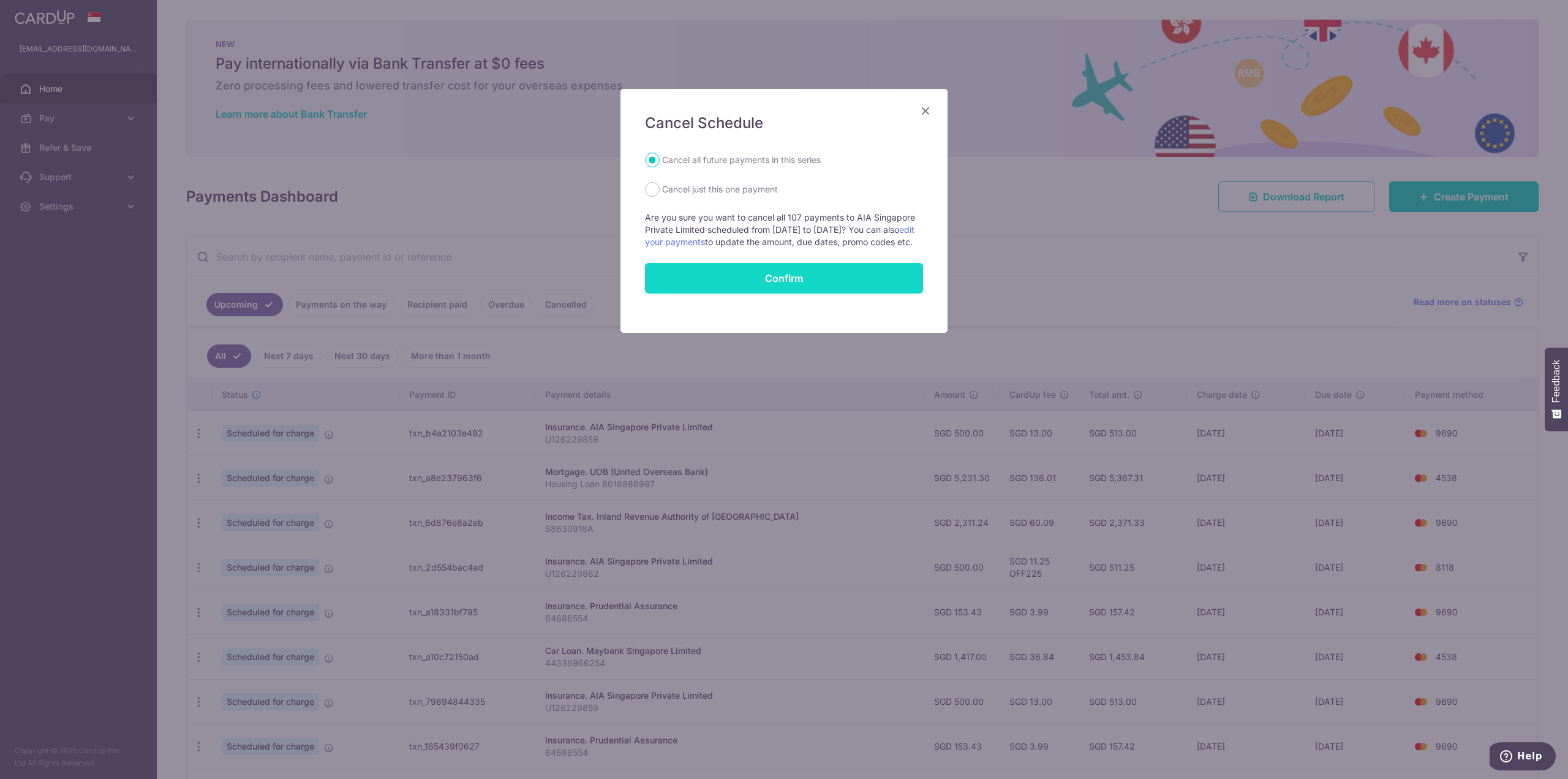
click at [792, 290] on button "Confirm" at bounding box center [784, 278] width 278 height 31
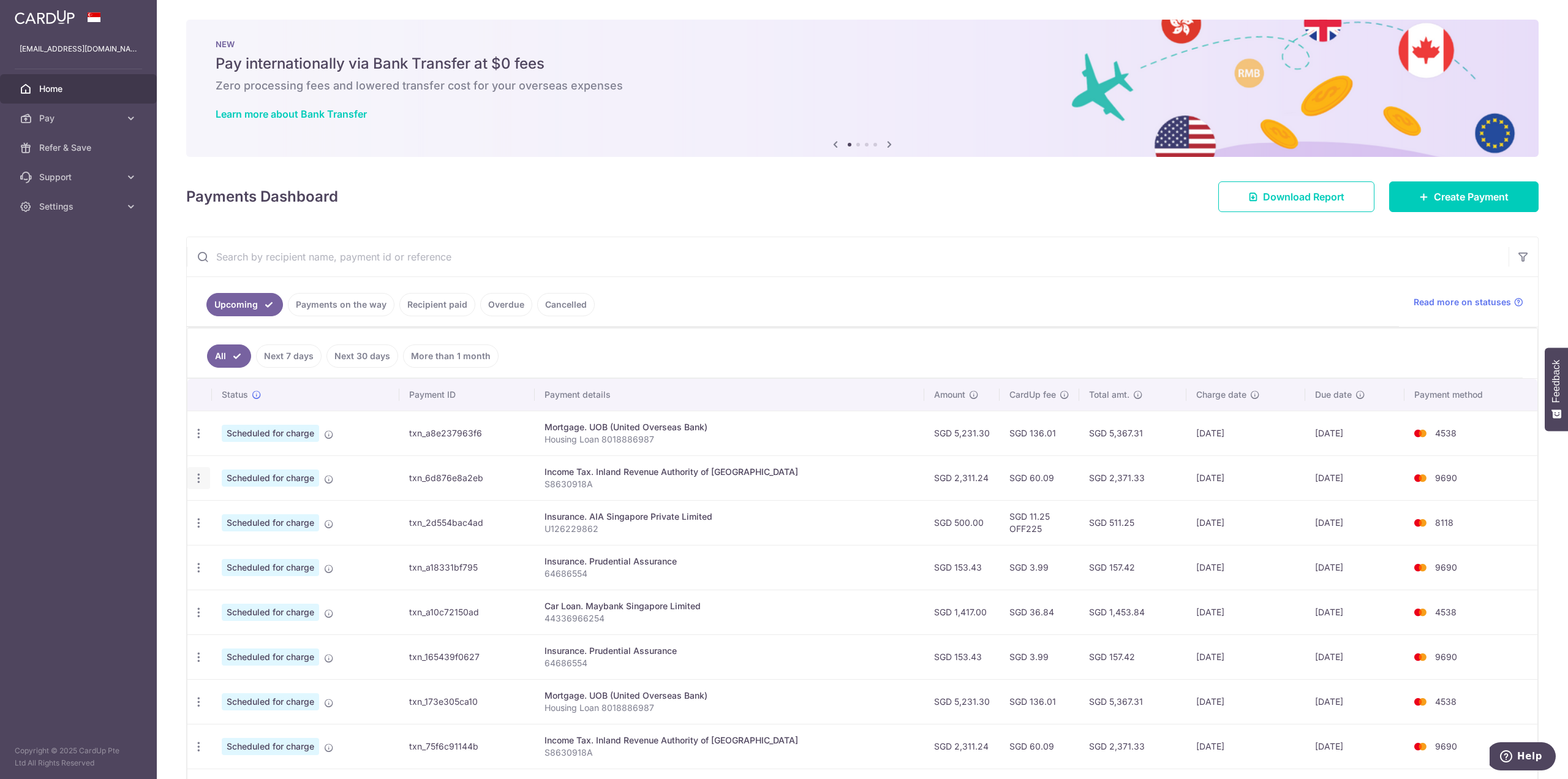
click at [202, 440] on icon "button" at bounding box center [199, 433] width 13 height 13
click at [240, 513] on span "Update payment" at bounding box center [264, 512] width 83 height 15
radio input "true"
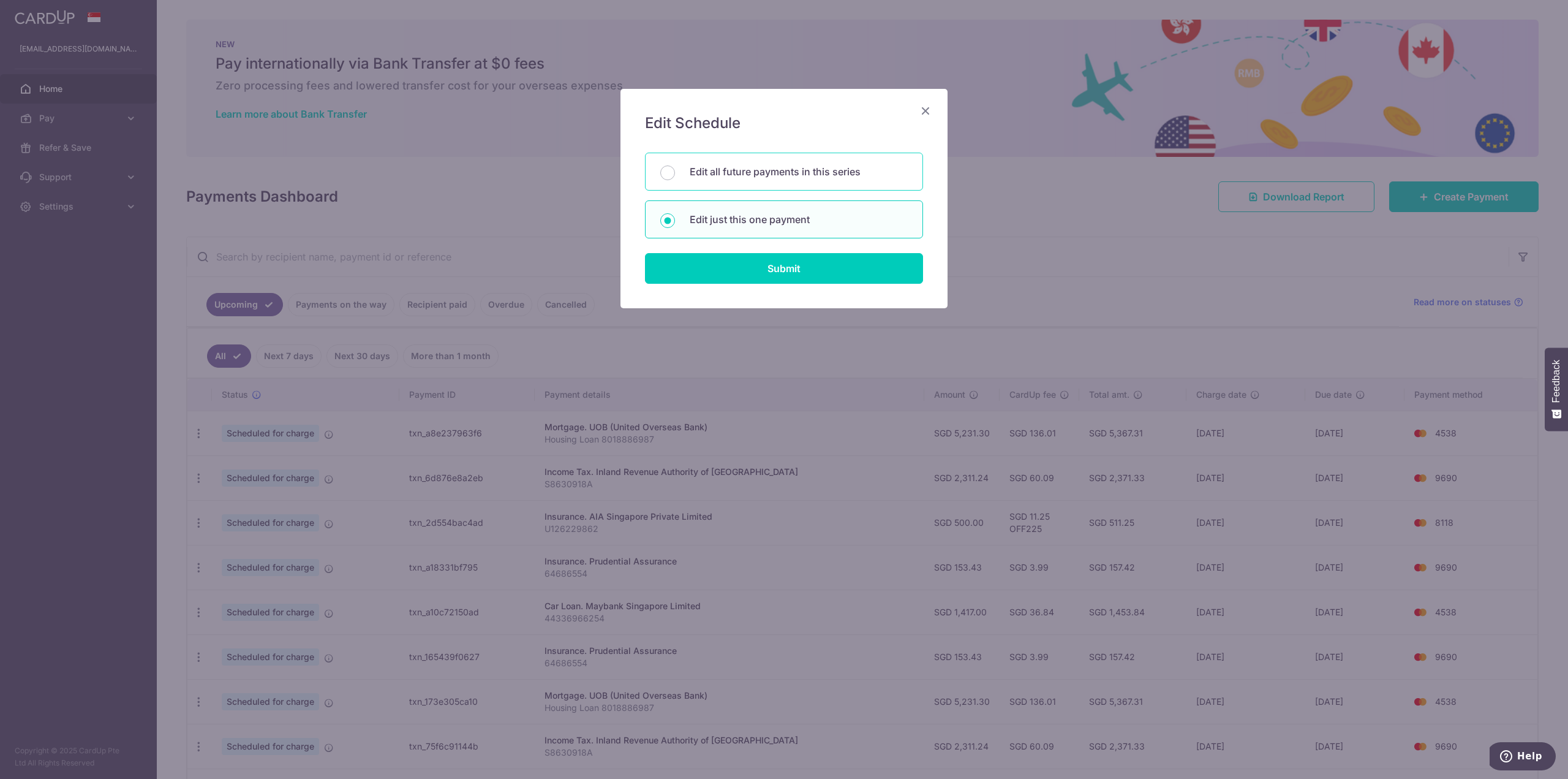
click at [760, 169] on p "Edit all future payments in this series" at bounding box center [799, 172] width 218 height 15
click at [675, 169] on input "Edit all future payments in this series" at bounding box center [668, 173] width 15 height 15
radio input "true"
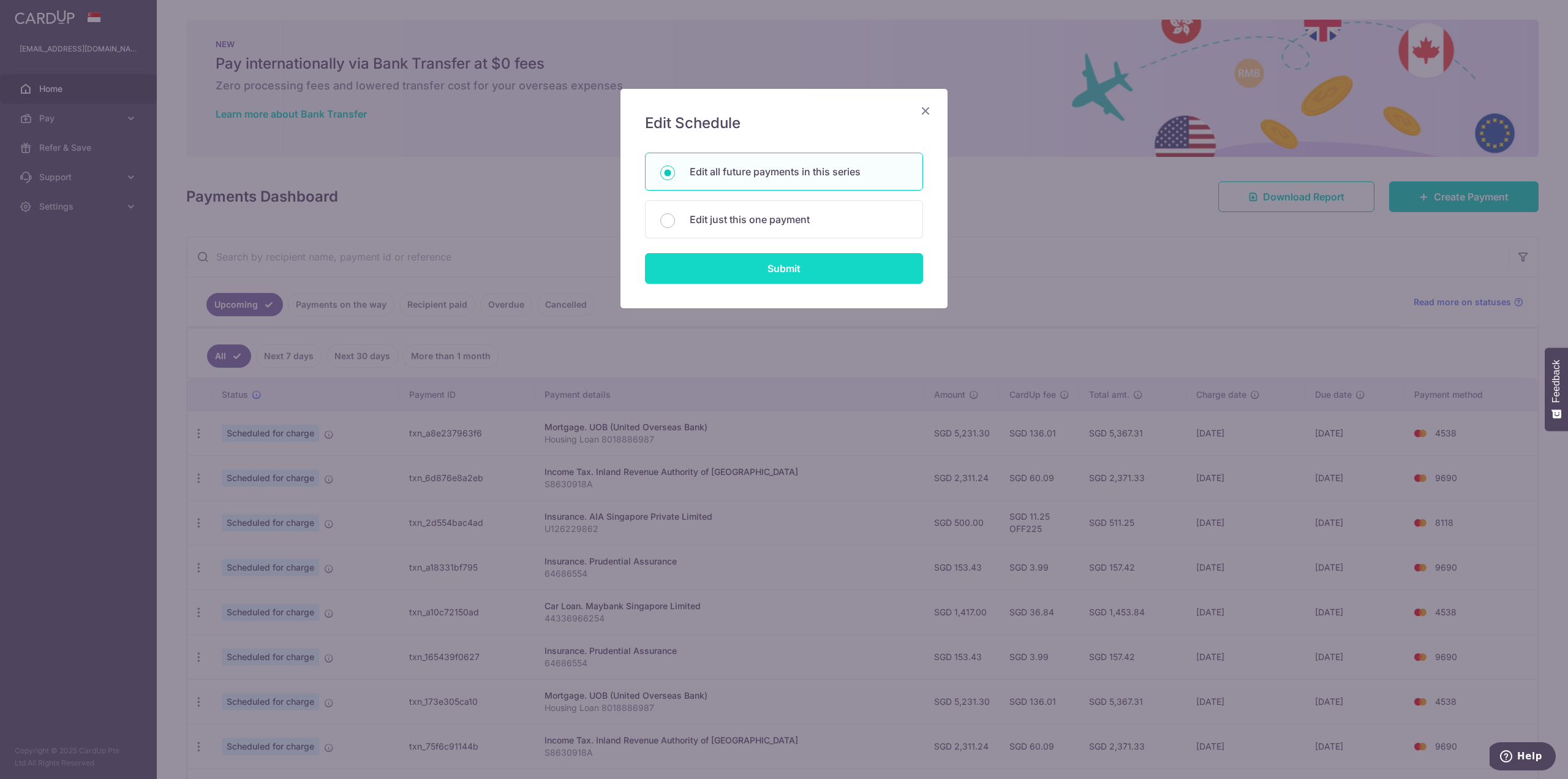
click at [790, 272] on input "Submit" at bounding box center [784, 268] width 278 height 31
radio input "true"
type input "2,311.24"
type input "S8630918A"
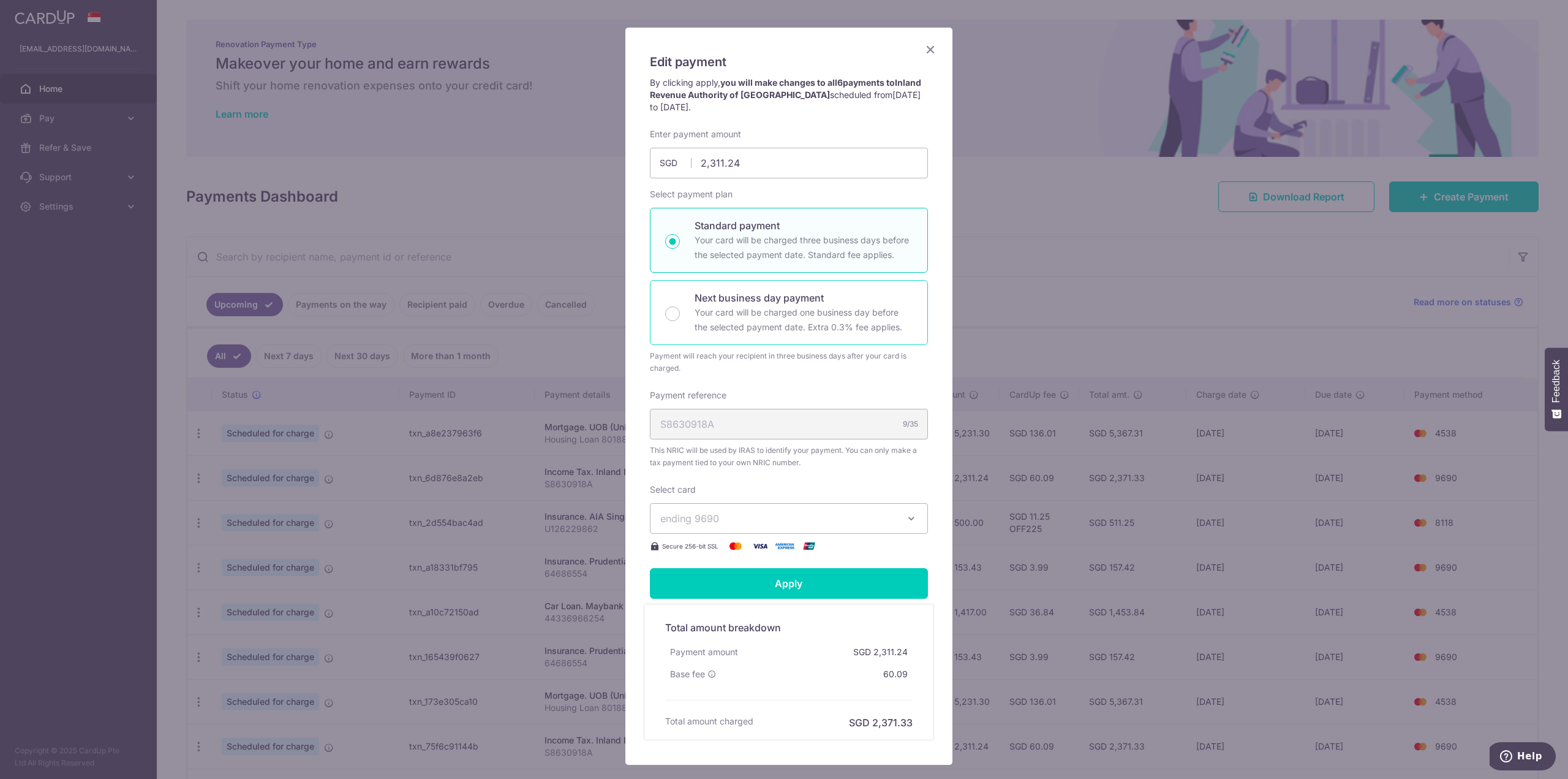
scroll to position [136, 0]
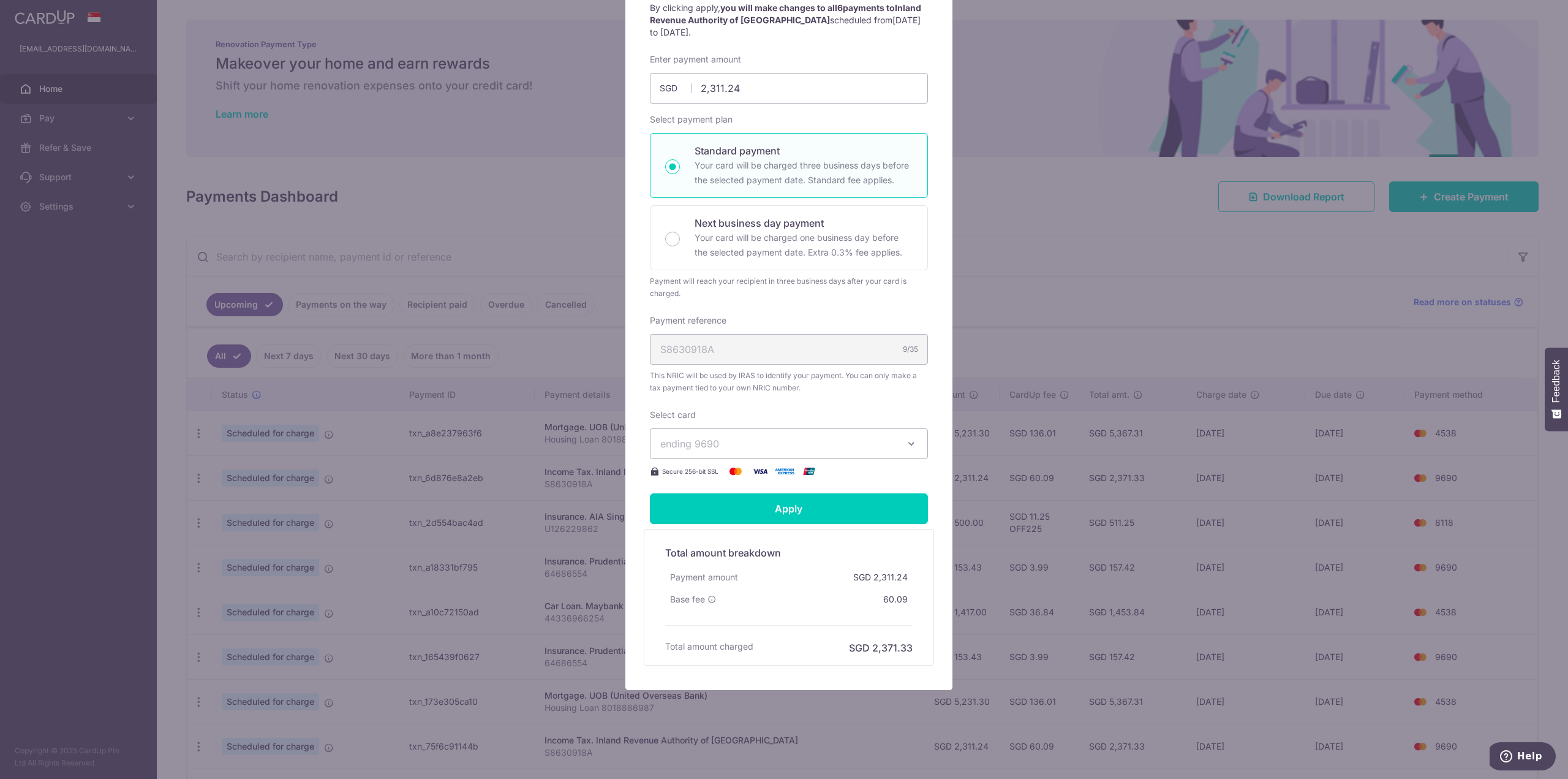
click at [905, 446] on icon "button" at bounding box center [911, 443] width 13 height 13
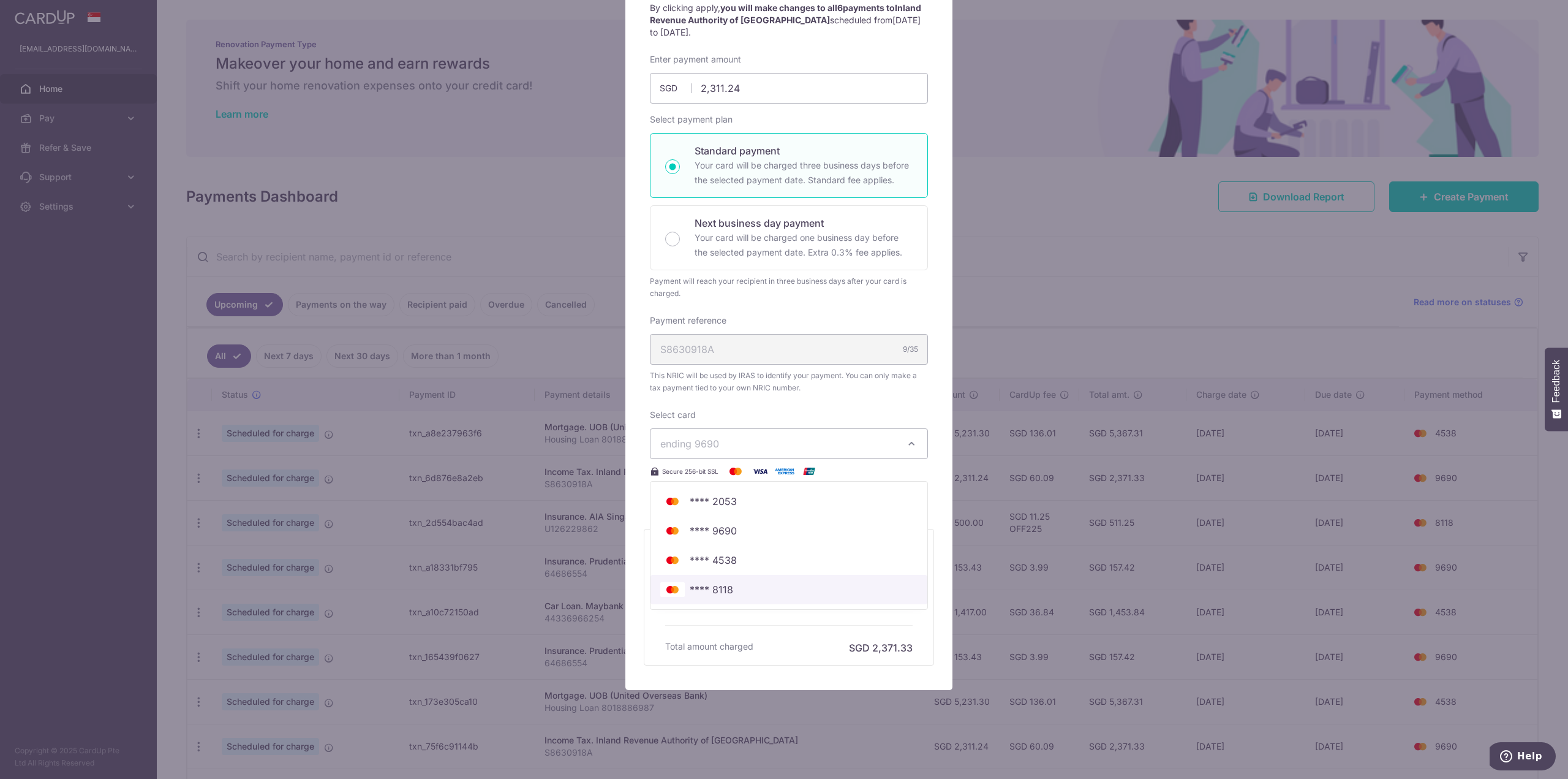
click at [704, 598] on link "**** 8118" at bounding box center [789, 589] width 277 height 29
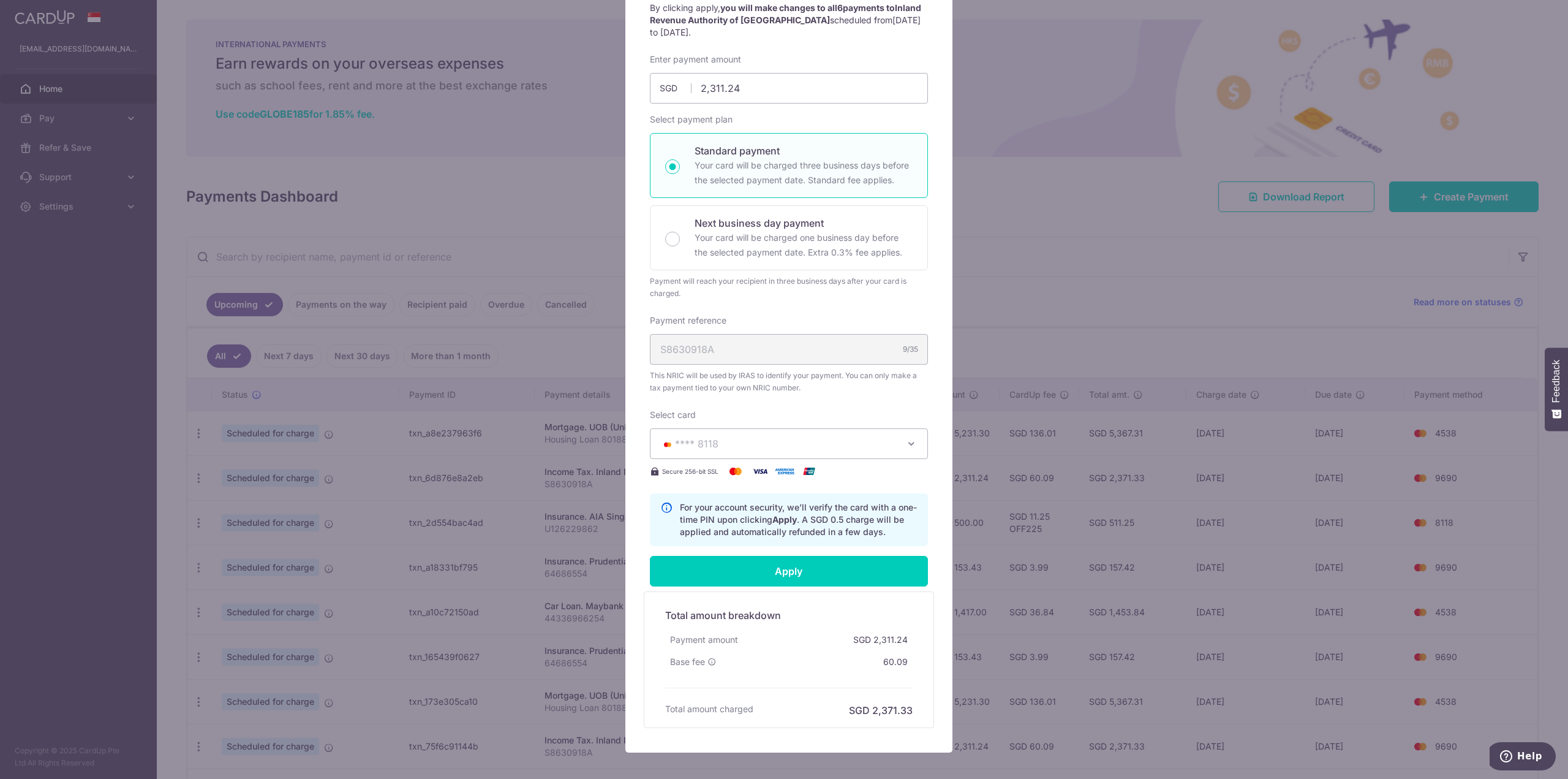
scroll to position [197, 0]
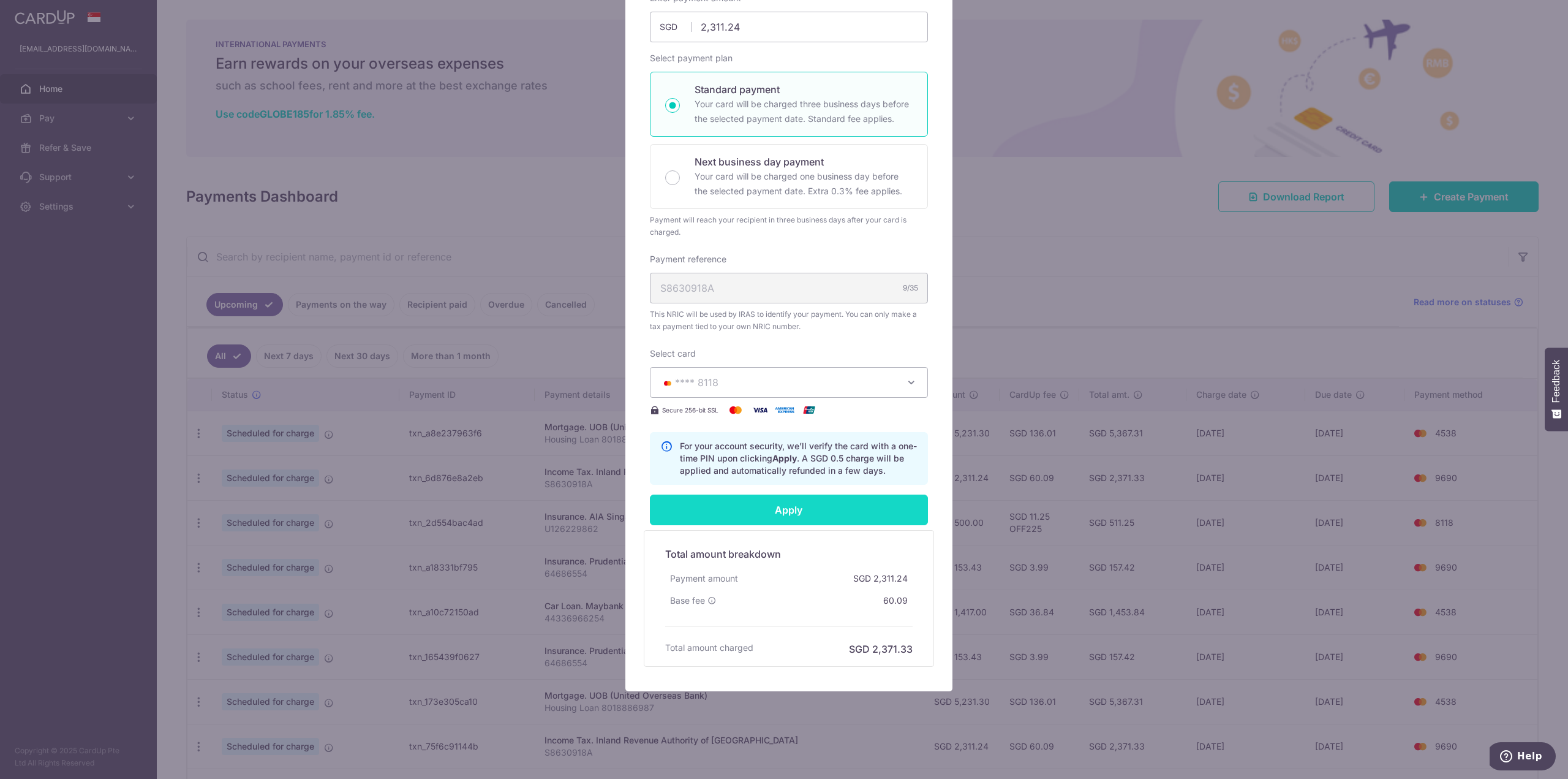
click at [801, 511] on input "Apply" at bounding box center [789, 509] width 278 height 31
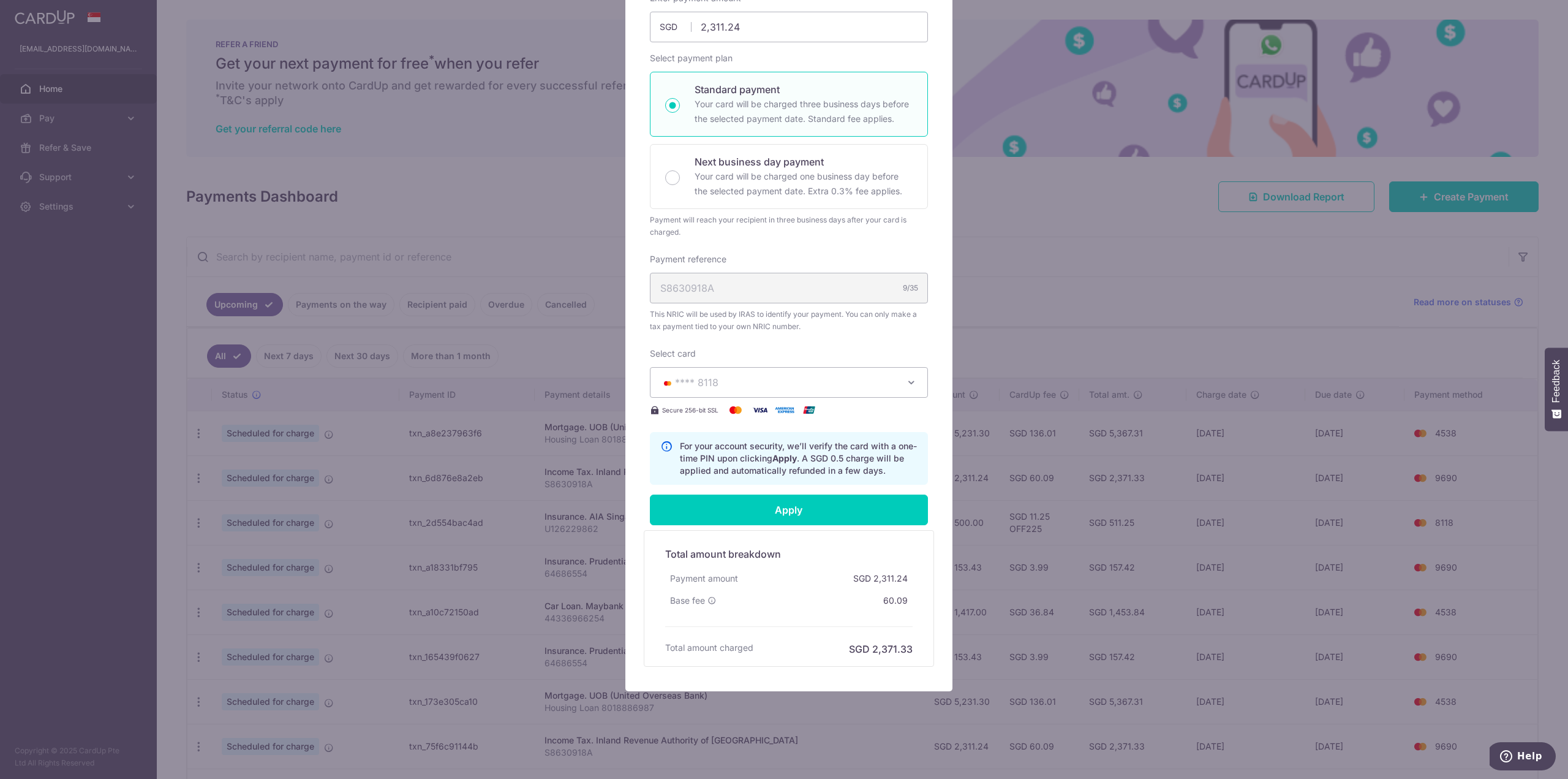
type input "Successfully Applied"
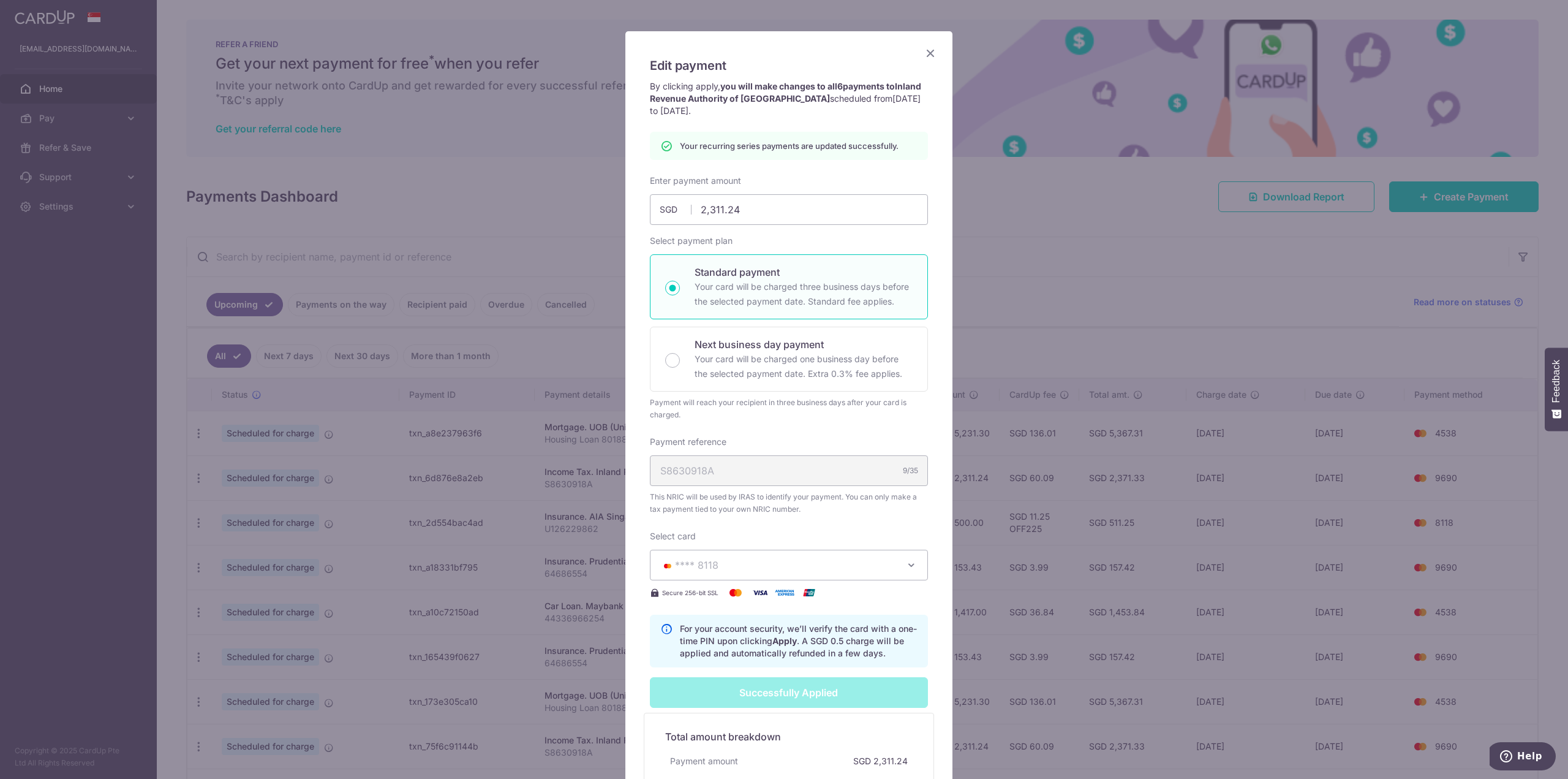
scroll to position [0, 0]
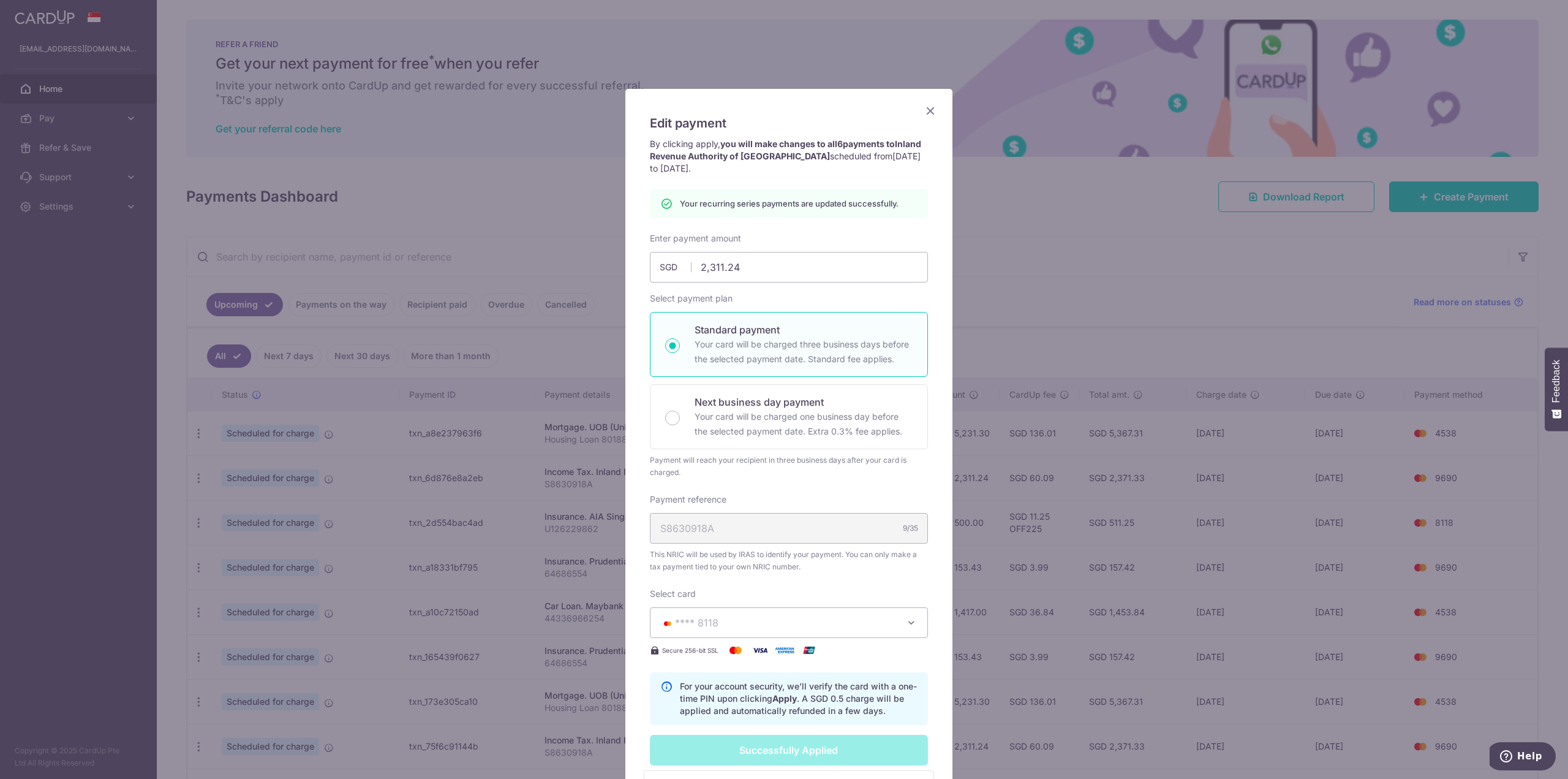
click at [925, 109] on icon "Close" at bounding box center [930, 110] width 15 height 15
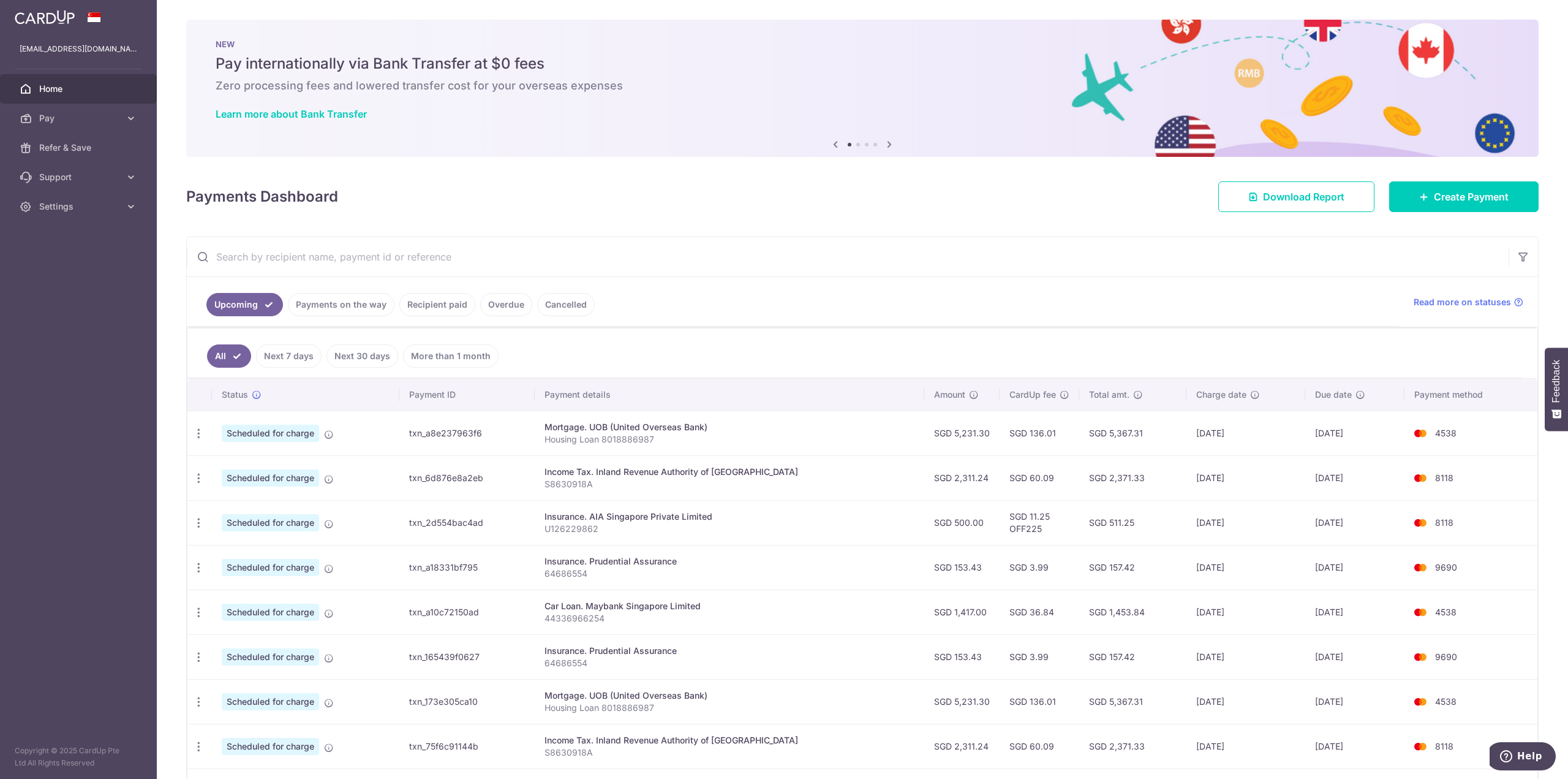
scroll to position [123, 0]
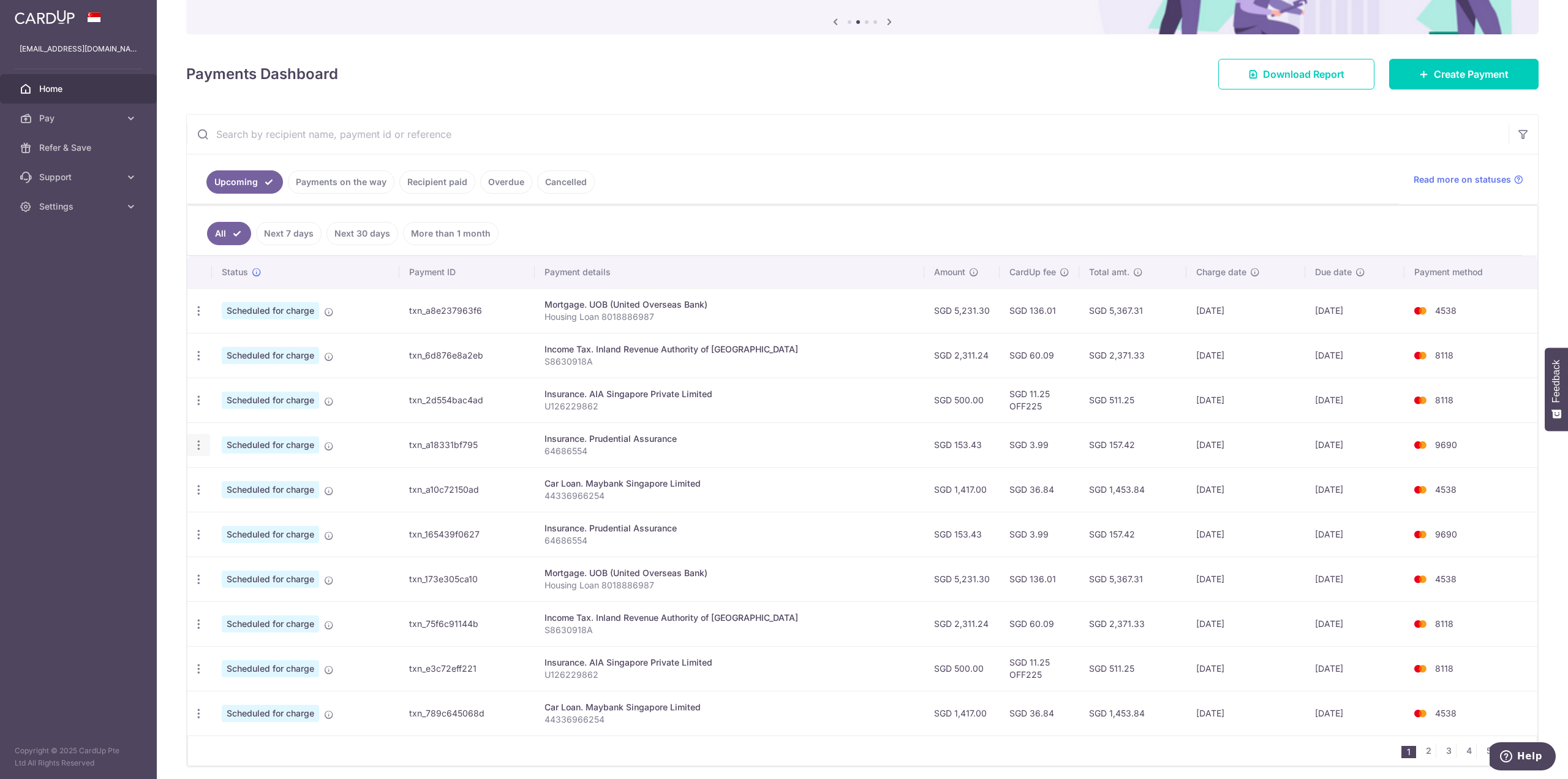
click at [194, 317] on icon "button" at bounding box center [199, 311] width 13 height 13
click at [867, 446] on p "64686554" at bounding box center [729, 451] width 370 height 13
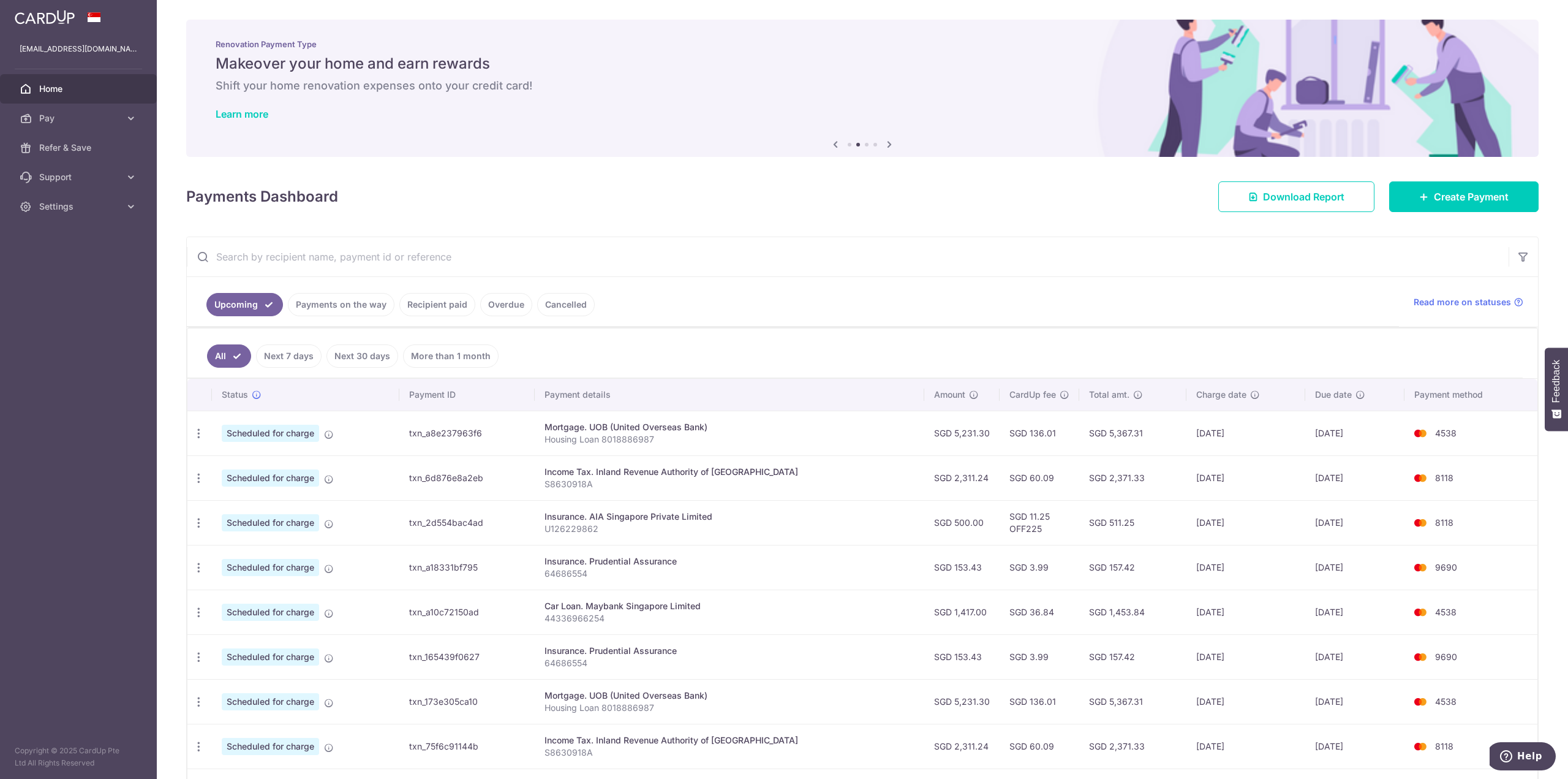
scroll to position [169, 0]
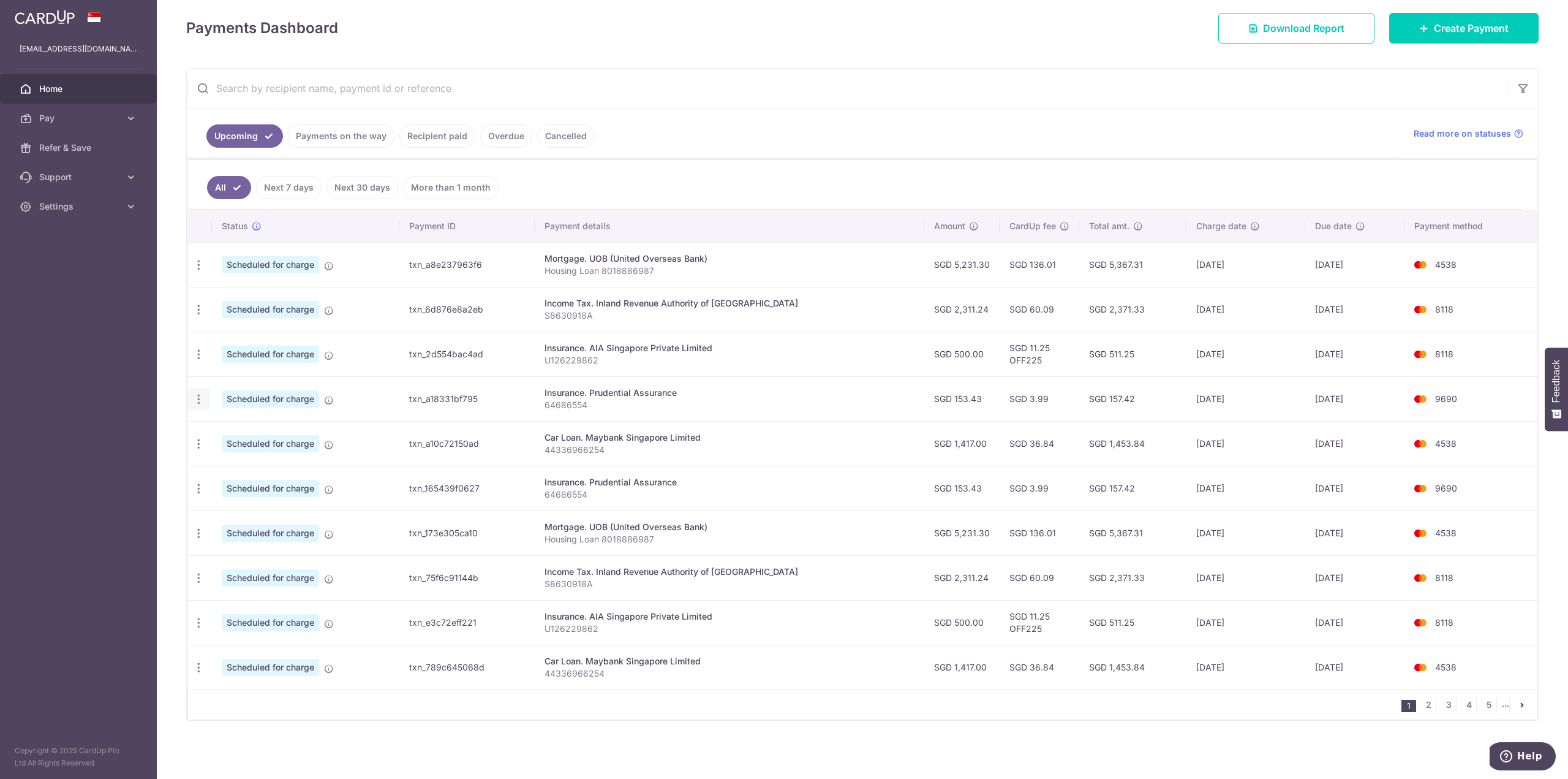
click at [202, 271] on icon "button" at bounding box center [199, 265] width 13 height 13
click at [273, 428] on span "Update payment" at bounding box center [264, 433] width 83 height 15
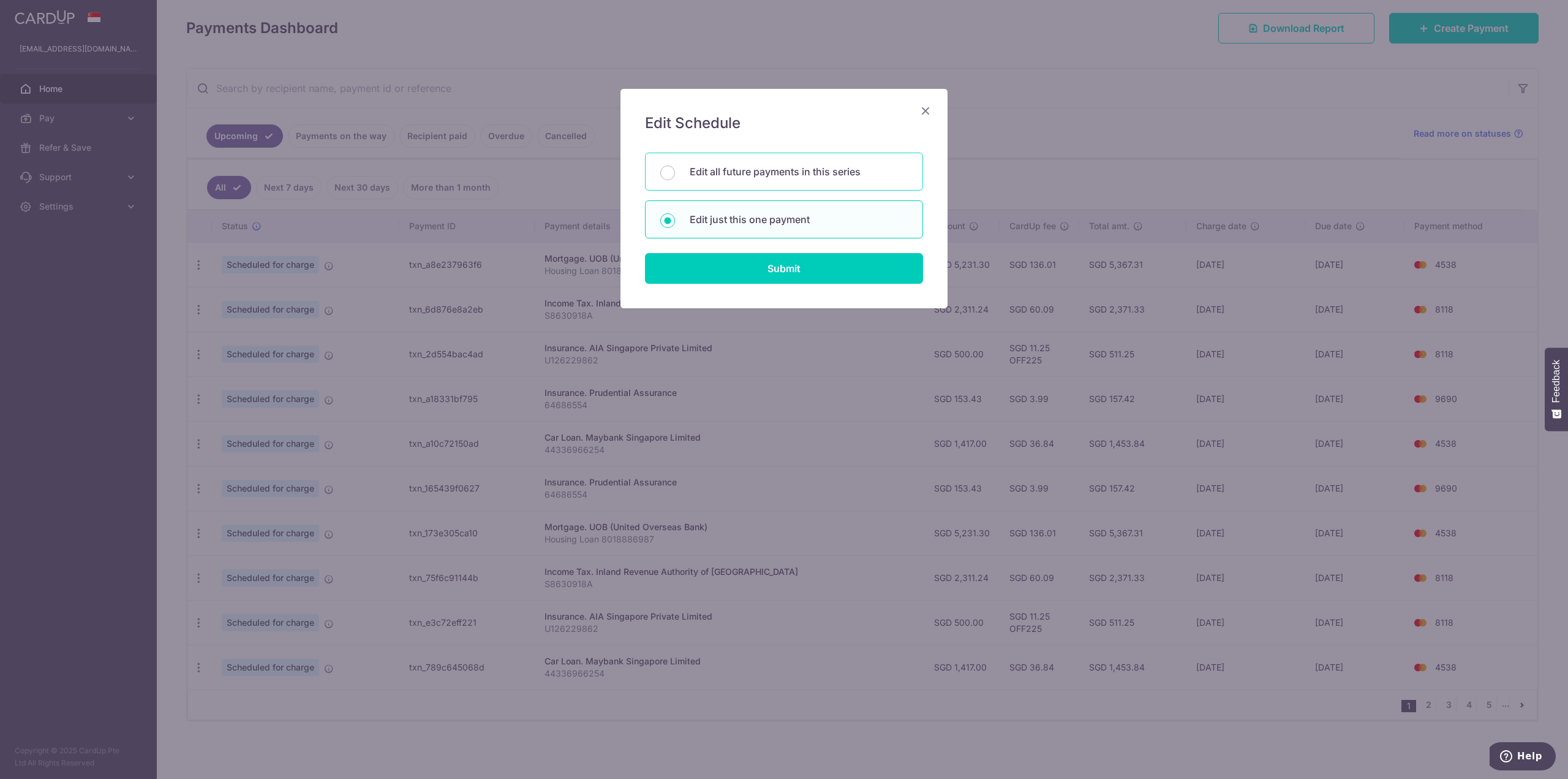
click at [796, 181] on div "Edit all future payments in this series" at bounding box center [784, 172] width 278 height 38
radio input "true"
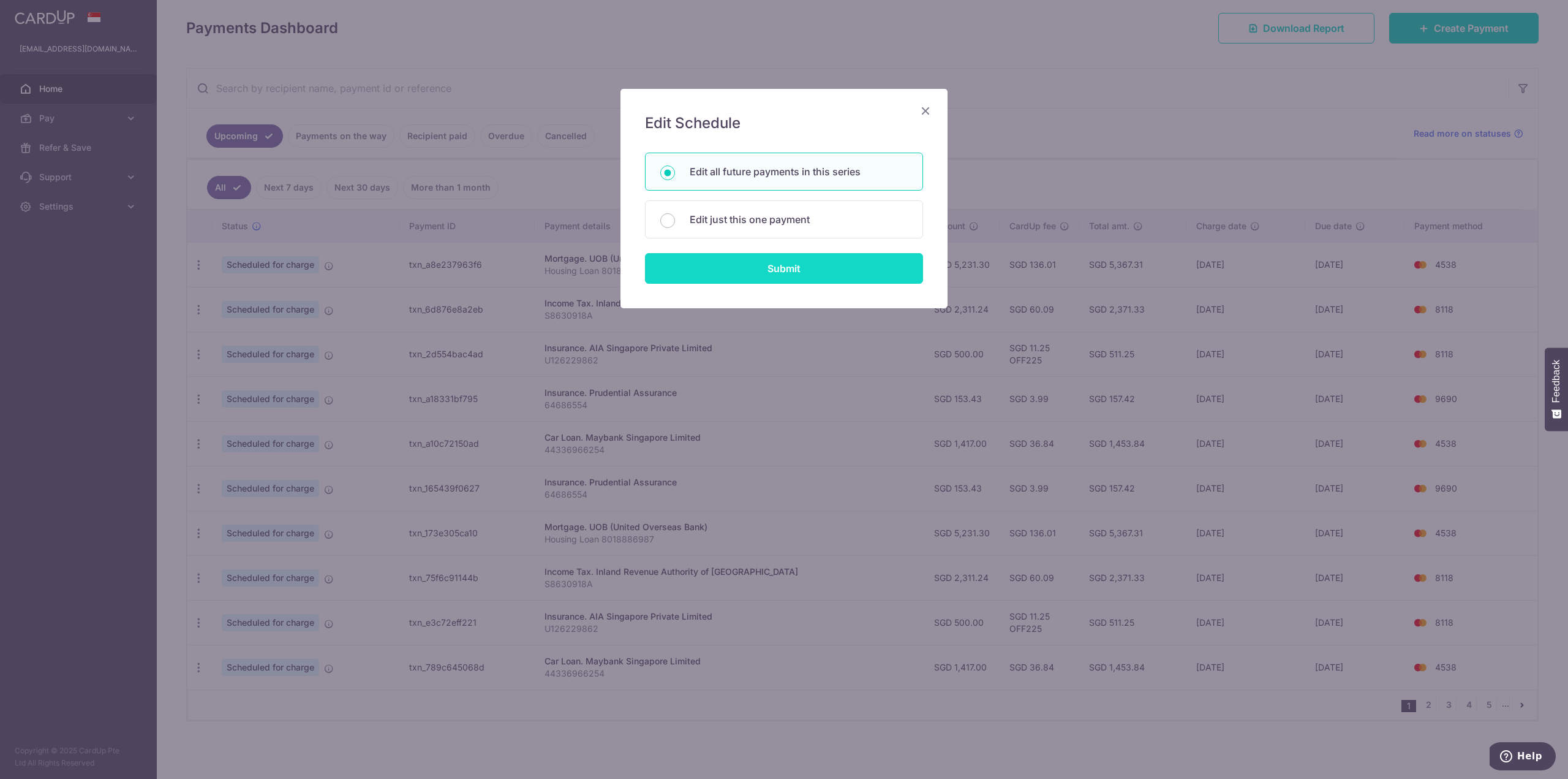
click at [770, 281] on input "Submit" at bounding box center [784, 268] width 278 height 31
radio input "true"
type input "153.43"
type input "64686554"
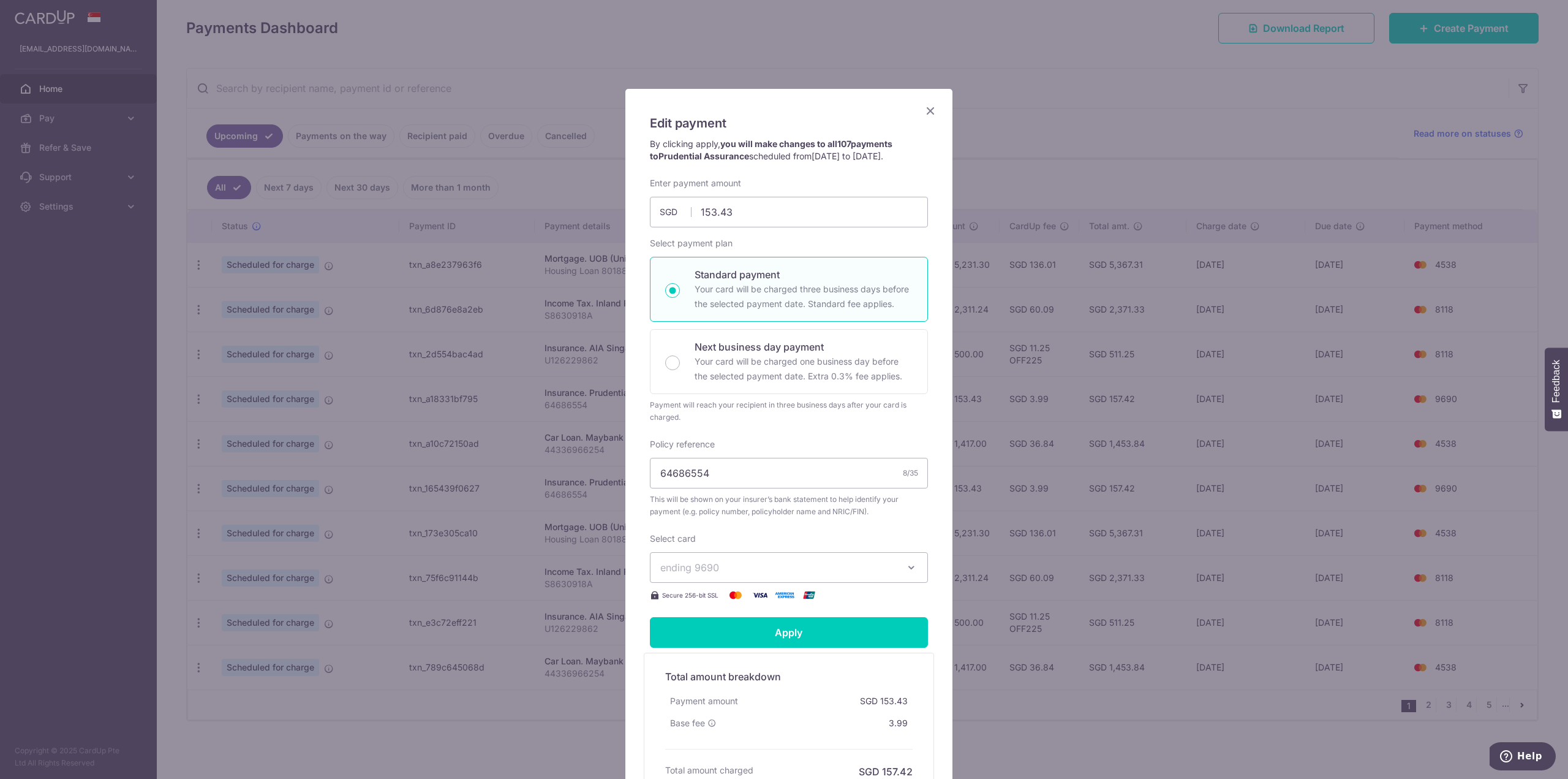
click at [744, 562] on span "ending 9690" at bounding box center [778, 568] width 235 height 15
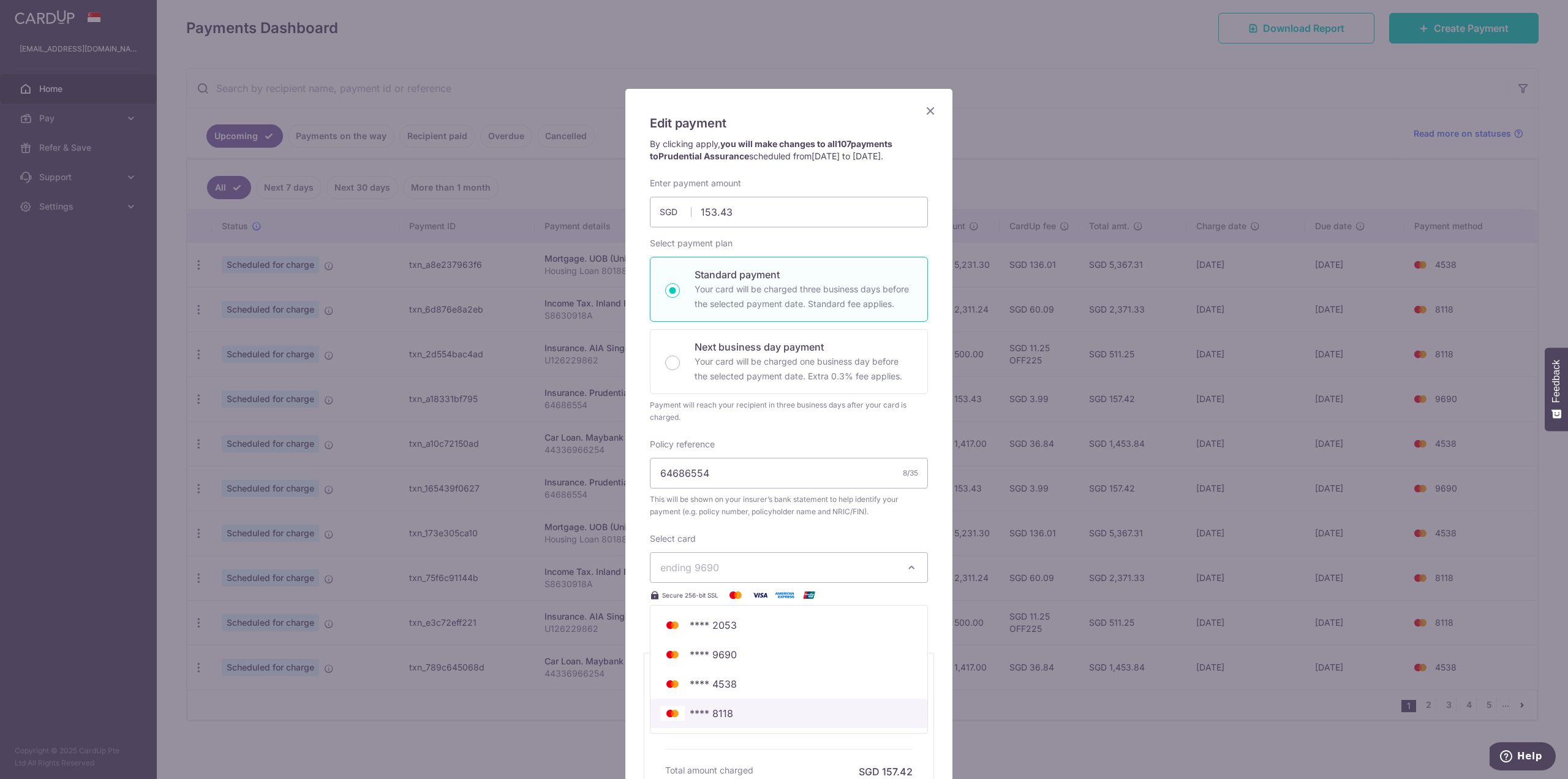
click at [717, 713] on span "**** 8118" at bounding box center [712, 714] width 43 height 15
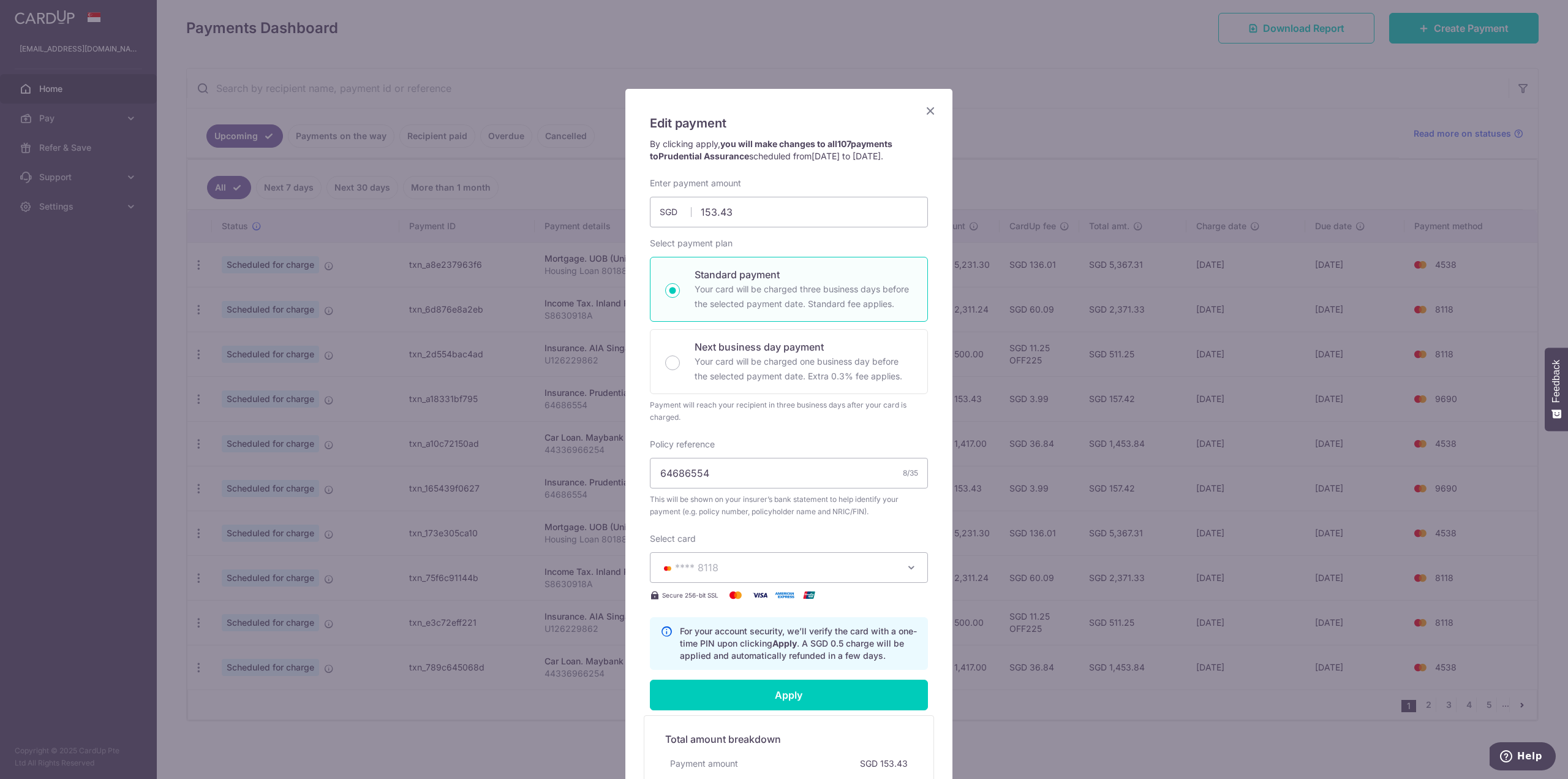
click at [814, 528] on div "Enter payment amount 153.43 153.43 SGD To change the payment amount, please can…" at bounding box center [789, 423] width 278 height 493
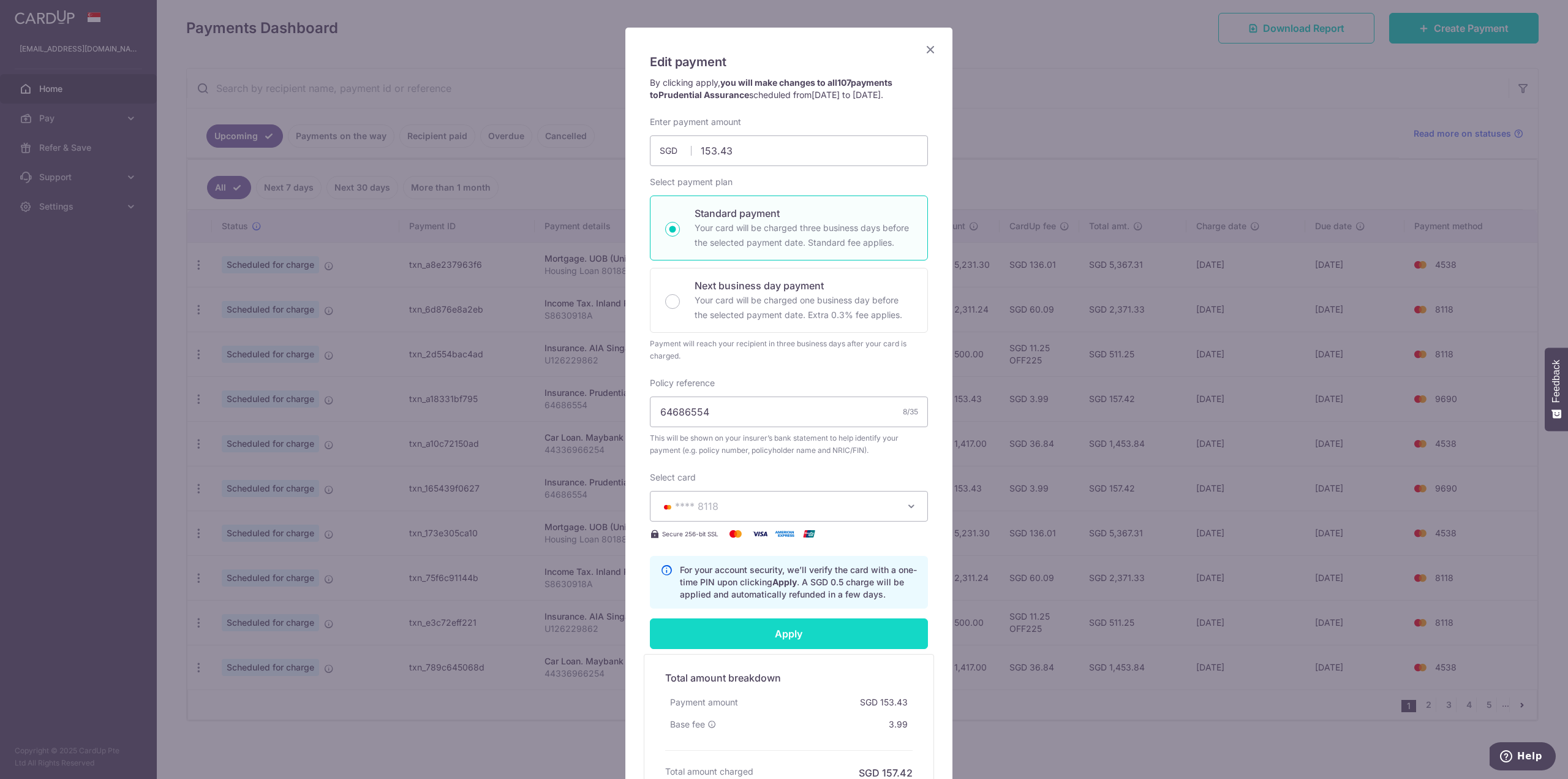
click at [816, 636] on input "Apply" at bounding box center [789, 634] width 278 height 31
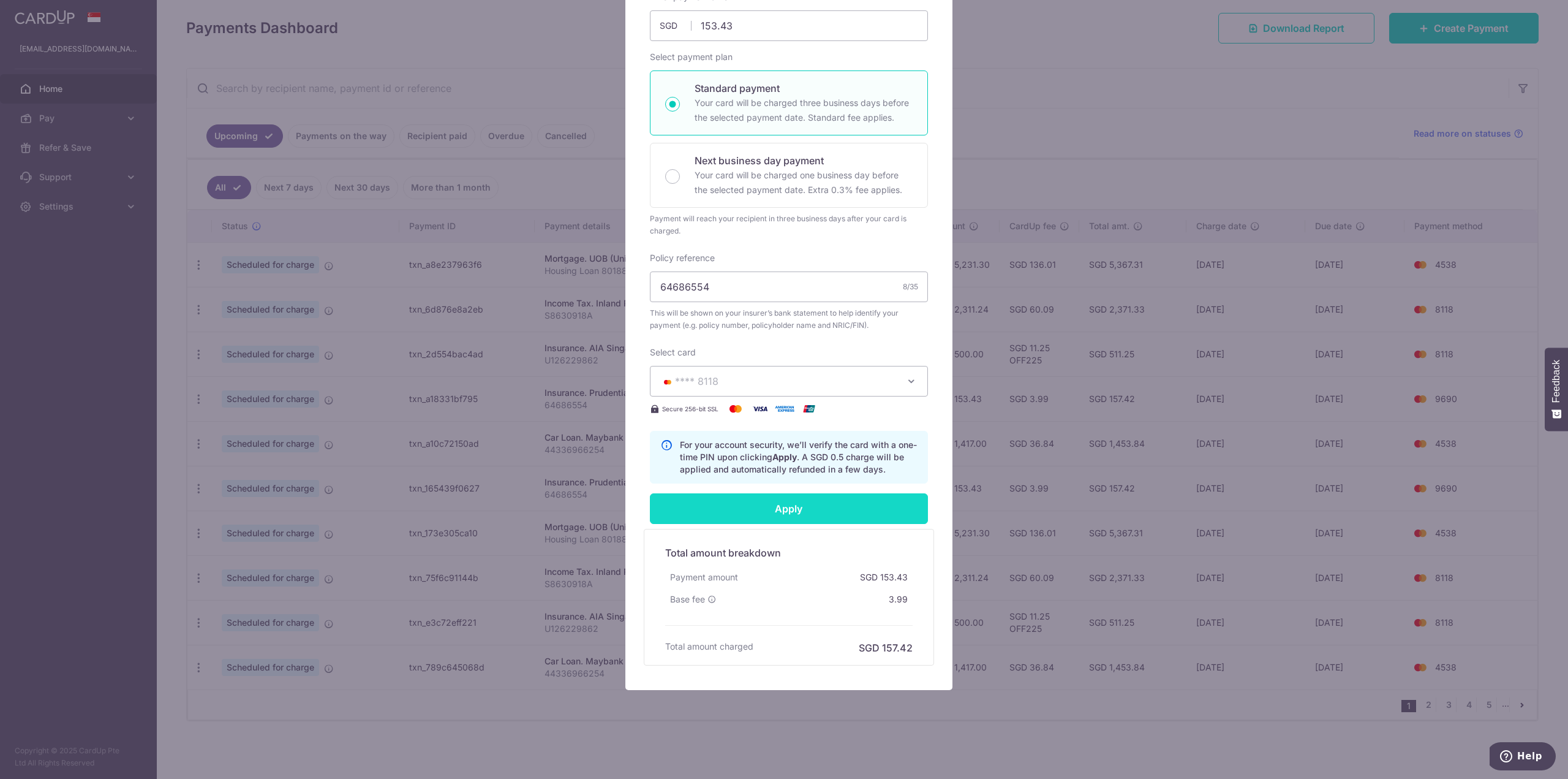
click at [818, 515] on input "Apply" at bounding box center [789, 508] width 278 height 31
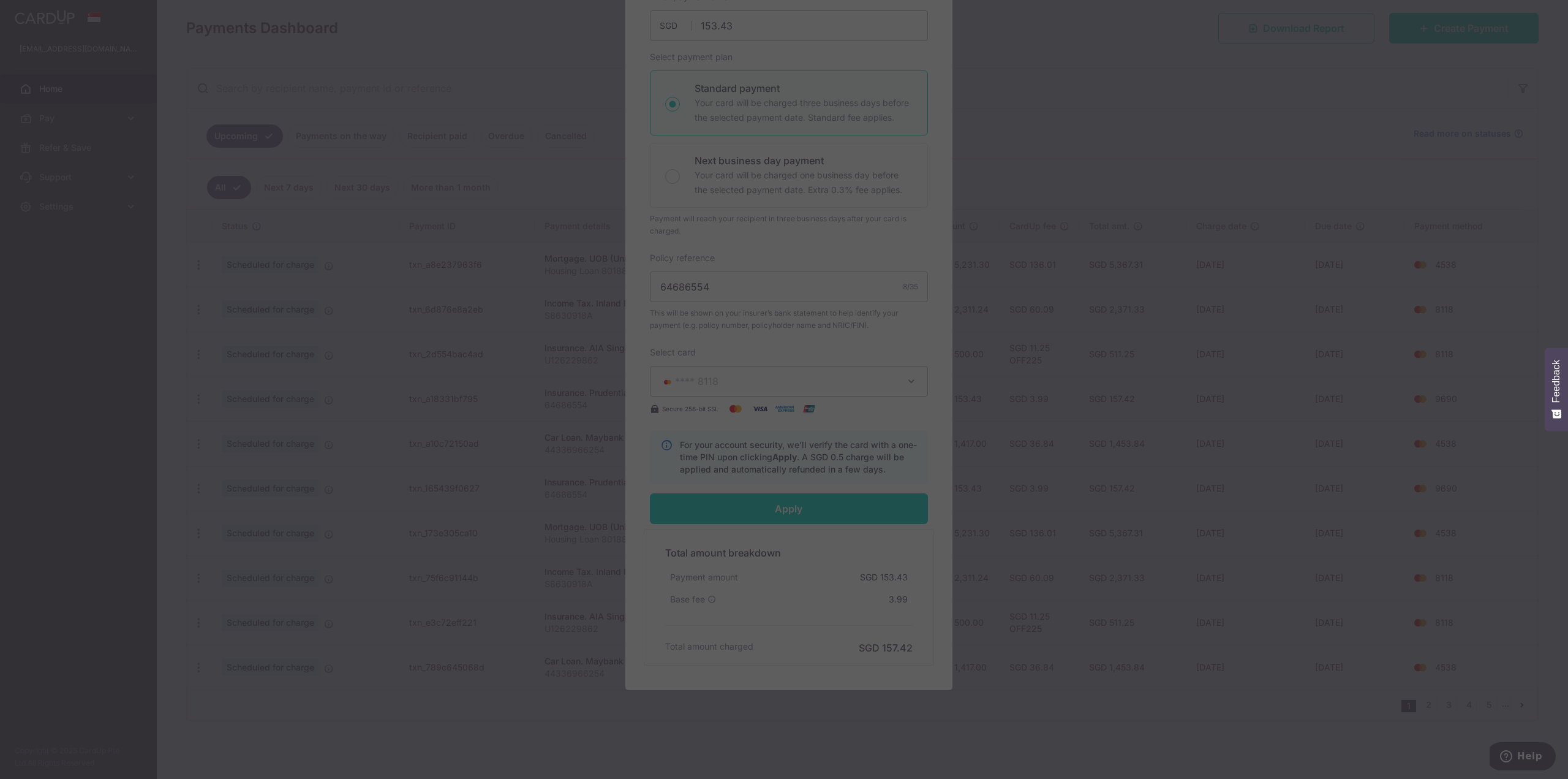
type input "Successfully Applied"
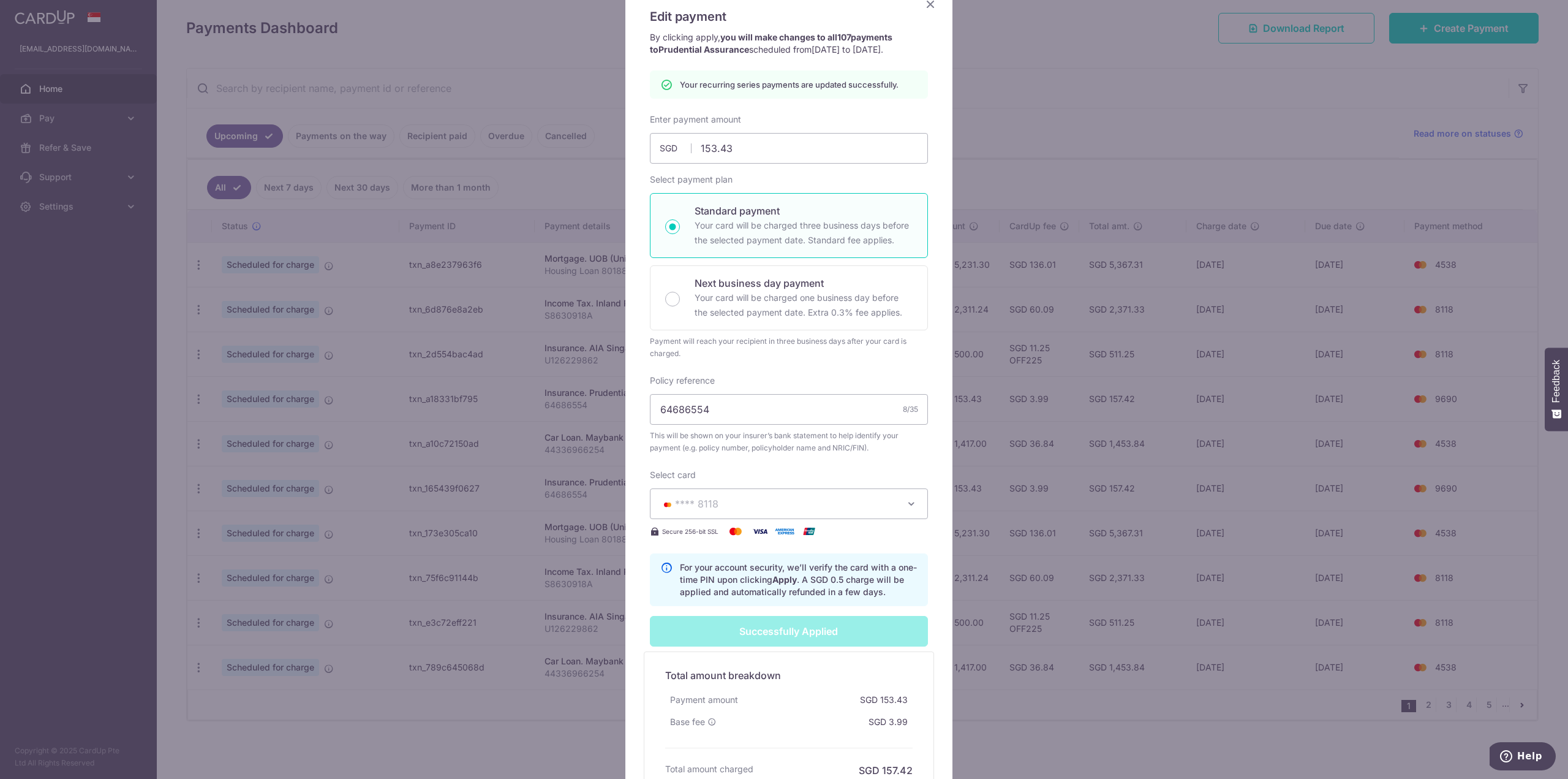
scroll to position [45, 0]
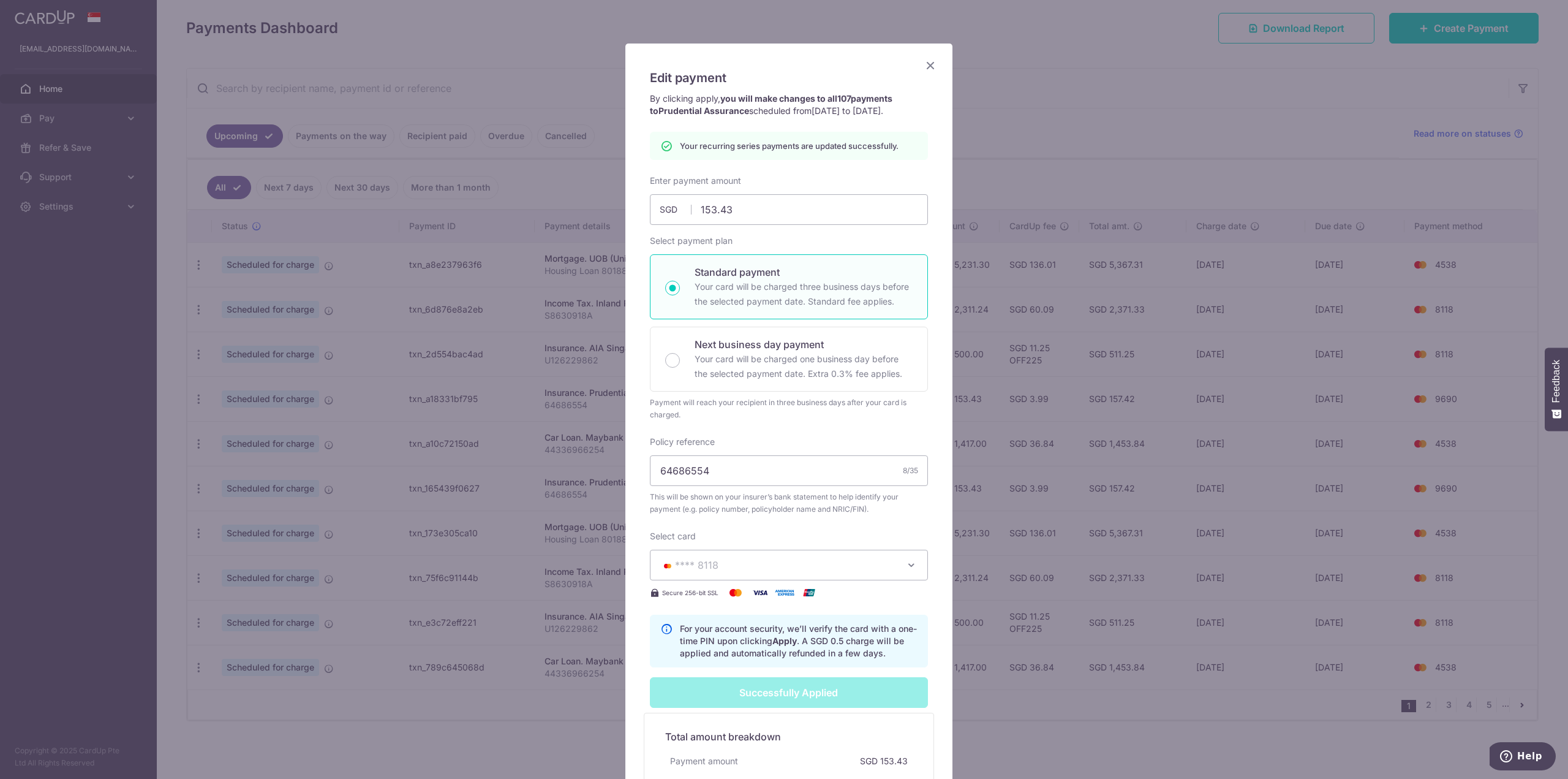
click at [924, 64] on icon "Close" at bounding box center [930, 65] width 15 height 15
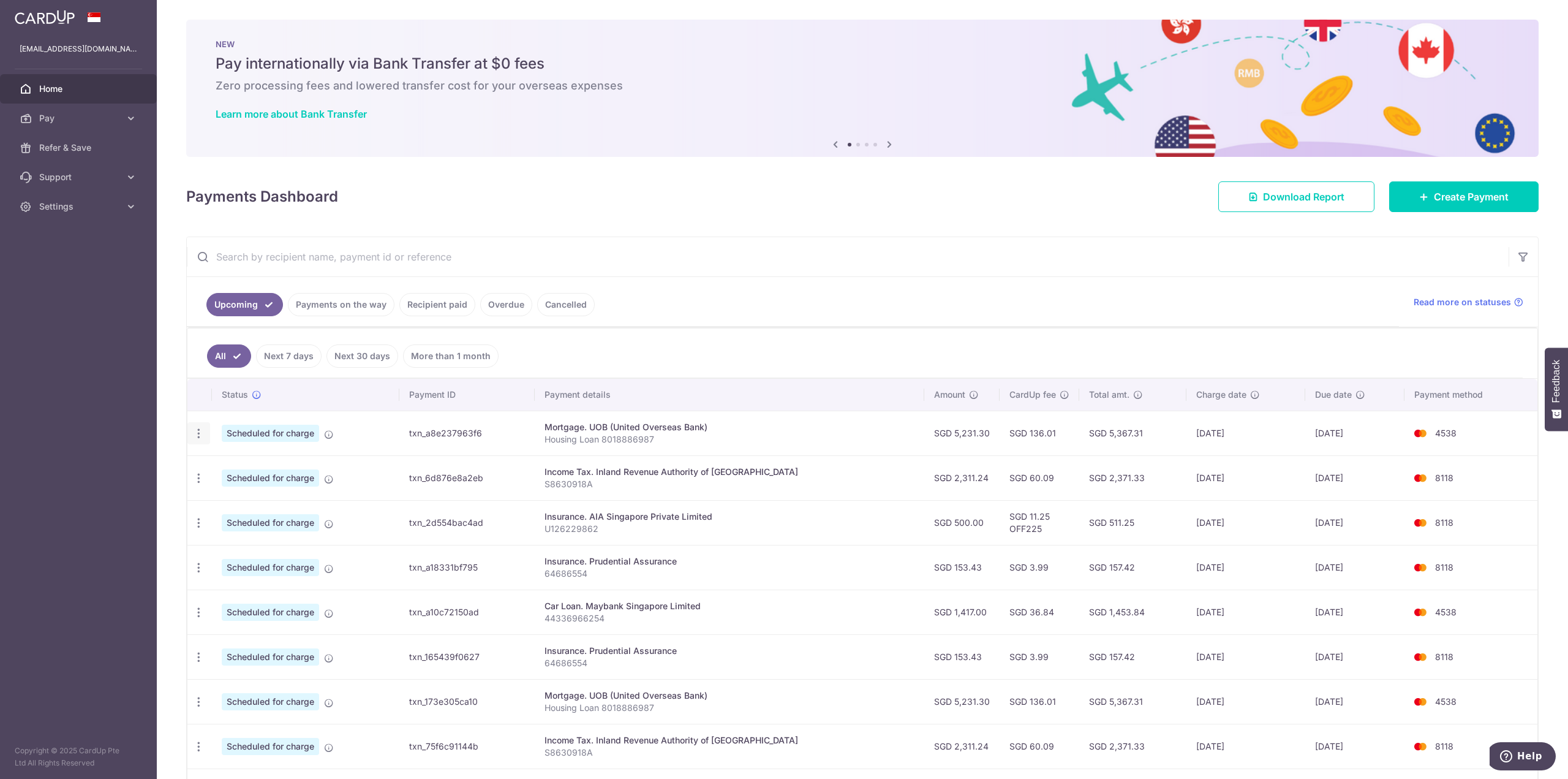
click at [193, 437] on icon "button" at bounding box center [199, 433] width 13 height 13
click at [252, 468] on span "Update payment" at bounding box center [264, 468] width 83 height 15
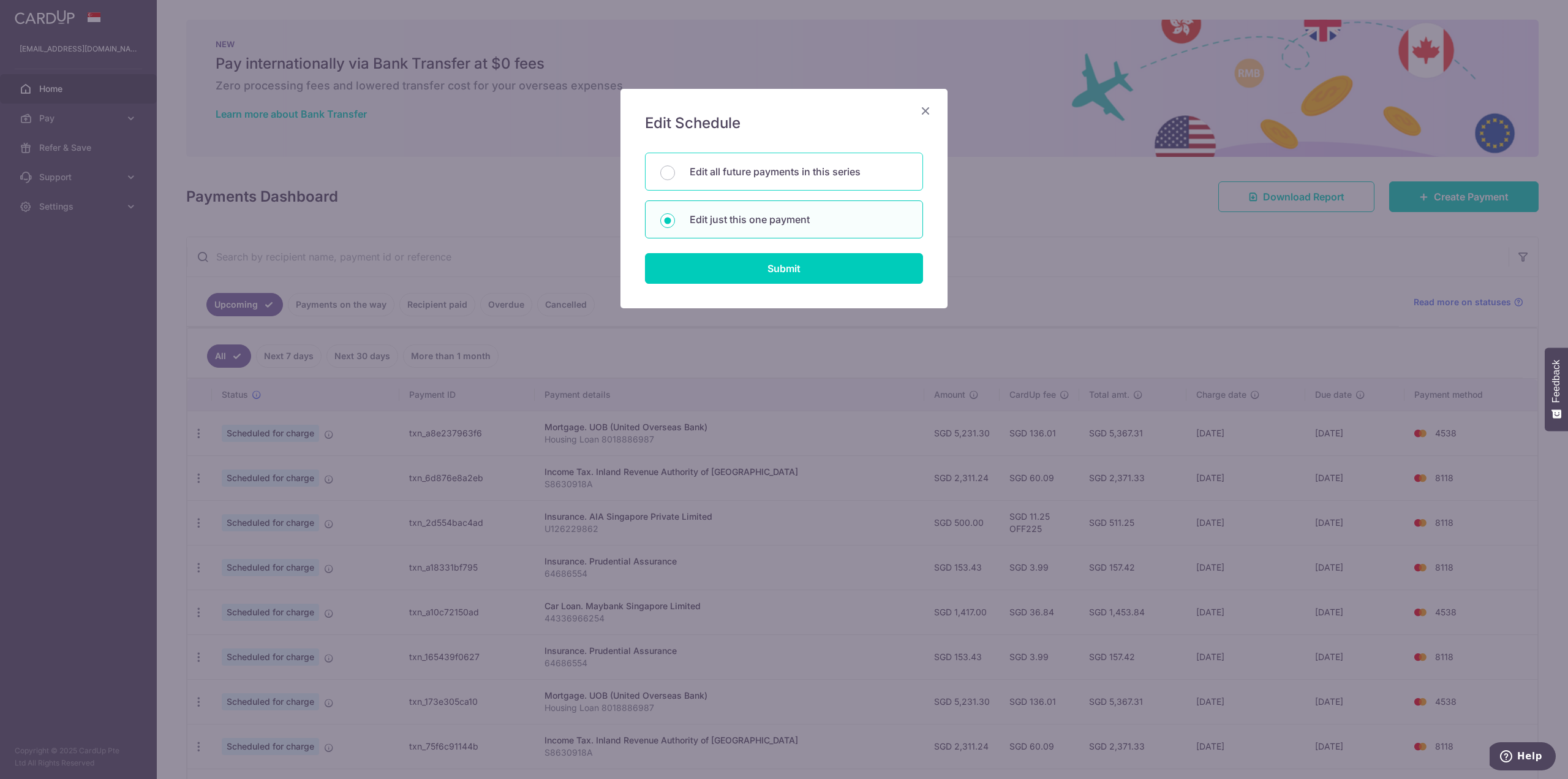
click at [808, 181] on div "Edit all future payments in this series" at bounding box center [784, 172] width 278 height 38
radio input "true"
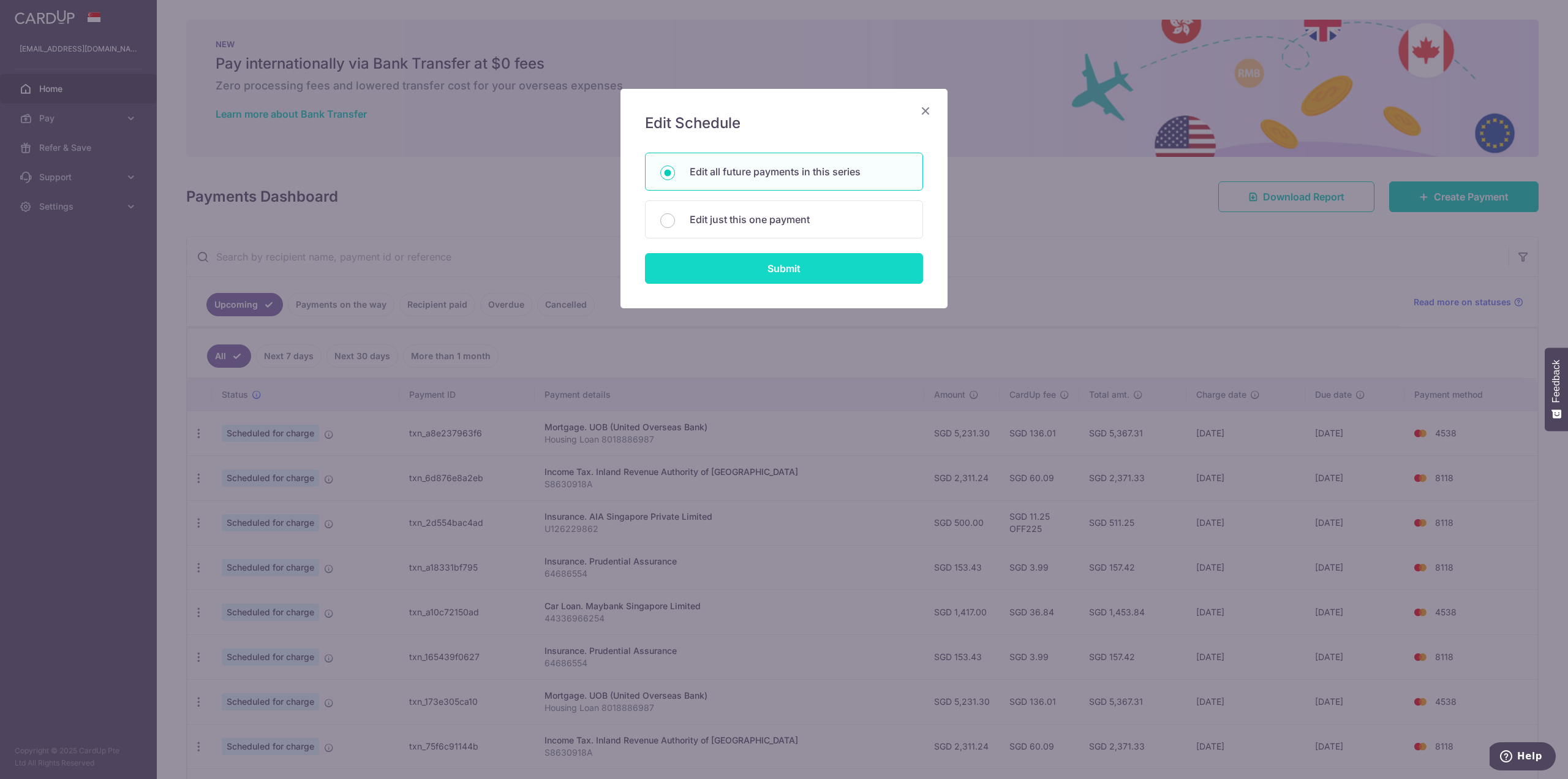
click at [783, 275] on input "Submit" at bounding box center [784, 268] width 278 height 31
radio input "true"
type input "5,231.30"
type input "Housing Loan 8018886987"
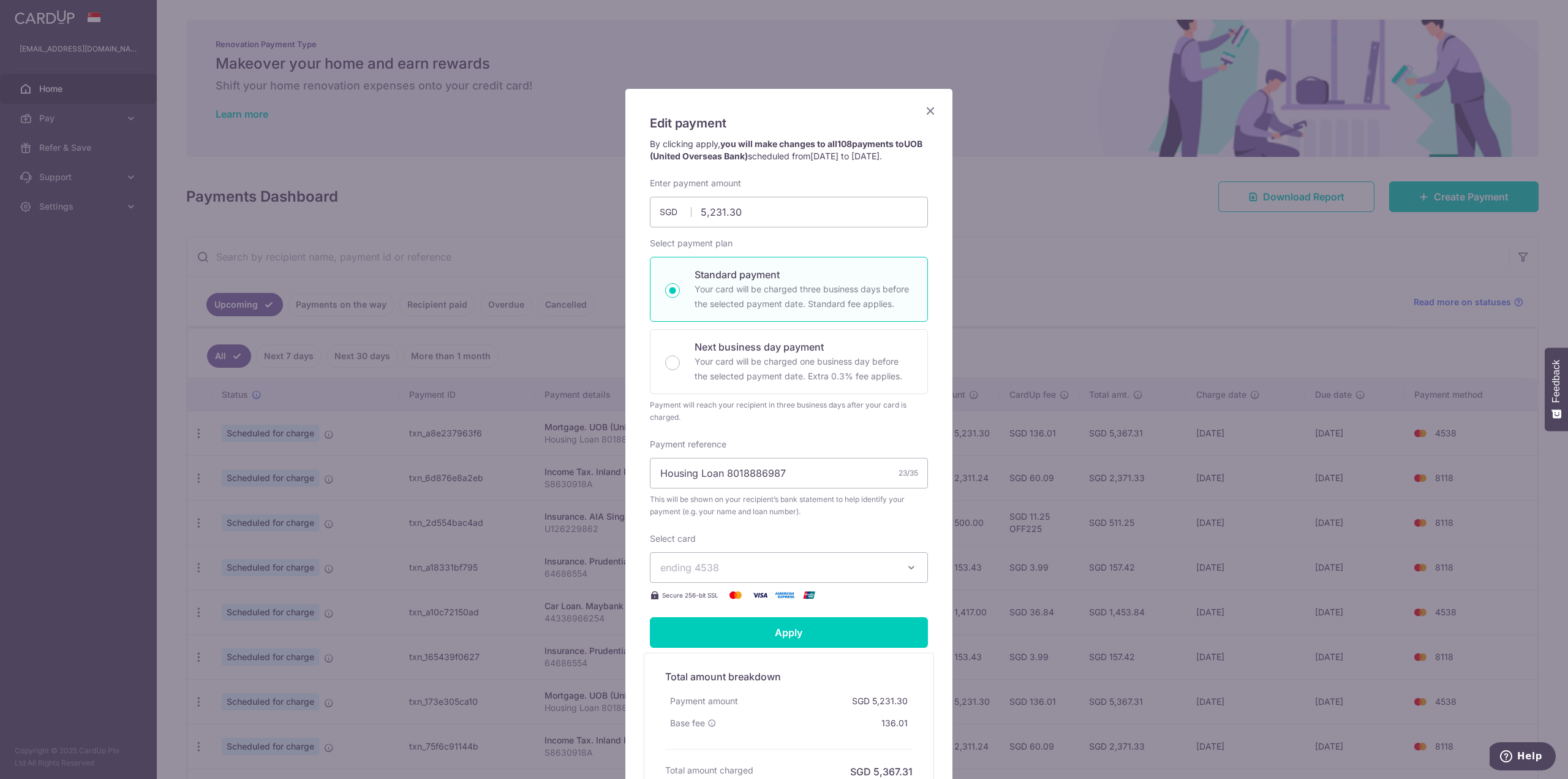
click at [925, 106] on icon "Close" at bounding box center [930, 110] width 15 height 15
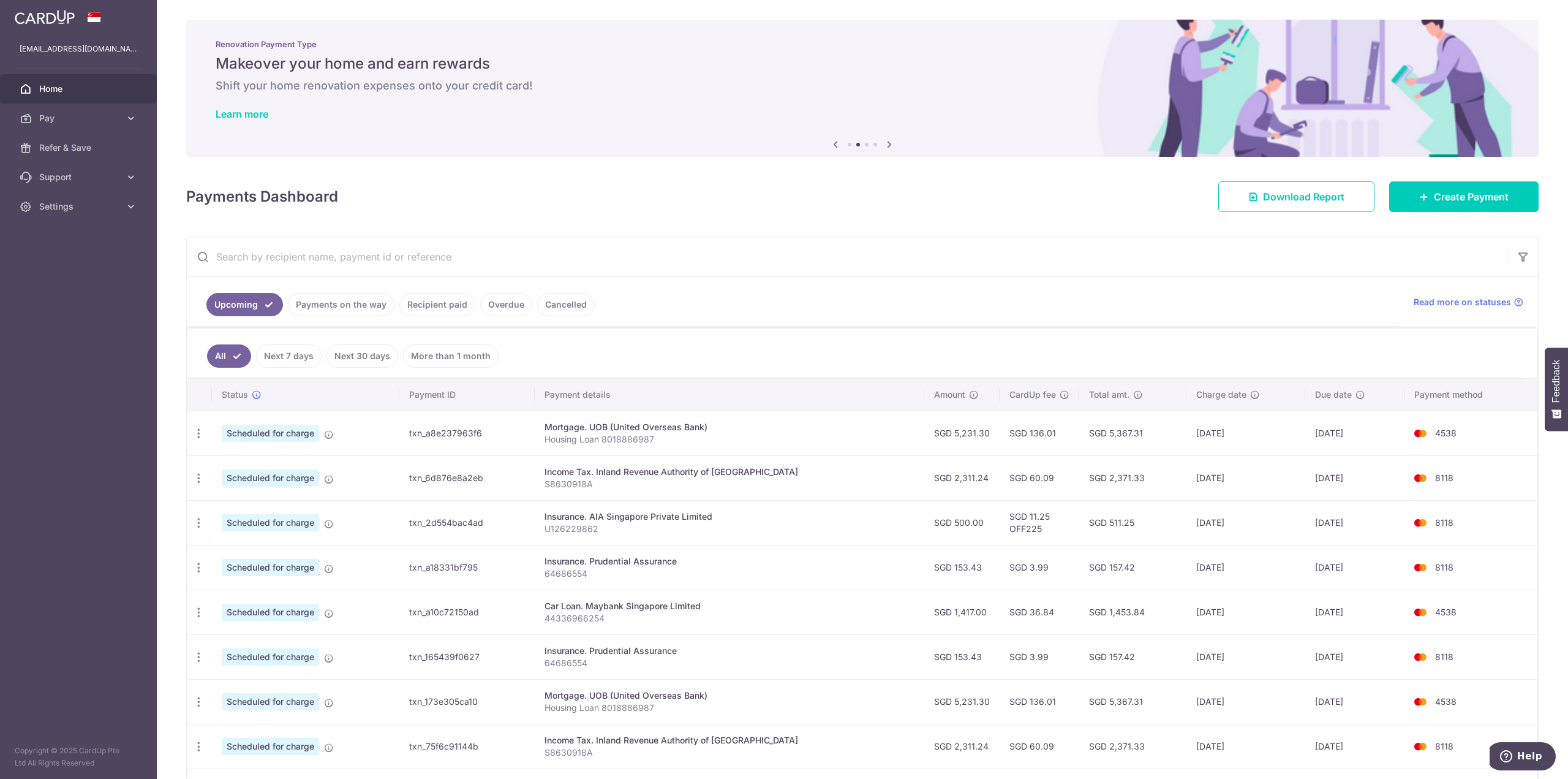
scroll to position [169, 0]
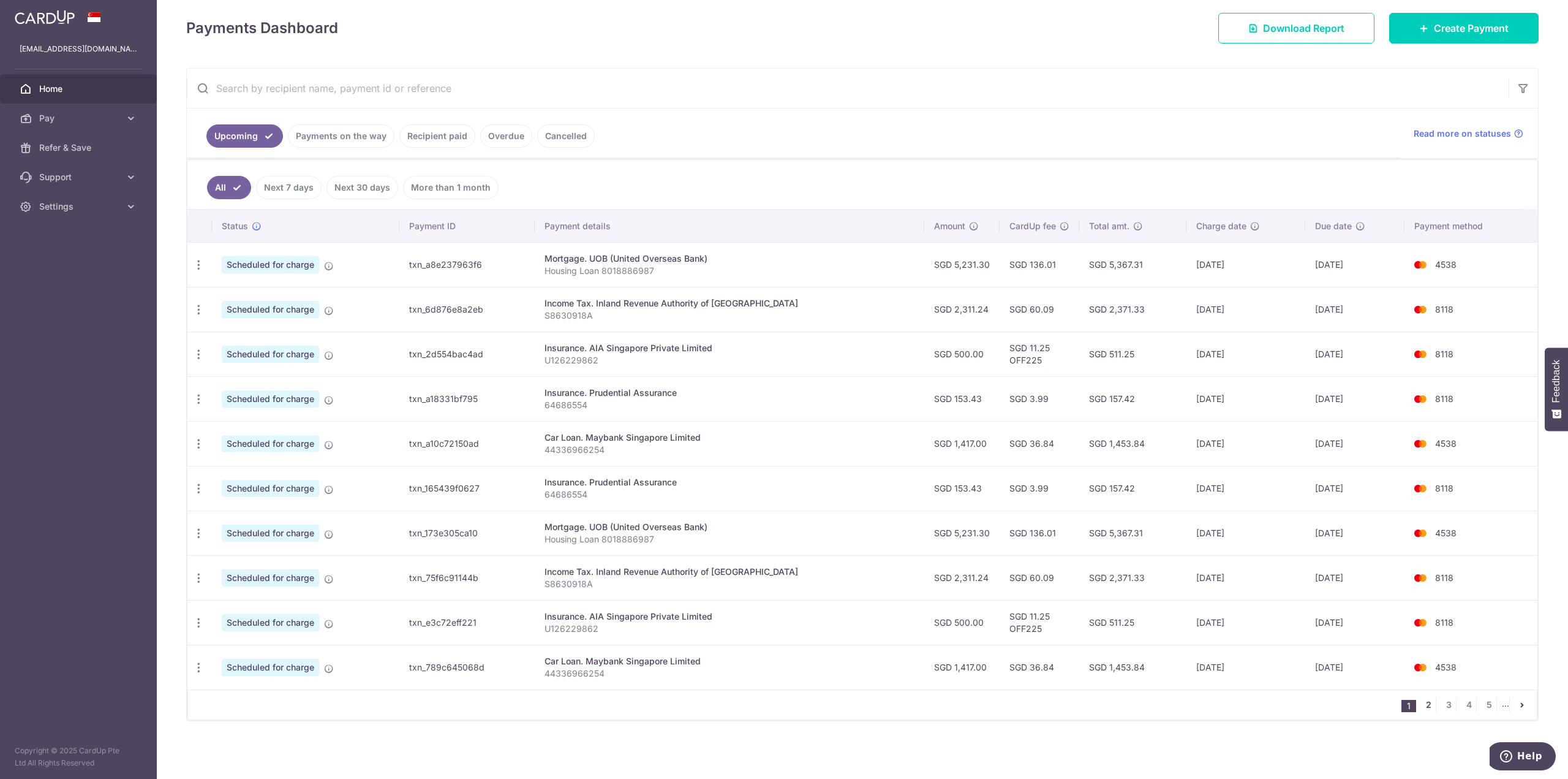
click at [1426, 707] on link "2" at bounding box center [1429, 705] width 15 height 15
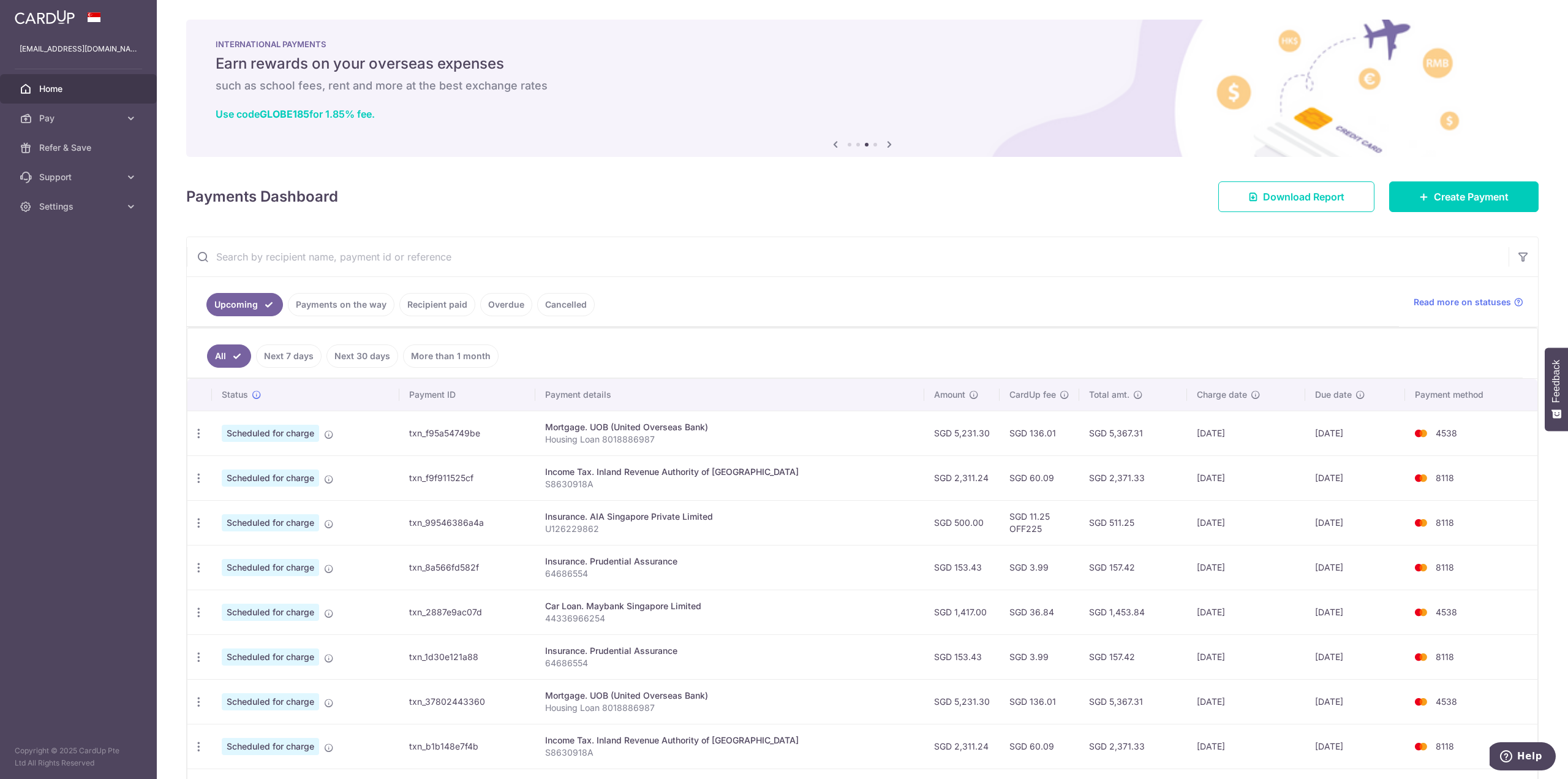
scroll to position [123, 0]
